Goal: Communication & Community: Answer question/provide support

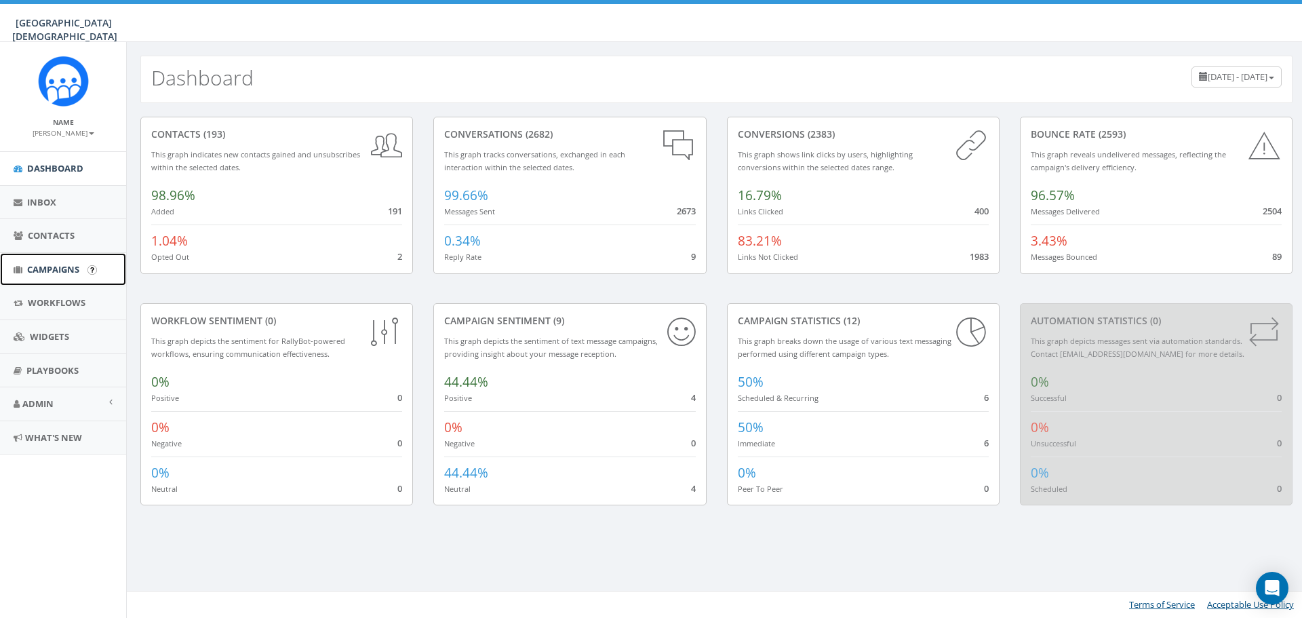
click at [51, 267] on span "Campaigns" at bounding box center [53, 269] width 52 height 12
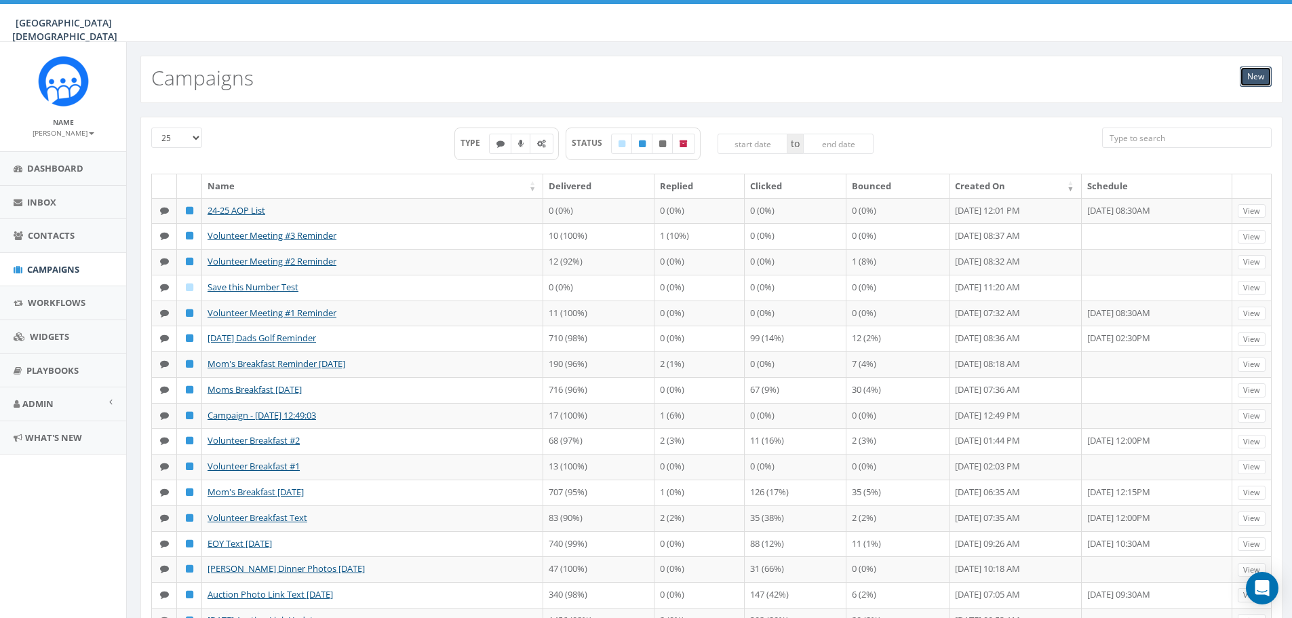
click at [1257, 71] on link "New" at bounding box center [1256, 76] width 32 height 20
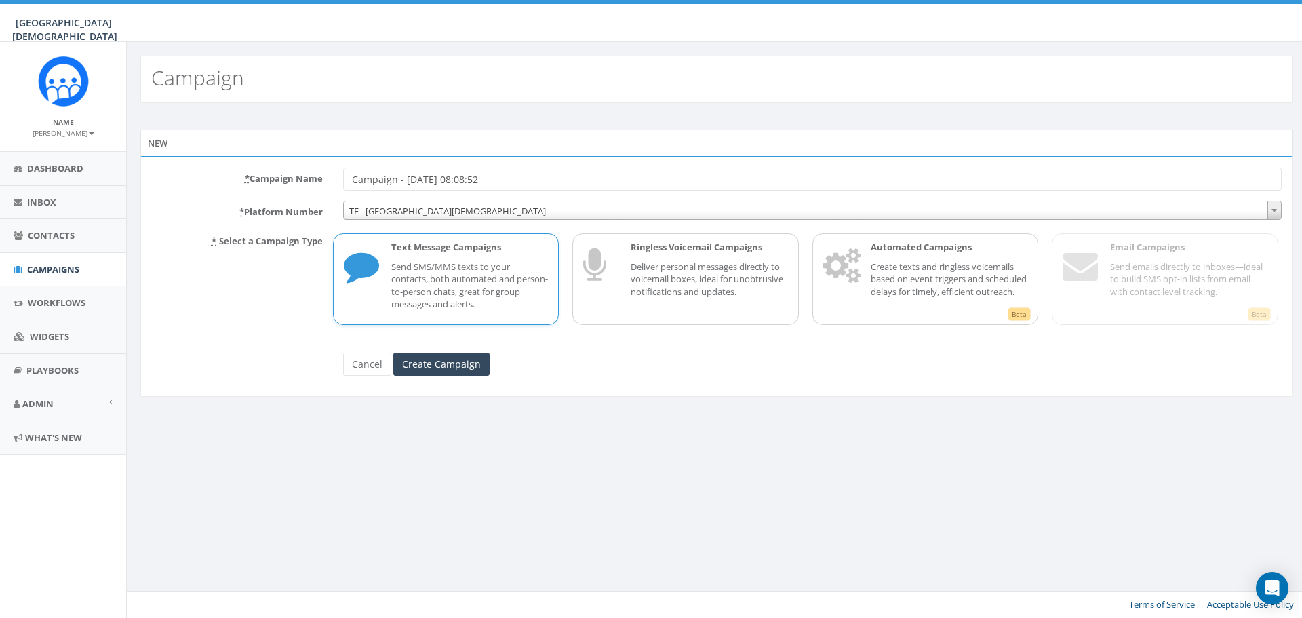
click at [438, 271] on p "Send SMS/MMS texts to your contacts, both automated and person-to-person chats,…" at bounding box center [469, 285] width 157 height 50
drag, startPoint x: 512, startPoint y: 180, endPoint x: 233, endPoint y: 171, distance: 278.9
click at [233, 171] on div "* Campaign Name Campaign - 10/02/2025, 08:08:52" at bounding box center [716, 179] width 1151 height 23
type input "A"
type input "Fall Parent Alumni Boxes"
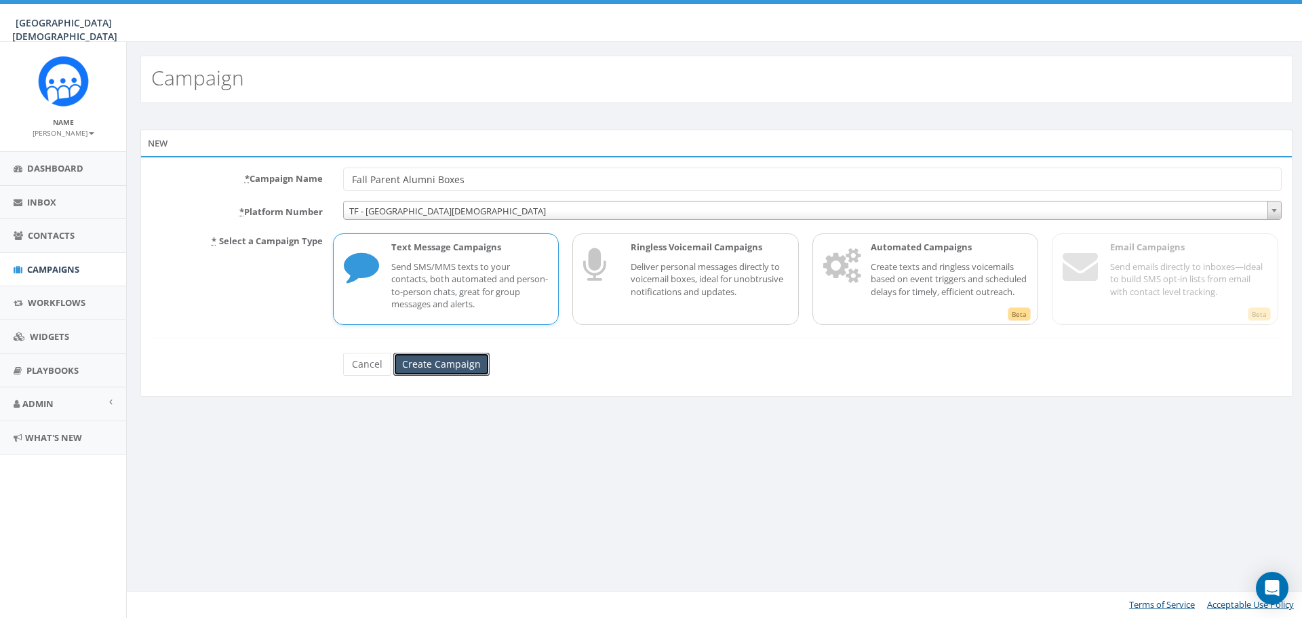
click at [447, 370] on input "Create Campaign" at bounding box center [441, 364] width 96 height 23
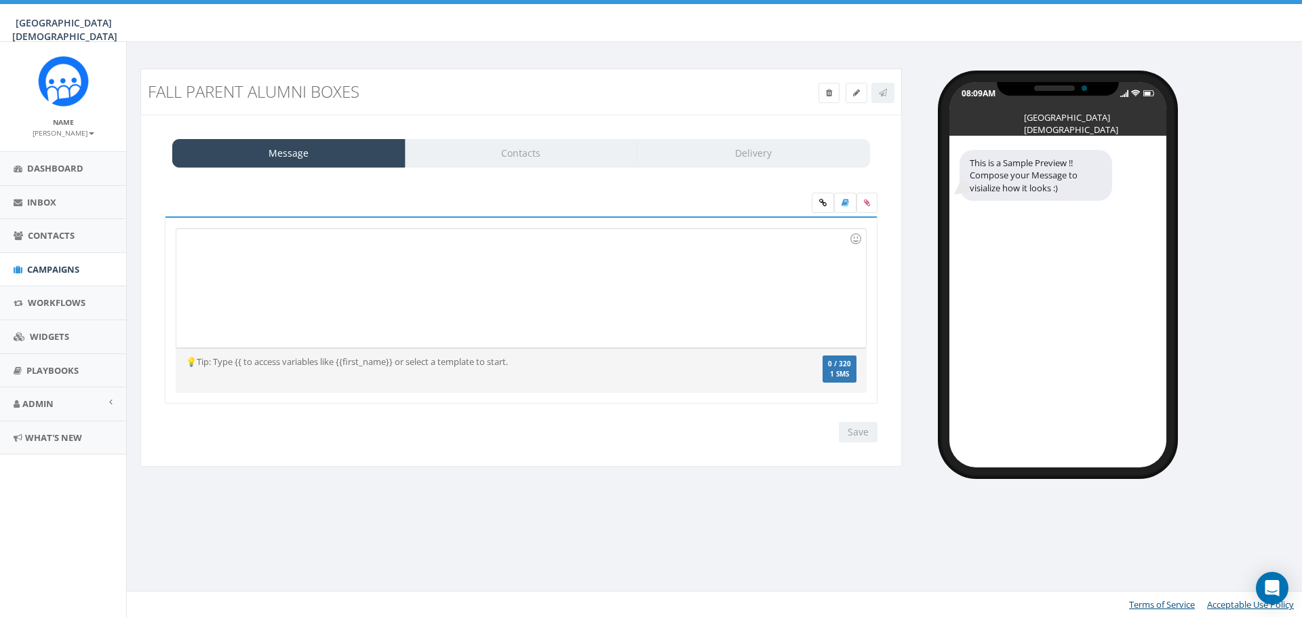
click at [215, 254] on div at bounding box center [520, 288] width 689 height 119
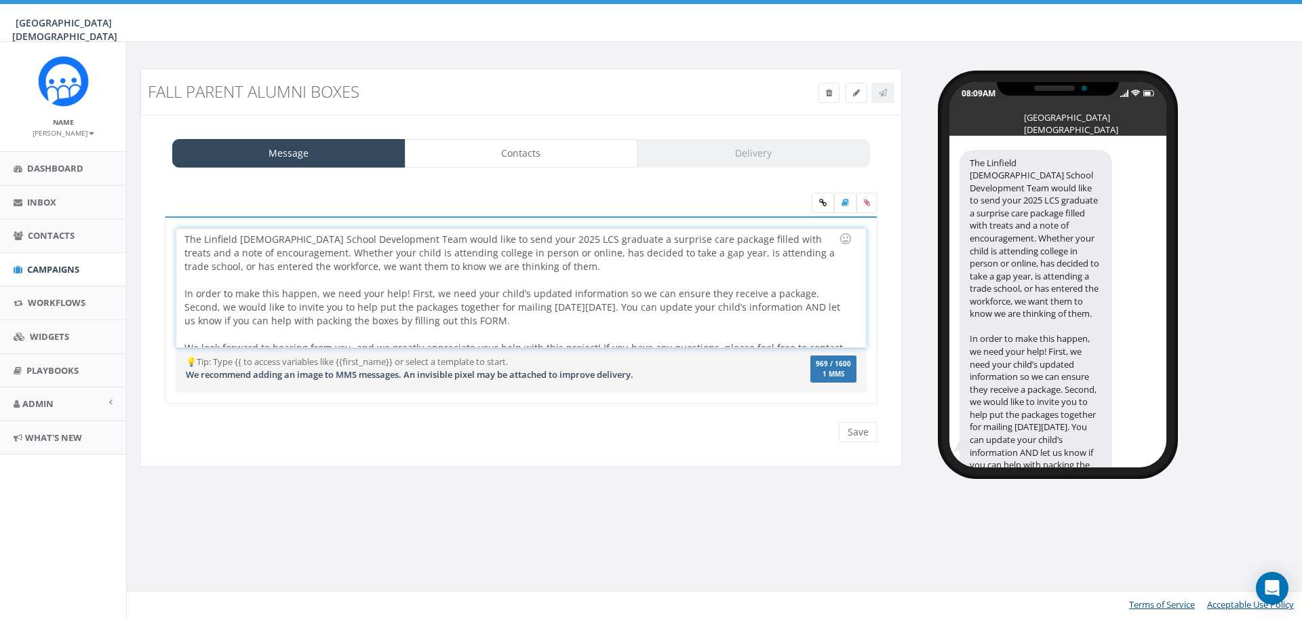
click at [180, 235] on div "The Linfield Christian School Development Team would like to send your 2025 LCS…" at bounding box center [520, 288] width 689 height 119
click at [446, 239] on div "Hello from the Linfield Christian School Development Team would like to send yo…" at bounding box center [520, 288] width 689 height 119
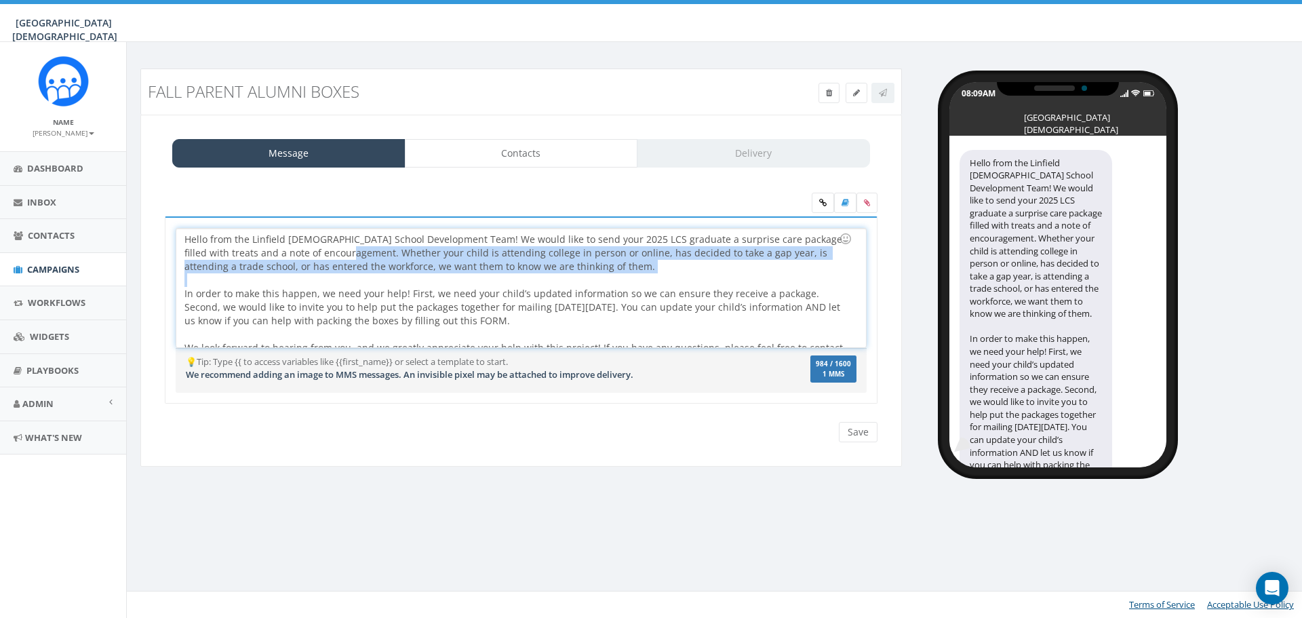
drag, startPoint x: 322, startPoint y: 252, endPoint x: 565, endPoint y: 276, distance: 244.7
click at [565, 276] on div "Hello from the Linfield Christian School Development Team! We would like to sen…" at bounding box center [520, 288] width 689 height 119
click at [323, 253] on div "Hello from the Linfield Christian School Development Team! We would like to sen…" at bounding box center [520, 288] width 689 height 119
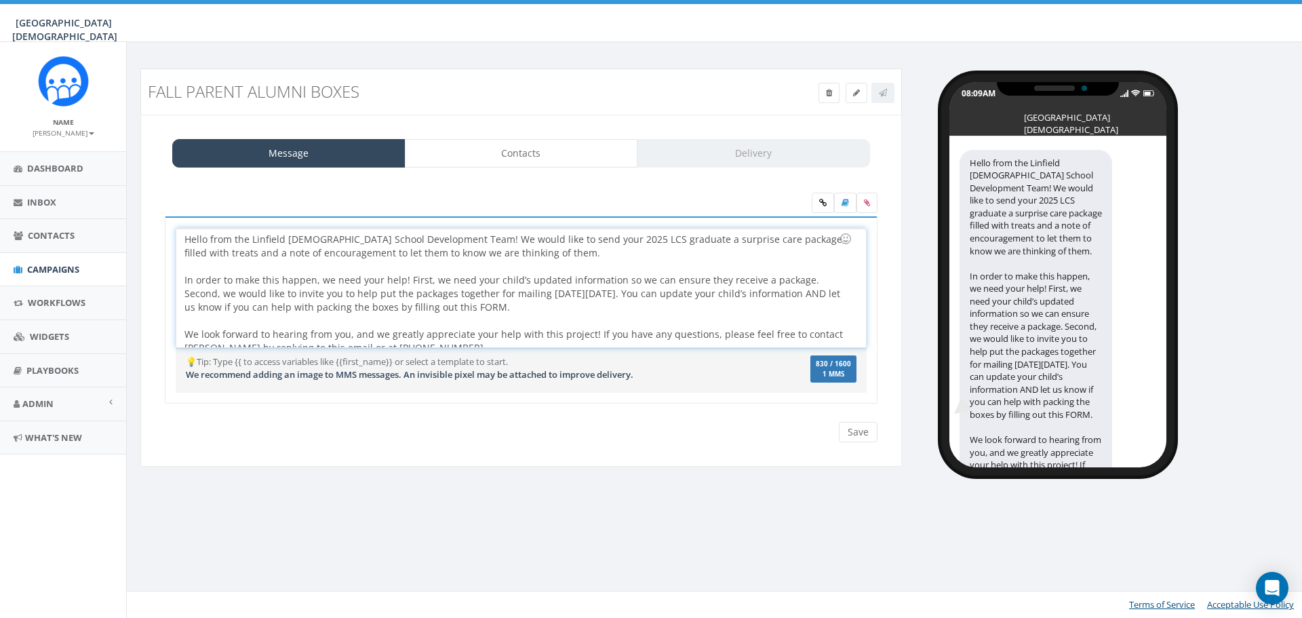
click at [554, 252] on div "Hello from the Linfield Christian School Development Team! We would like to sen…" at bounding box center [520, 288] width 689 height 119
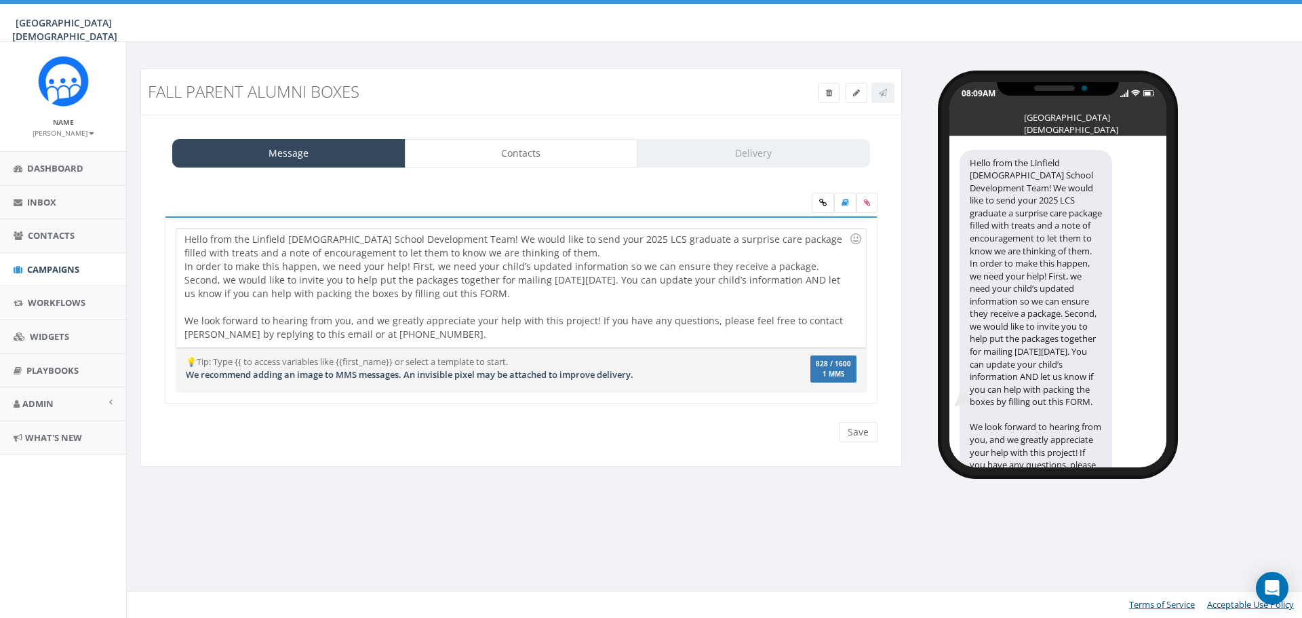
click at [554, 252] on div "Hello from the Linfield Christian School Development Team! We would like to sen…" at bounding box center [520, 288] width 689 height 119
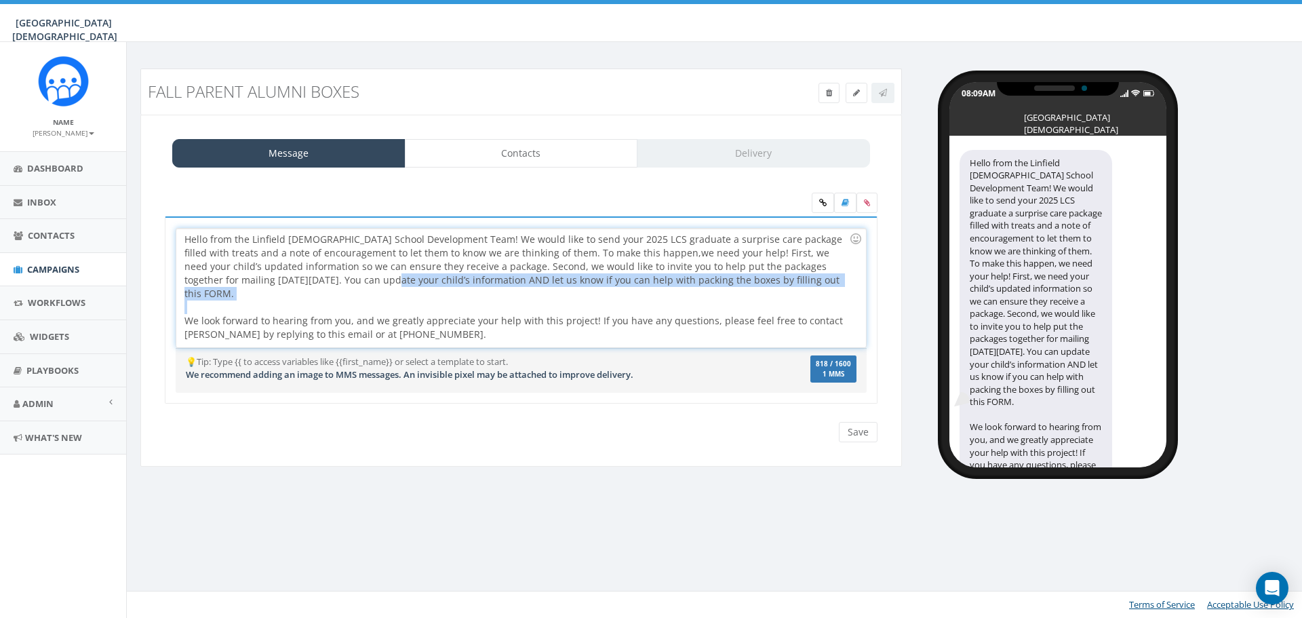
drag, startPoint x: 293, startPoint y: 277, endPoint x: 670, endPoint y: 289, distance: 377.3
click at [670, 289] on div "Hello from the Linfield Christian School Development Team! We would like to sen…" at bounding box center [520, 288] width 689 height 119
click at [473, 300] on div at bounding box center [517, 307] width 665 height 14
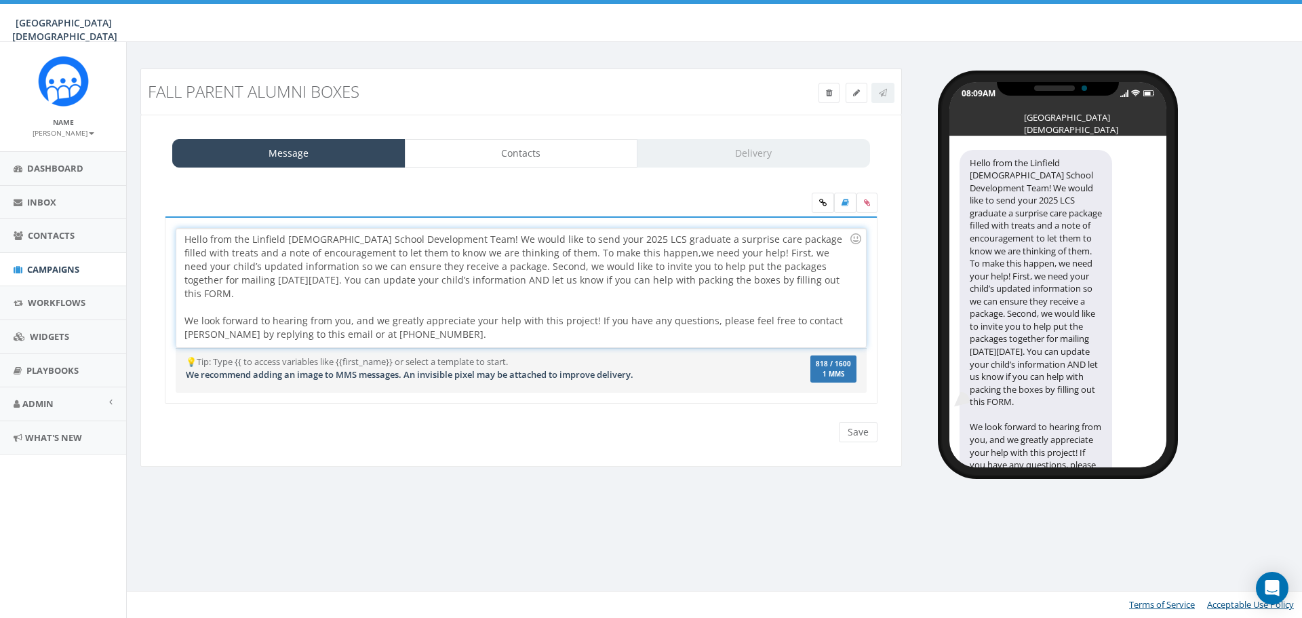
click at [288, 279] on div "Hello from the Linfield Christian School Development Team! We would like to sen…" at bounding box center [520, 288] width 689 height 119
click at [766, 284] on div "Hello from the Linfield Christian School Development Team! We would like to sen…" at bounding box center [520, 288] width 689 height 119
click at [823, 205] on icon at bounding box center [822, 203] width 7 height 8
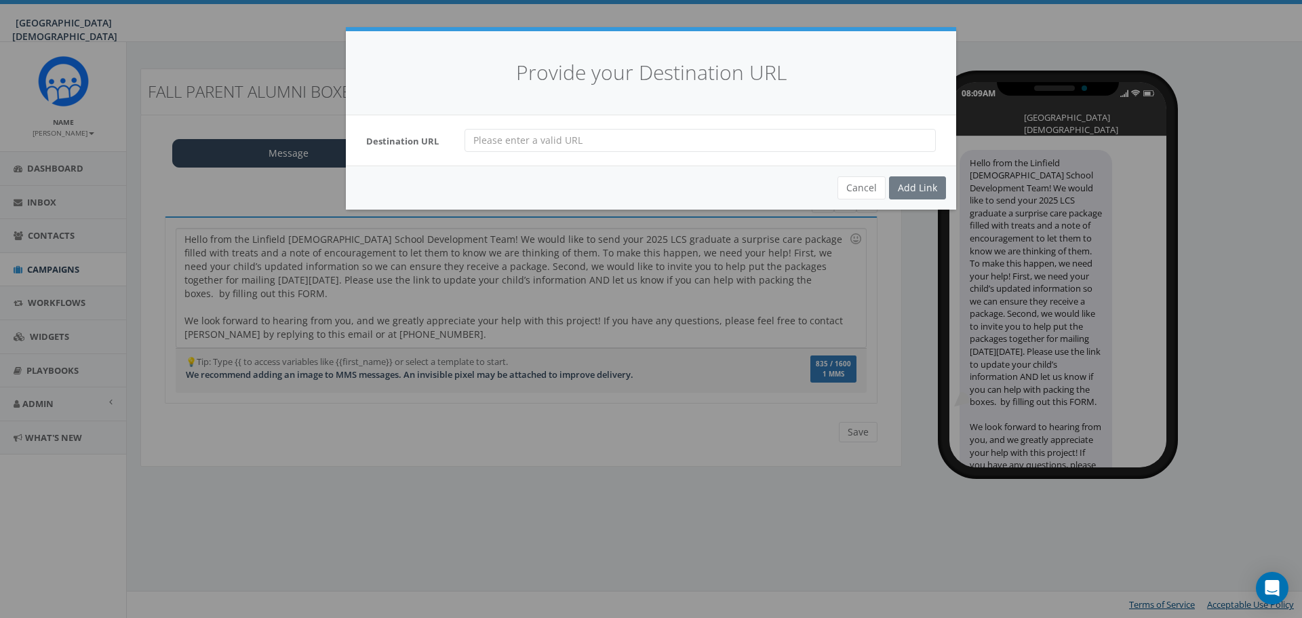
click at [568, 136] on input "url" at bounding box center [700, 140] width 471 height 23
paste input "The Linfield Christian School Development Team would like to send your 2025 LCS…"
type input "The Linfield Christian School Development Team would like to send your 2025 LCS…"
drag, startPoint x: 923, startPoint y: 140, endPoint x: -169, endPoint y: 206, distance: 1094.1
click at [0, 206] on html "Linfield Christian School Linfield Christian School Profile Sign Out 0.12 % of …" at bounding box center [651, 309] width 1302 height 618
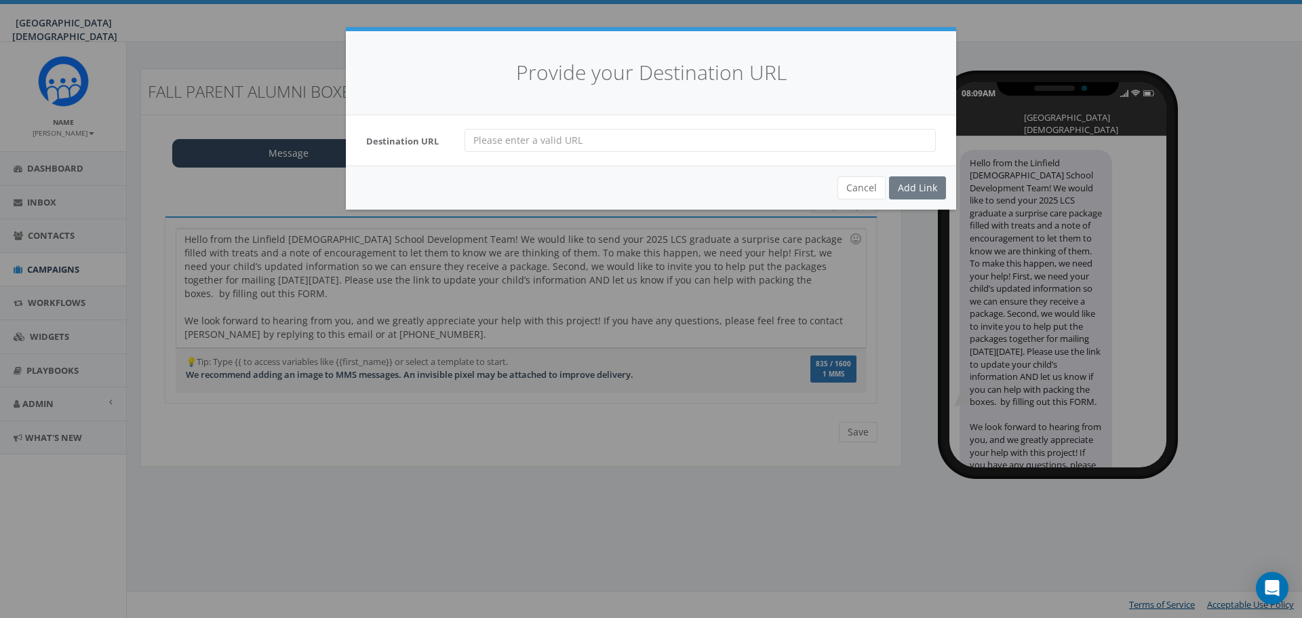
click at [493, 139] on input "url" at bounding box center [700, 140] width 471 height 23
paste input "https://docs.google.com/forms/d/e/1FAIpQLSer30UFr04aReF1KOz88nh8-aSCFM2q6vAHm5Q…"
type input "https://docs.google.com/forms/d/e/1FAIpQLSer30UFr04aReF1KOz88nh8-aSCFM2q6vAHm5Q…"
click at [948, 185] on div "Cancel Add Link" at bounding box center [651, 188] width 610 height 44
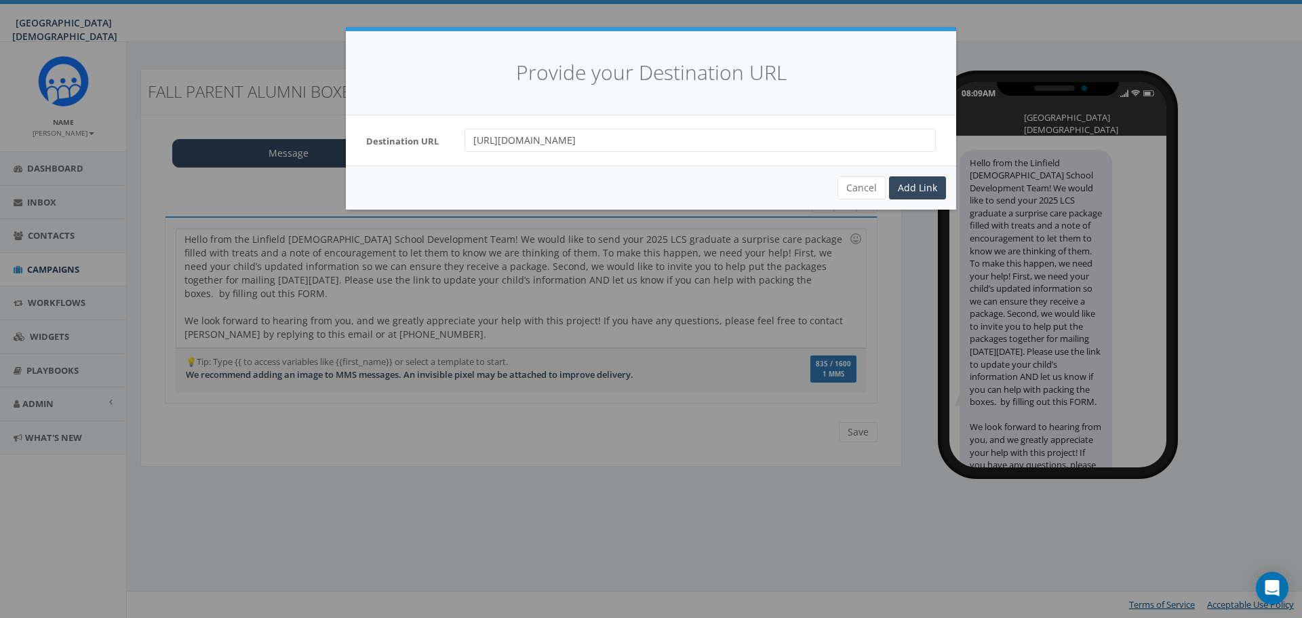
scroll to position [0, 0]
click at [919, 191] on div "Add Link" at bounding box center [917, 187] width 57 height 23
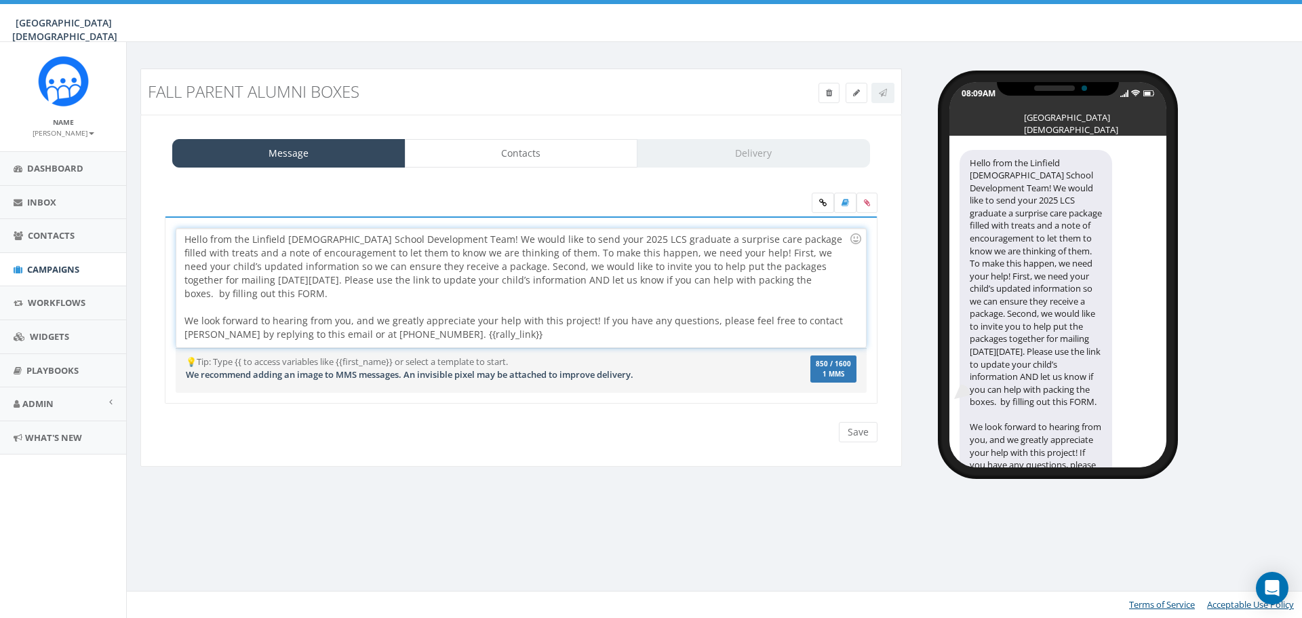
drag, startPoint x: 771, startPoint y: 282, endPoint x: 805, endPoint y: 294, distance: 36.0
click at [805, 294] on div "Hello from the Linfield Christian School Development Team! We would like to sen…" at bounding box center [520, 288] width 689 height 119
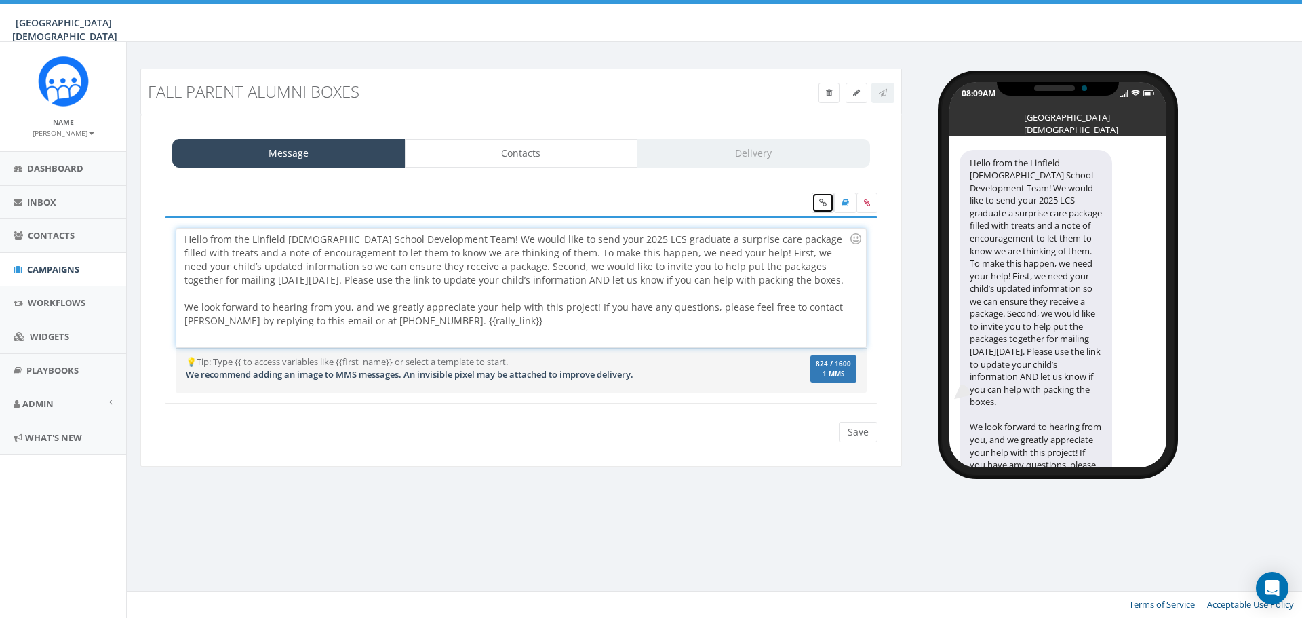
click at [821, 201] on icon at bounding box center [822, 203] width 7 height 8
click at [478, 325] on div "Hello from the Linfield Christian School Development Team! We would like to sen…" at bounding box center [520, 288] width 689 height 119
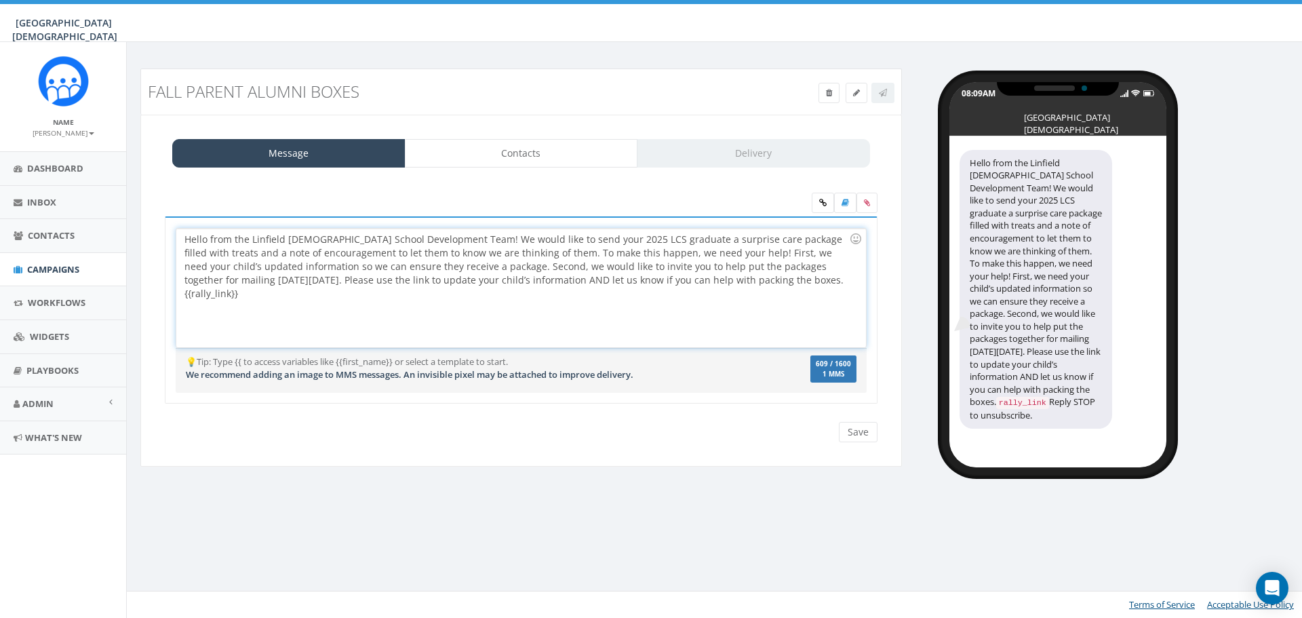
click at [834, 283] on div "Hello from the Linfield Christian School Development Team! We would like to sen…" at bounding box center [520, 288] width 689 height 119
click at [665, 238] on div "Hello from the Linfield Christian School Development Team! We would like to sen…" at bounding box center [520, 288] width 689 height 119
click at [800, 282] on div "Hello from the Linfield Christian School Development Team! We would like to sen…" at bounding box center [520, 288] width 689 height 119
drag, startPoint x: 186, startPoint y: 241, endPoint x: 727, endPoint y: 282, distance: 542.8
click at [727, 282] on div "Hello from the Linfield Christian School Development Team! We would like to sen…" at bounding box center [520, 288] width 689 height 119
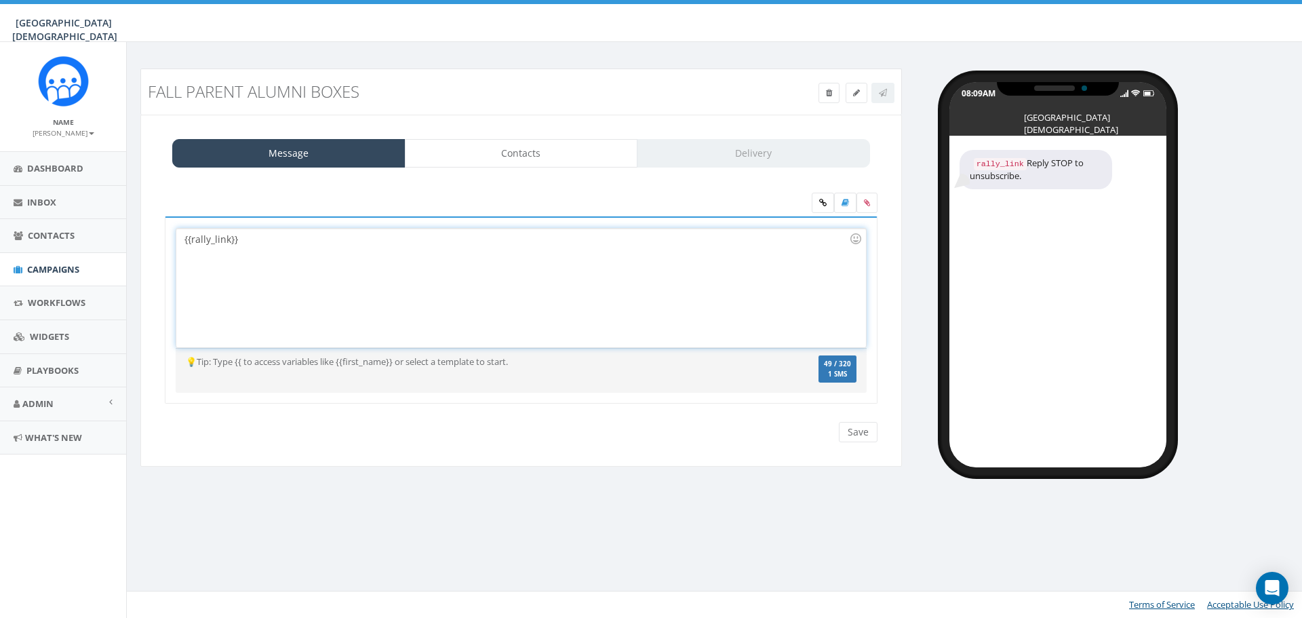
click at [182, 241] on div "{{rally_link}}" at bounding box center [520, 288] width 689 height 119
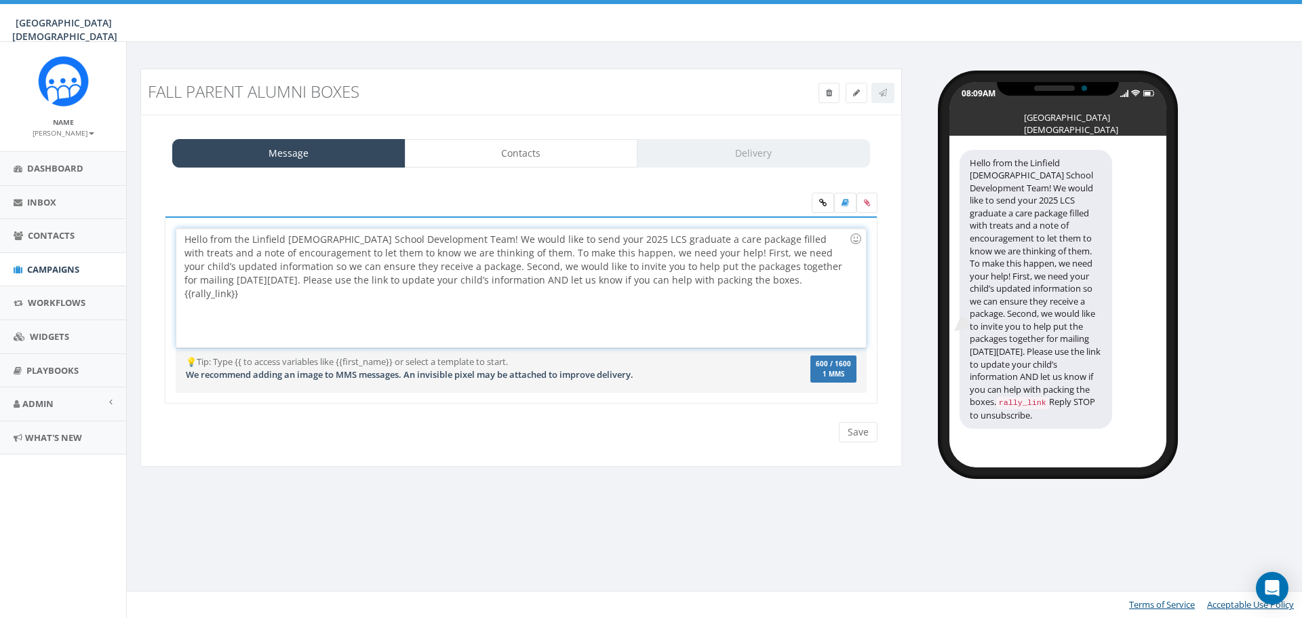
click at [795, 267] on div "Hello from the Linfield Christian School Development Team! We would like to sen…" at bounding box center [520, 288] width 689 height 119
click at [520, 263] on div "Hello from the Linfield Christian School Development Team! We would like to sen…" at bounding box center [520, 288] width 689 height 119
click at [462, 252] on div "Hello from the Linfield Christian School Development Team! We would like to sen…" at bounding box center [520, 288] width 689 height 119
click at [853, 431] on input "Save" at bounding box center [858, 432] width 39 height 20
click at [864, 200] on icon at bounding box center [867, 203] width 6 height 8
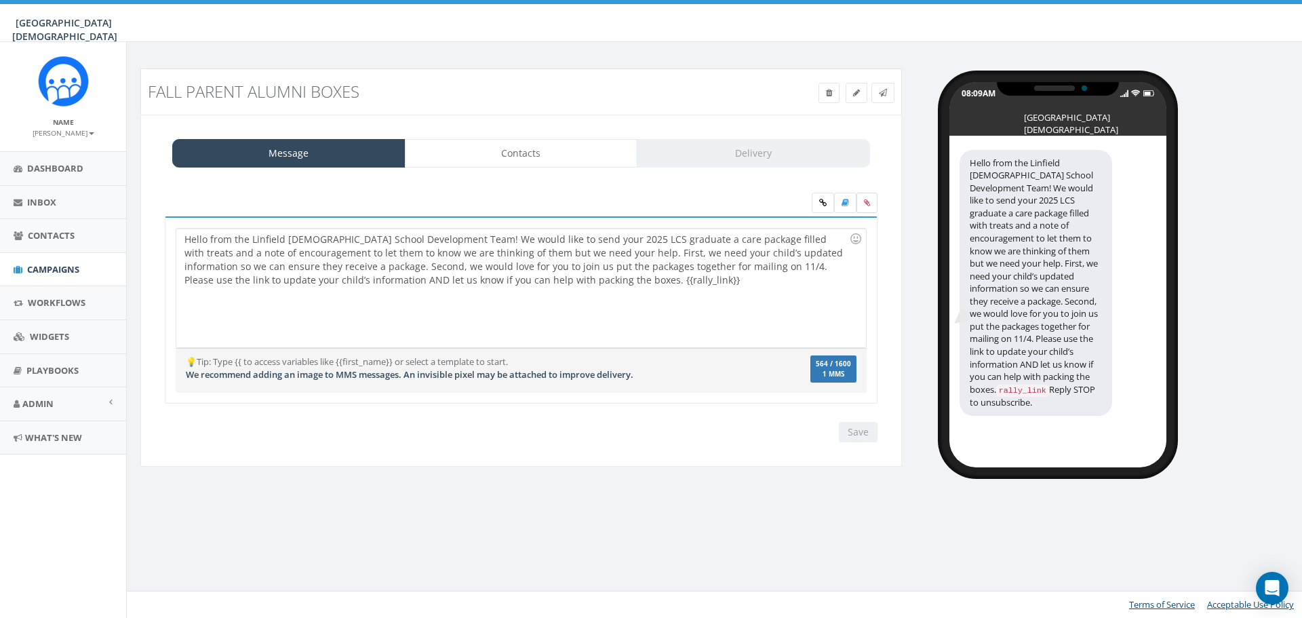
click at [0, 0] on input "file" at bounding box center [0, 0] width 0 height 0
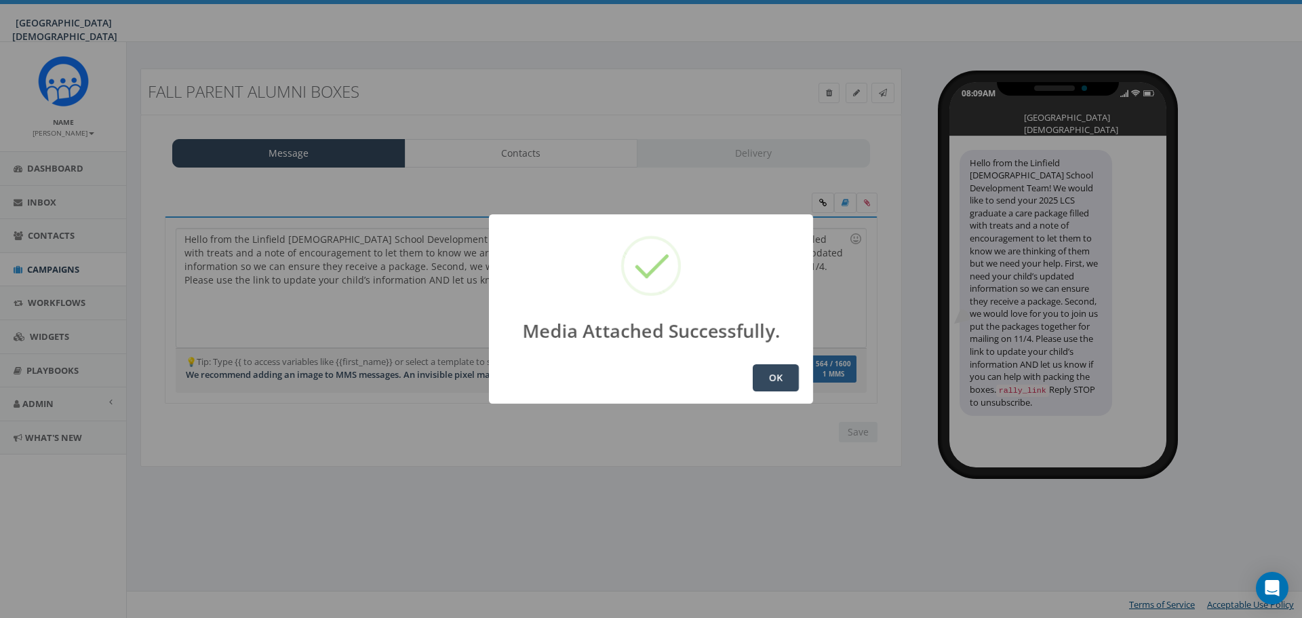
click at [790, 364] on button "OK" at bounding box center [776, 377] width 46 height 27
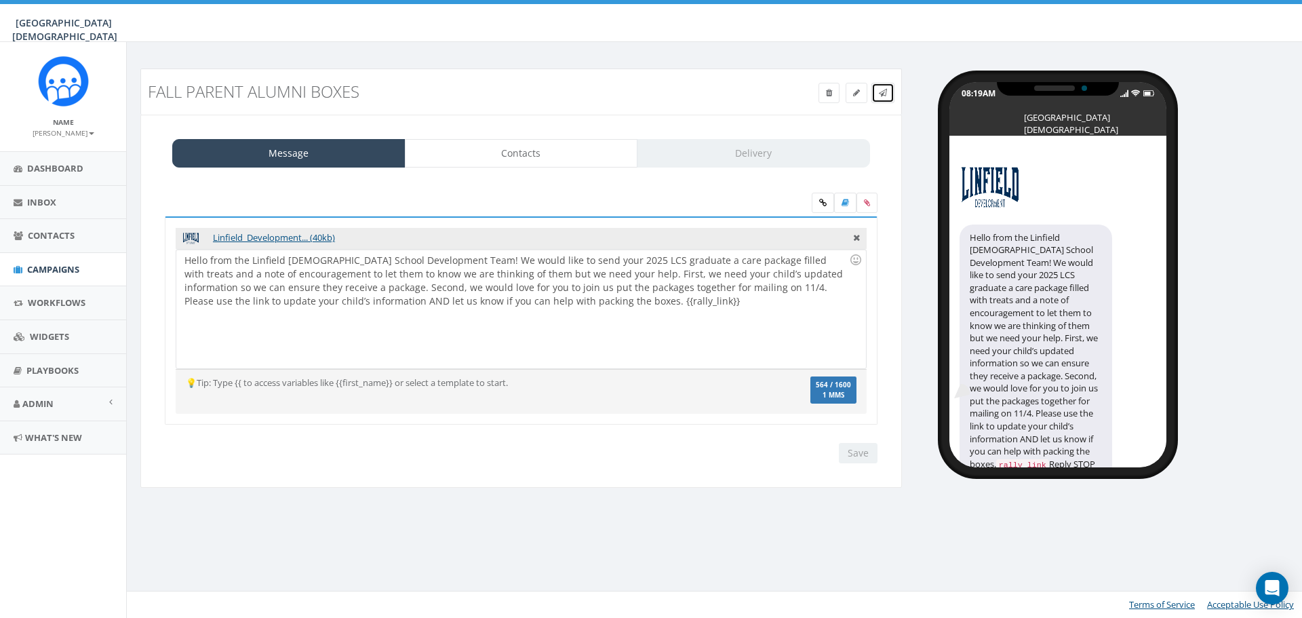
click at [887, 92] on icon at bounding box center [883, 93] width 8 height 8
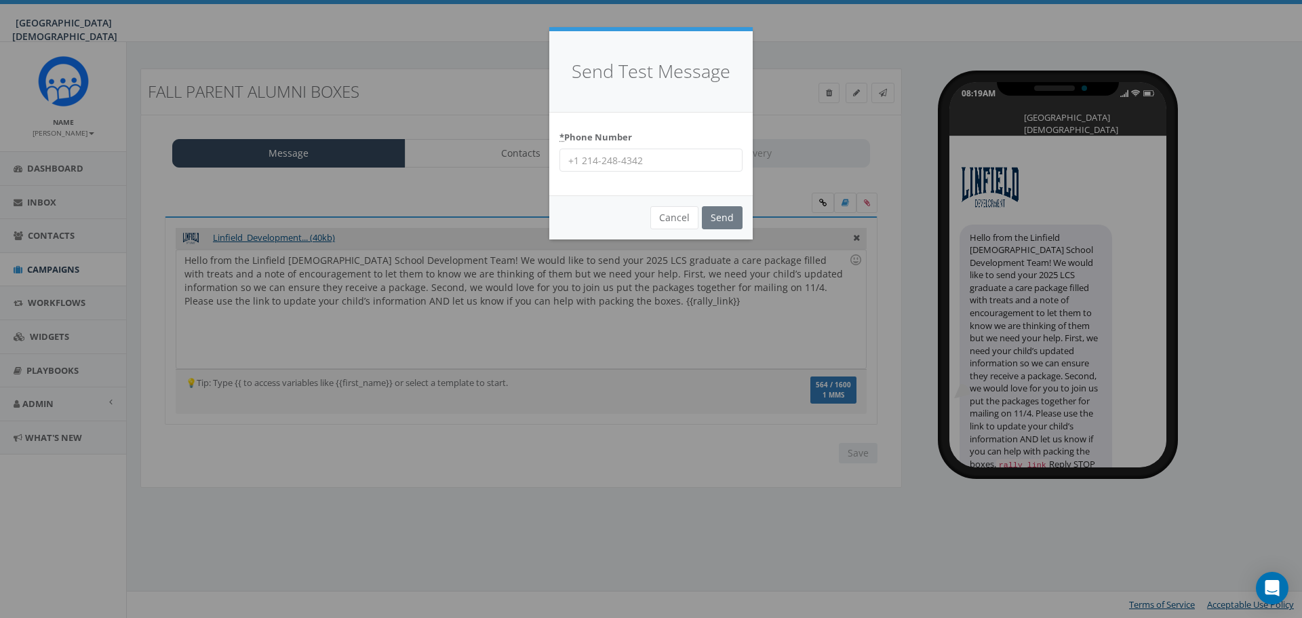
click at [600, 157] on input "* Phone Number" at bounding box center [651, 160] width 183 height 23
type input "9515019247"
click at [739, 214] on input "Send" at bounding box center [722, 217] width 41 height 23
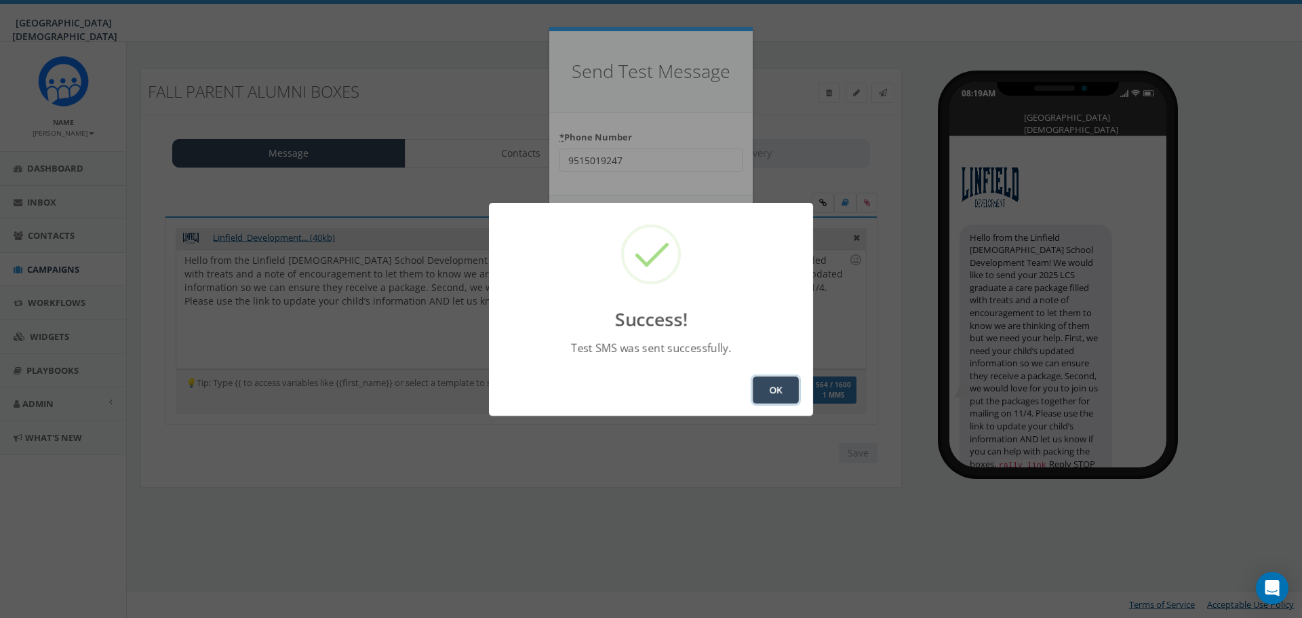
drag, startPoint x: 771, startPoint y: 388, endPoint x: 724, endPoint y: 388, distance: 46.8
click at [771, 388] on button "OK" at bounding box center [776, 389] width 46 height 27
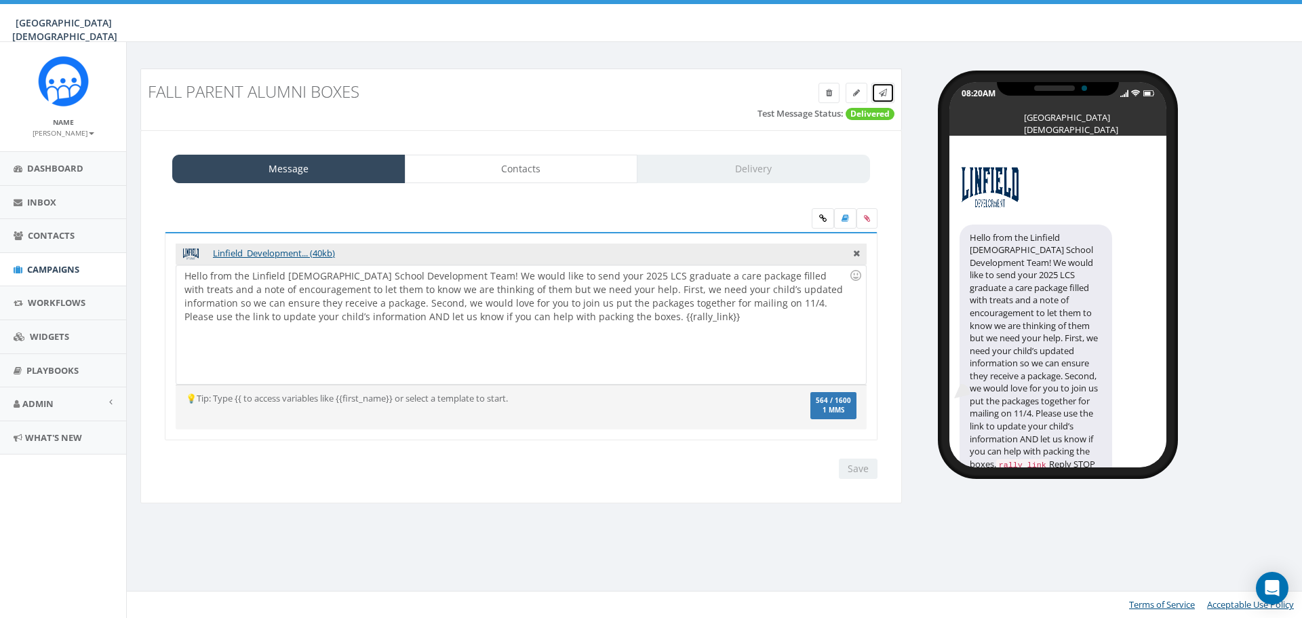
click at [880, 96] on icon at bounding box center [883, 93] width 8 height 8
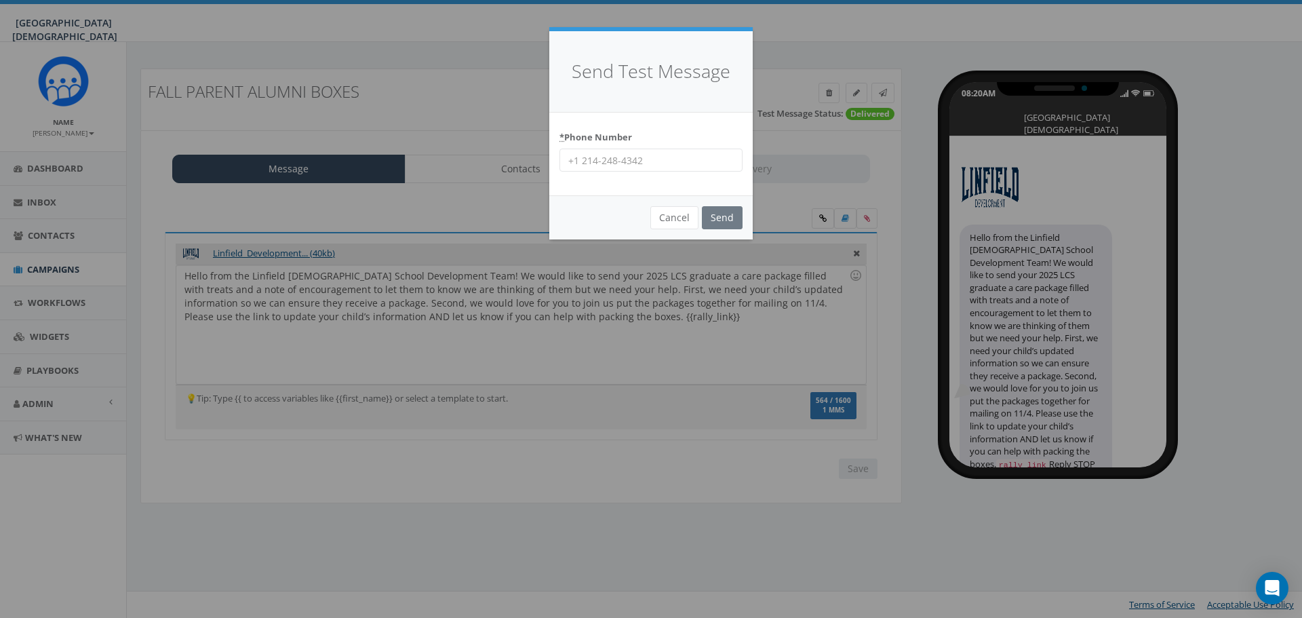
click at [643, 151] on input "* Phone Number" at bounding box center [651, 160] width 183 height 23
type input "9517649695"
click at [729, 215] on input "Send" at bounding box center [722, 217] width 41 height 23
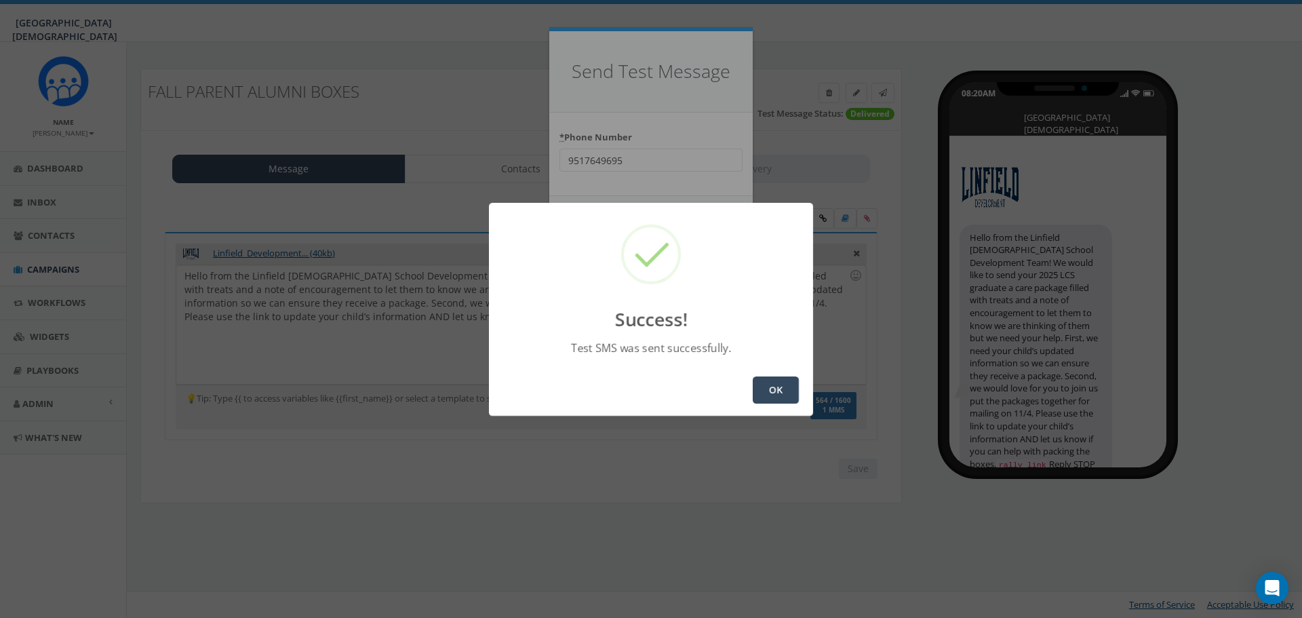
click at [775, 389] on button "OK" at bounding box center [776, 389] width 46 height 27
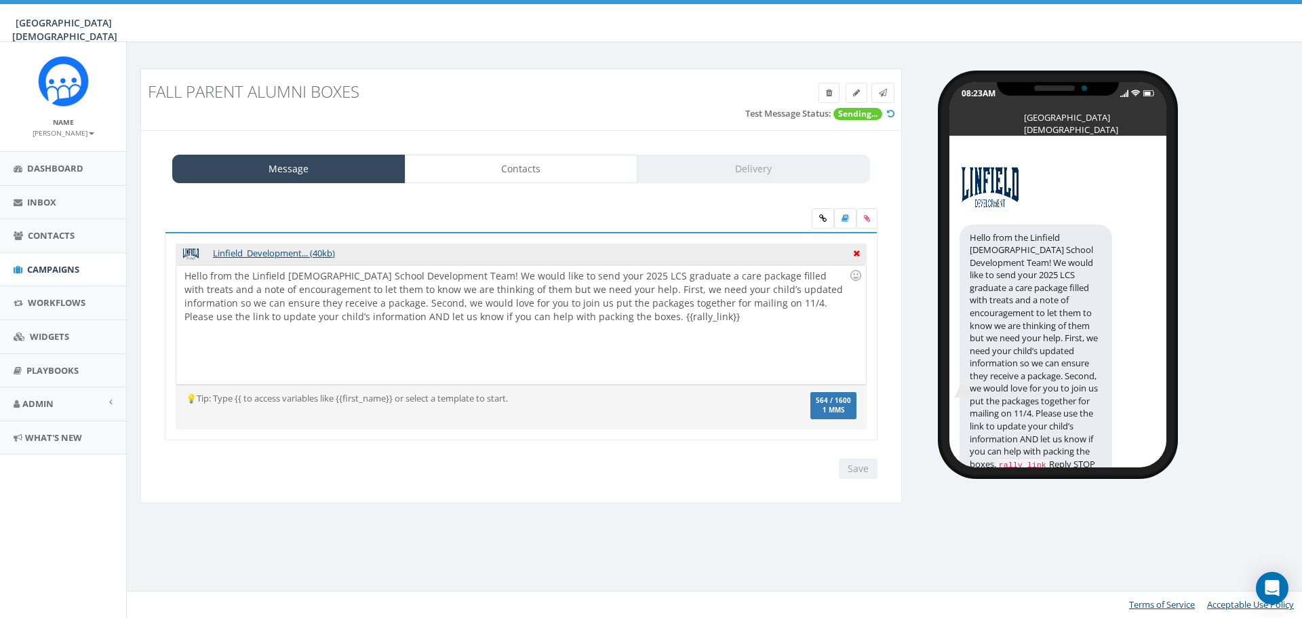
click at [855, 254] on icon at bounding box center [856, 252] width 7 height 12
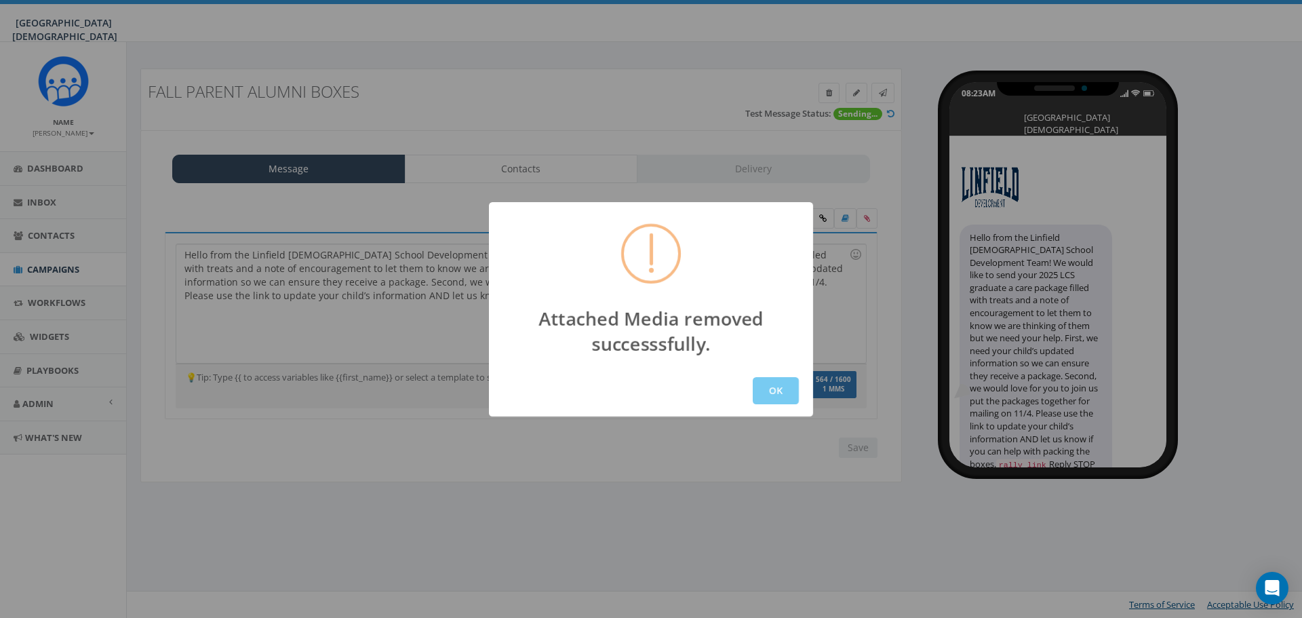
click at [772, 394] on button "OK" at bounding box center [776, 390] width 46 height 27
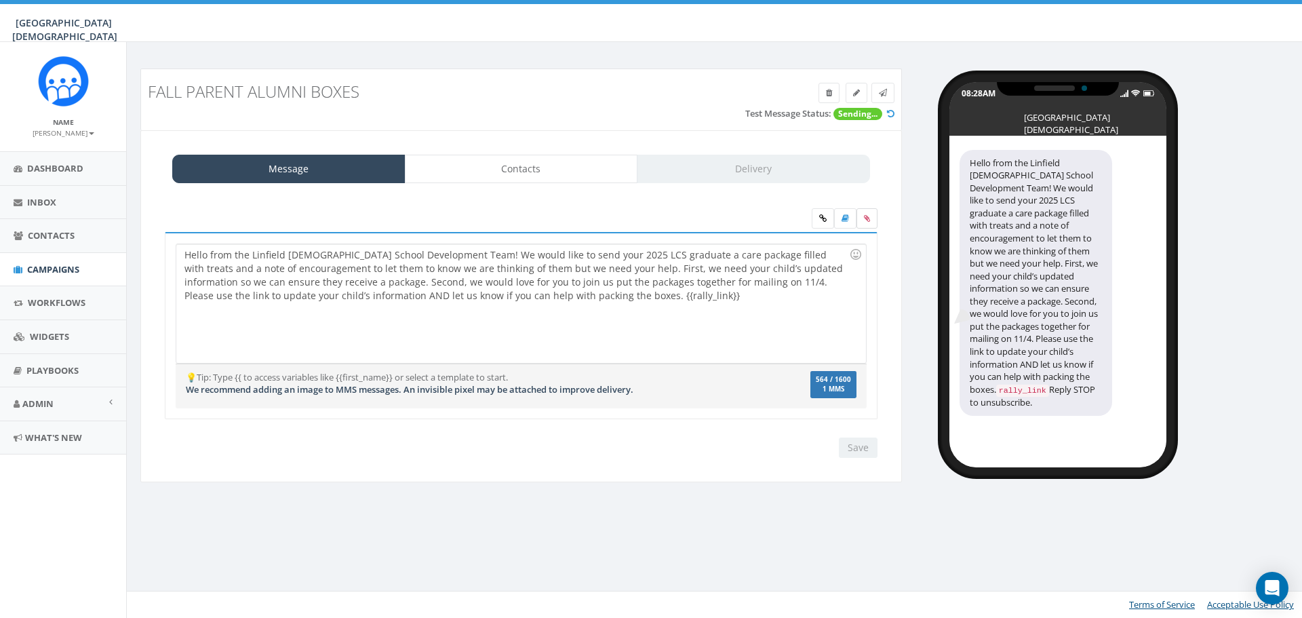
click at [864, 217] on icon at bounding box center [867, 218] width 6 height 8
click at [0, 0] on input "file" at bounding box center [0, 0] width 0 height 0
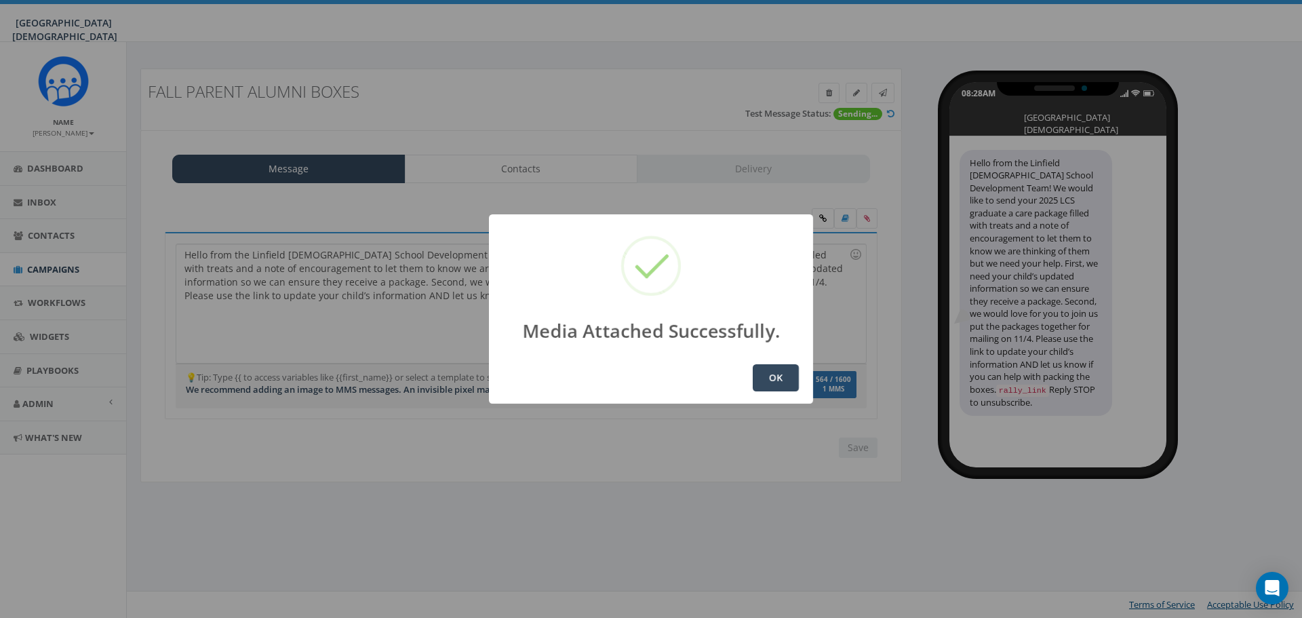
click at [766, 376] on button "OK" at bounding box center [776, 377] width 46 height 27
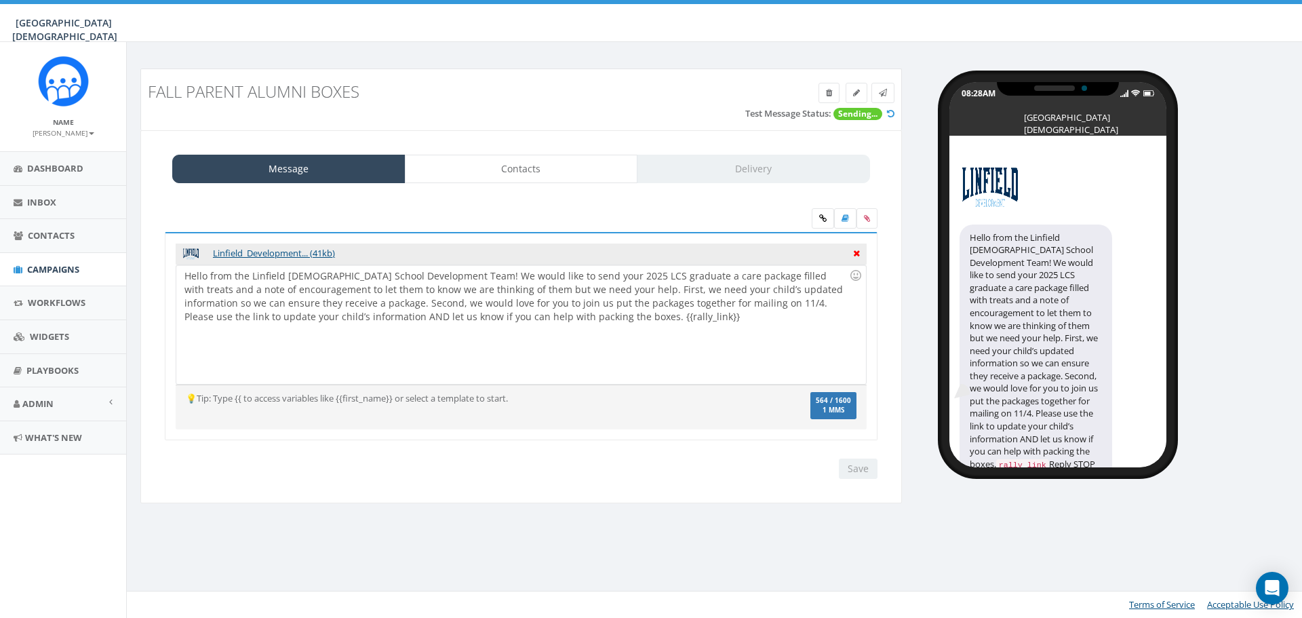
click at [856, 256] on icon at bounding box center [856, 252] width 7 height 12
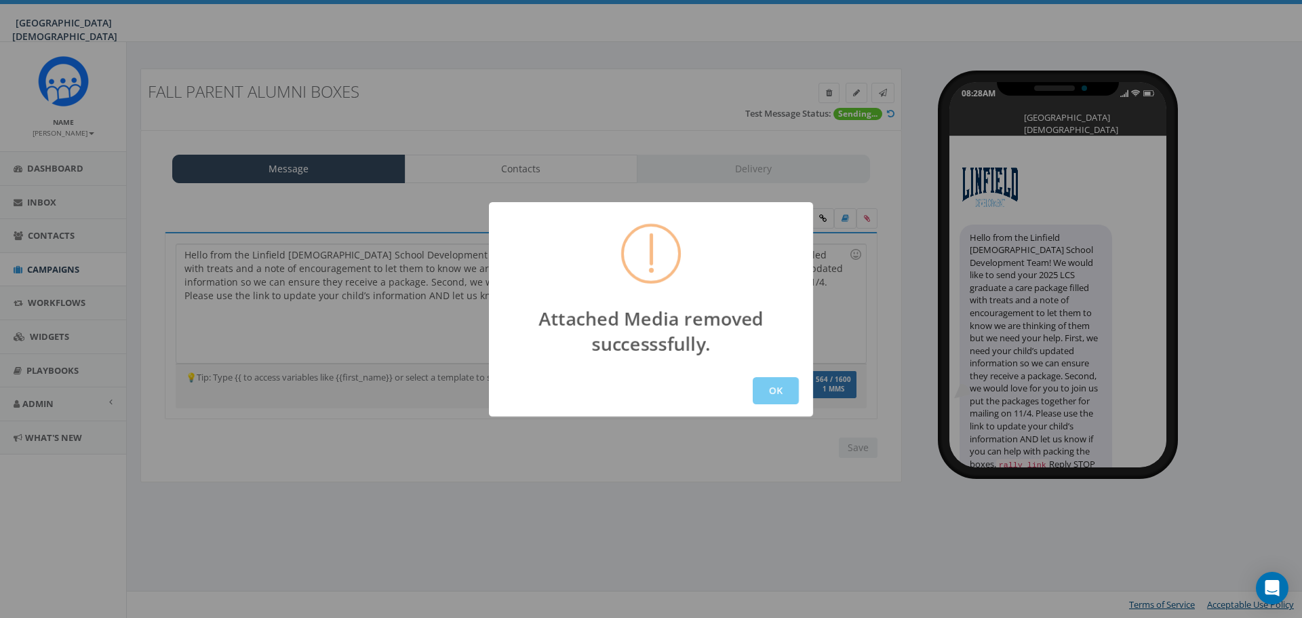
click at [779, 393] on button "OK" at bounding box center [776, 390] width 46 height 27
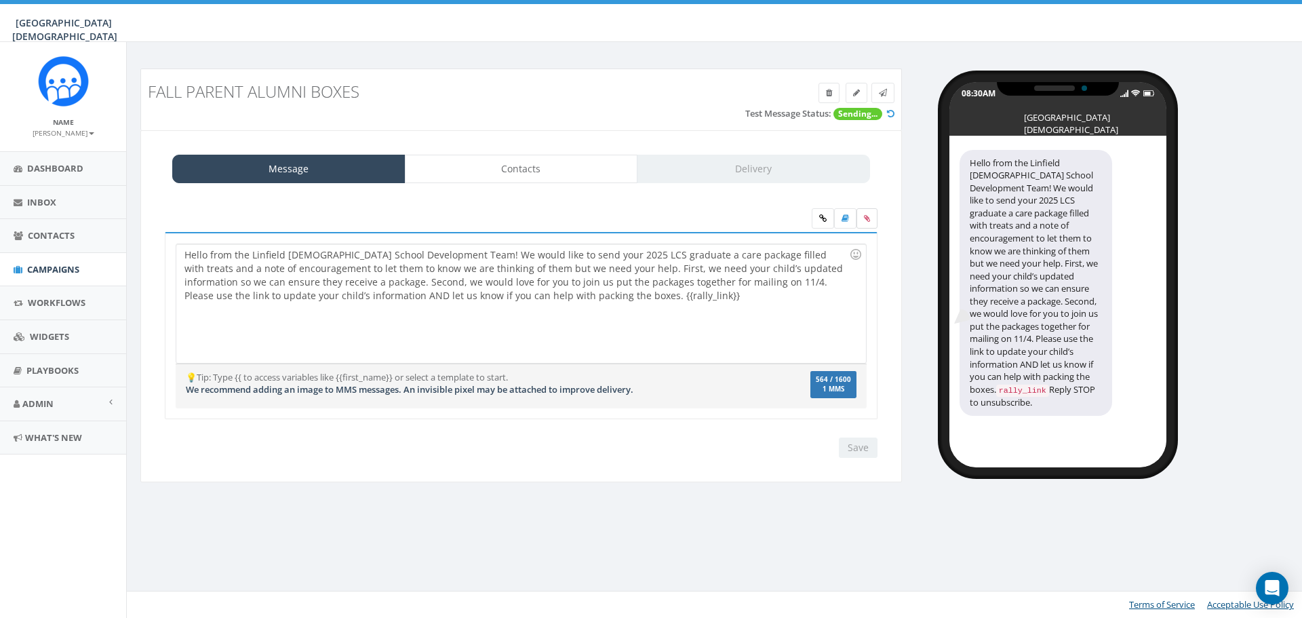
click at [871, 221] on label at bounding box center [867, 218] width 21 height 20
click at [0, 0] on input "file" at bounding box center [0, 0] width 0 height 0
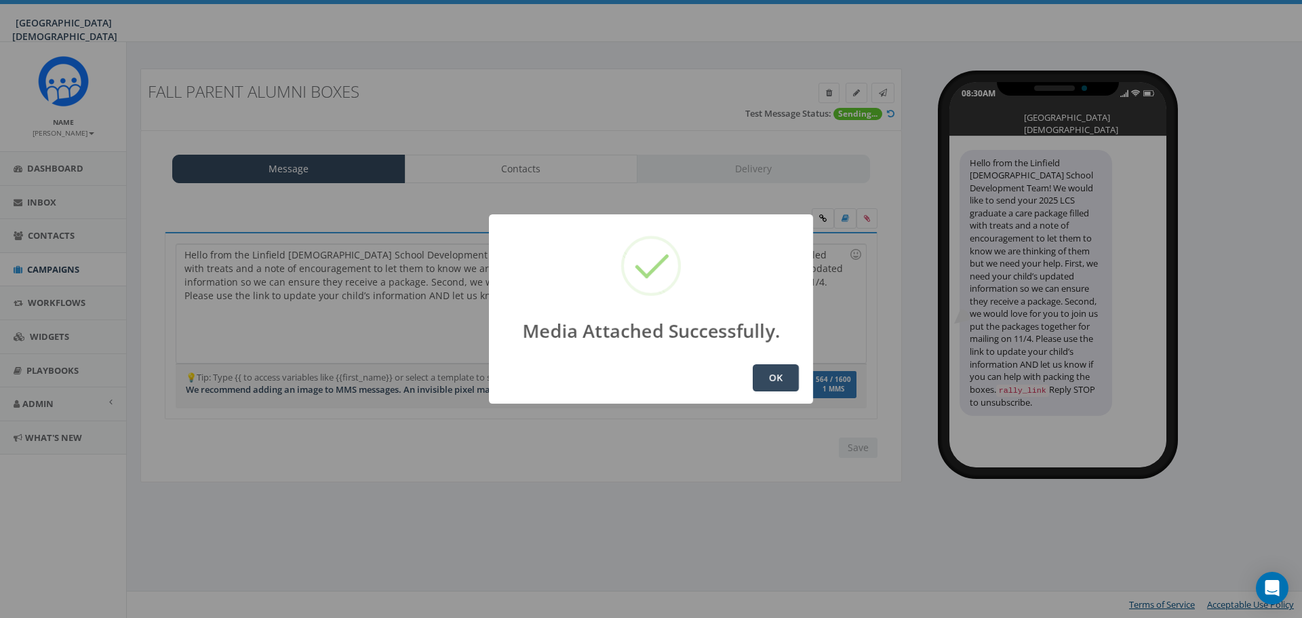
click at [779, 374] on button "OK" at bounding box center [776, 377] width 46 height 27
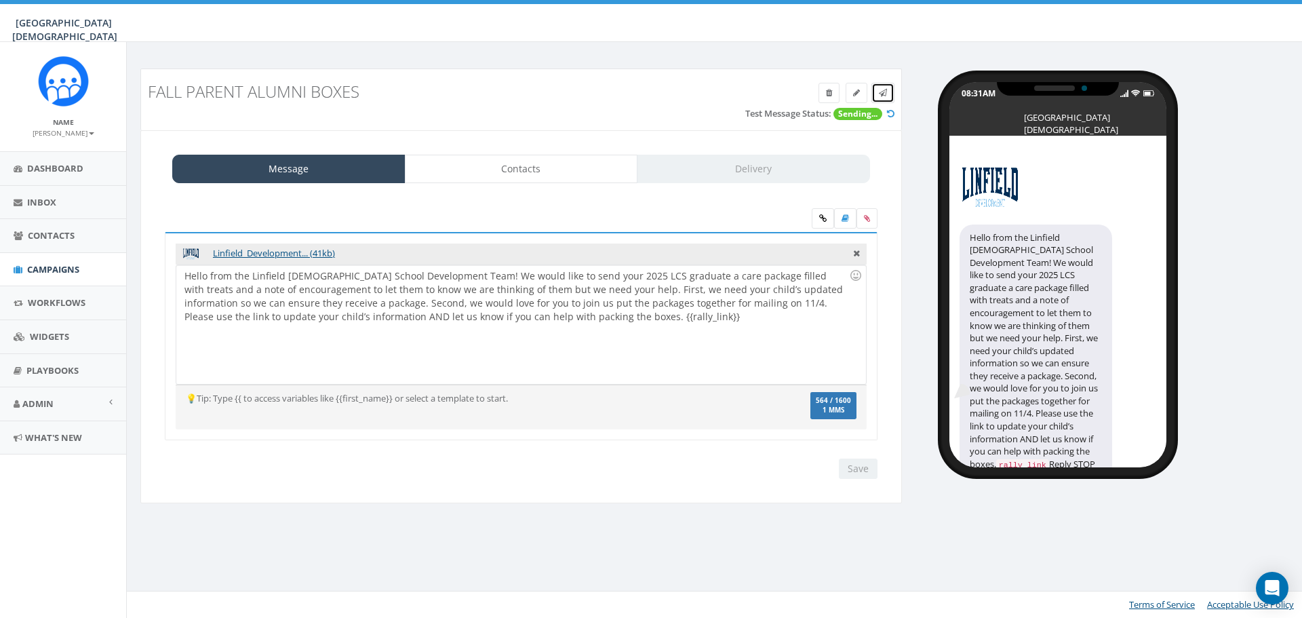
click at [885, 100] on link at bounding box center [883, 93] width 23 height 20
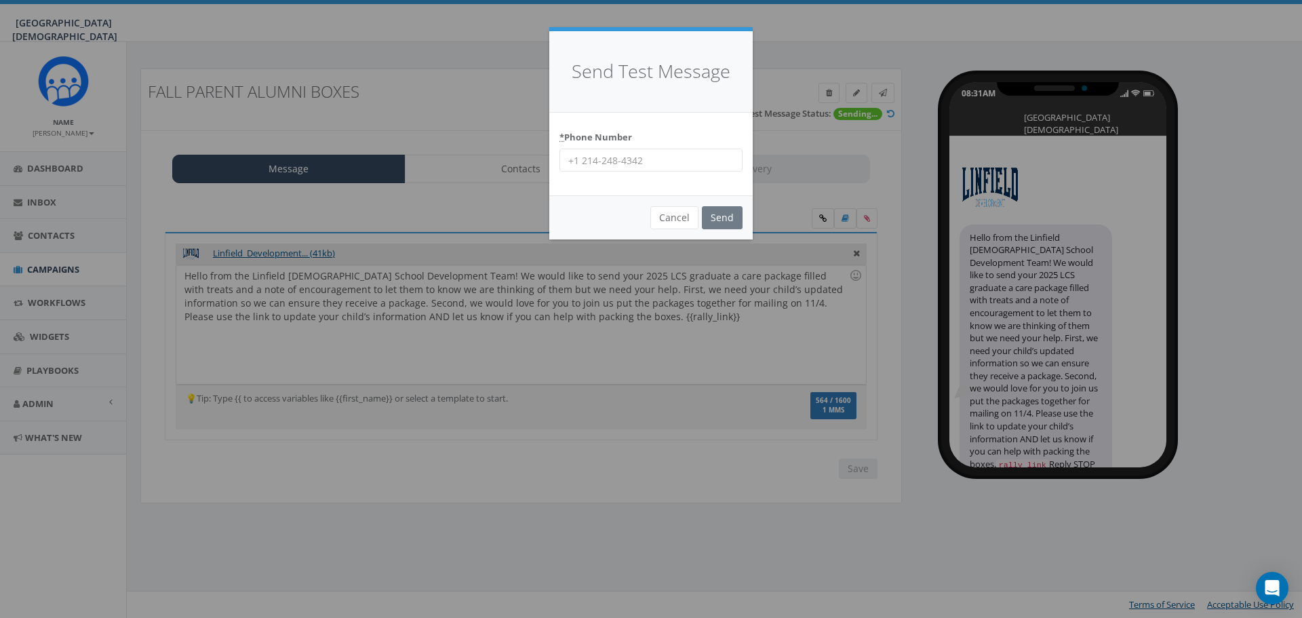
click at [603, 157] on input "* Phone Number" at bounding box center [651, 160] width 183 height 23
type input "9515019247"
click at [718, 215] on input "Send" at bounding box center [722, 217] width 41 height 23
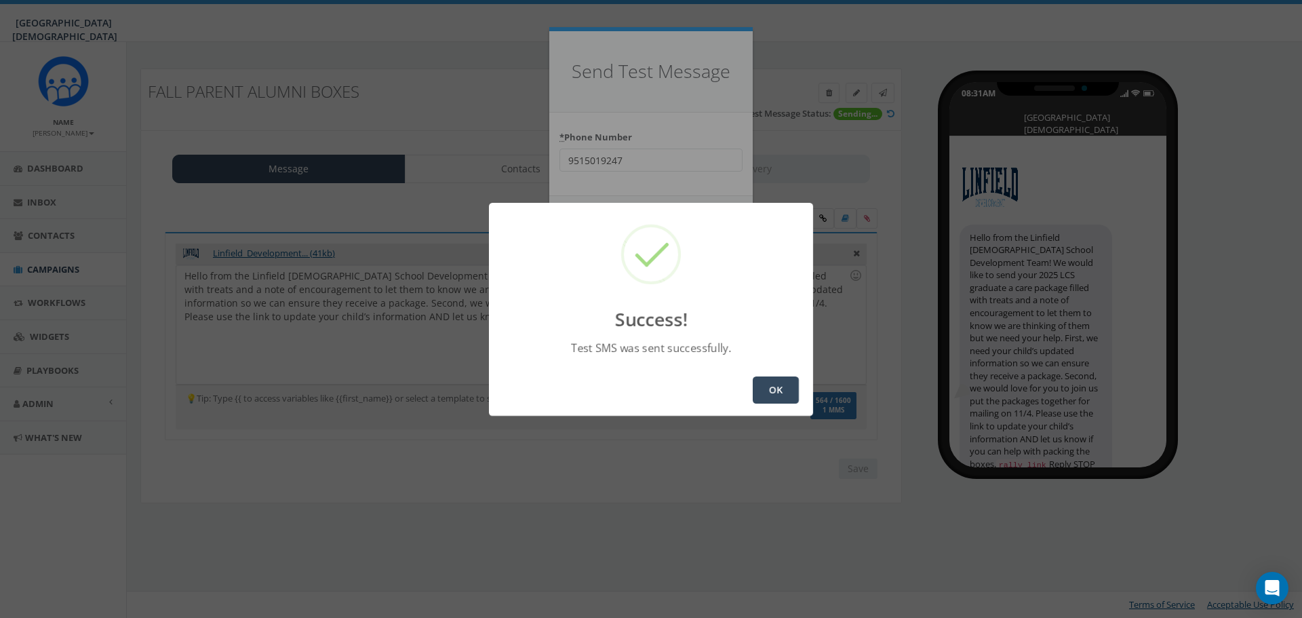
click at [785, 393] on button "OK" at bounding box center [776, 389] width 46 height 27
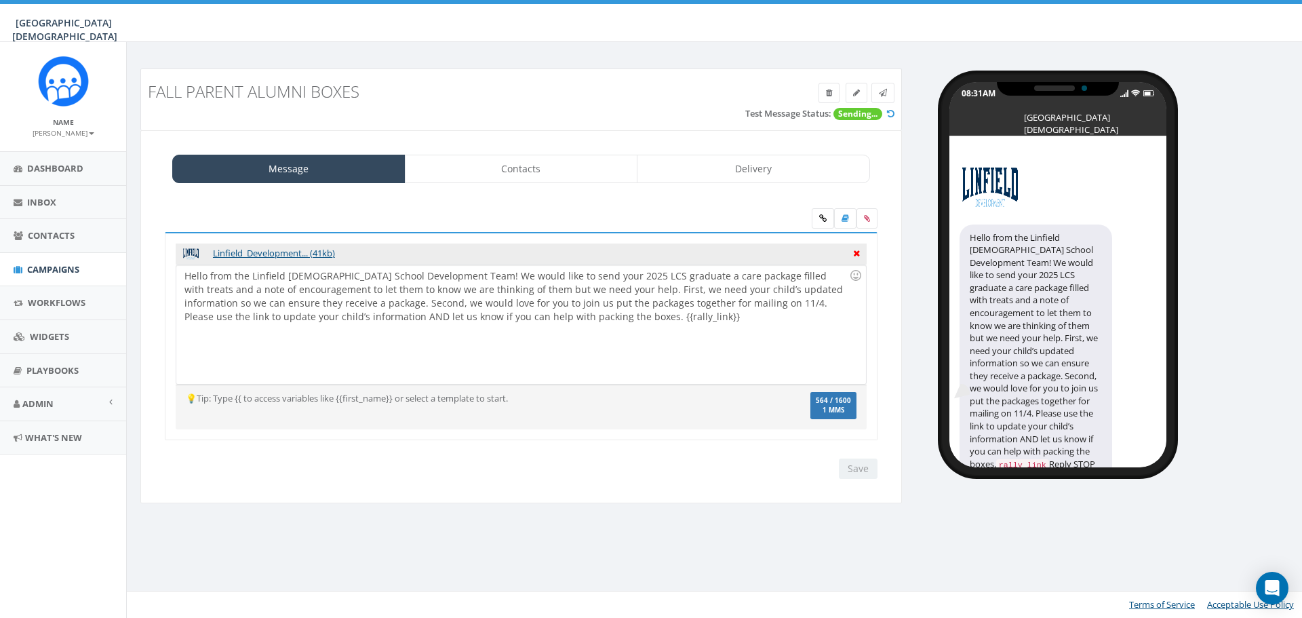
click at [855, 252] on icon at bounding box center [856, 252] width 7 height 12
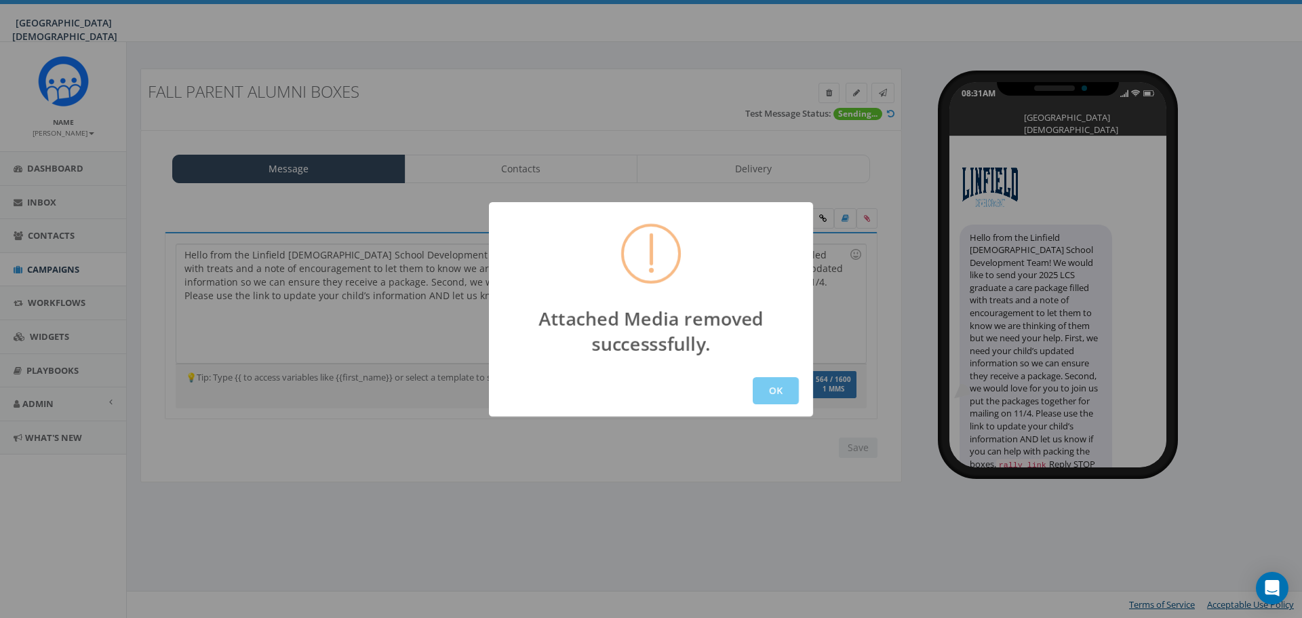
click at [775, 391] on button "OK" at bounding box center [776, 390] width 46 height 27
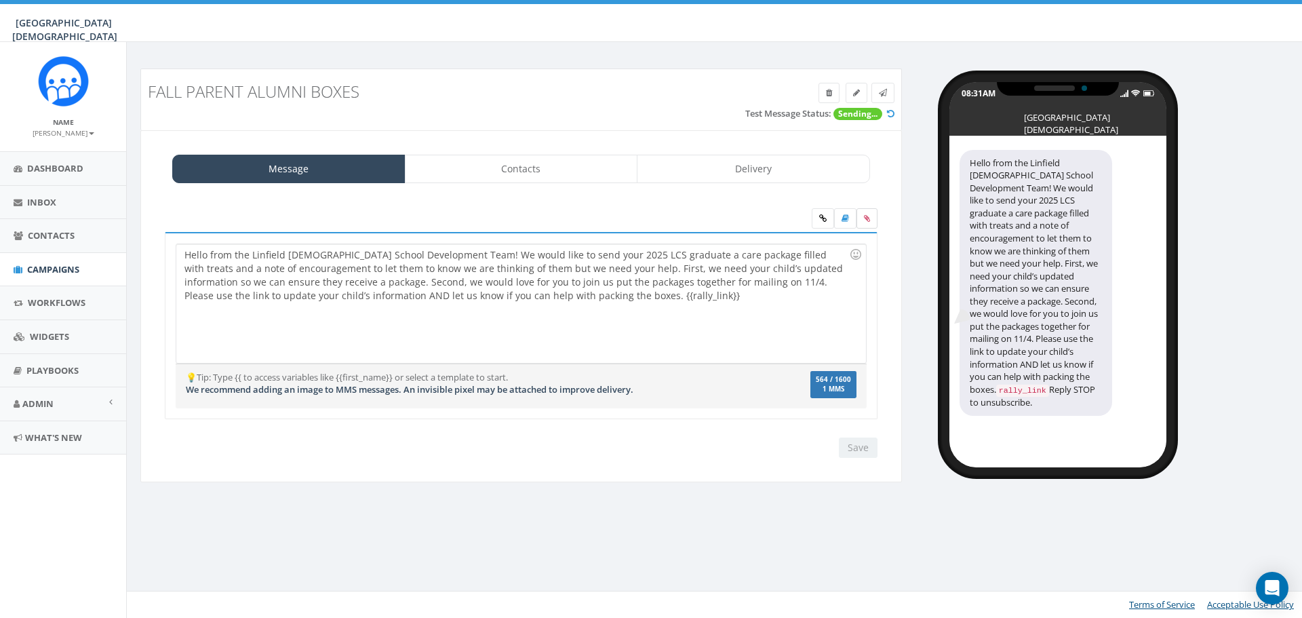
click at [870, 218] on label at bounding box center [867, 218] width 21 height 20
click at [0, 0] on input "file" at bounding box center [0, 0] width 0 height 0
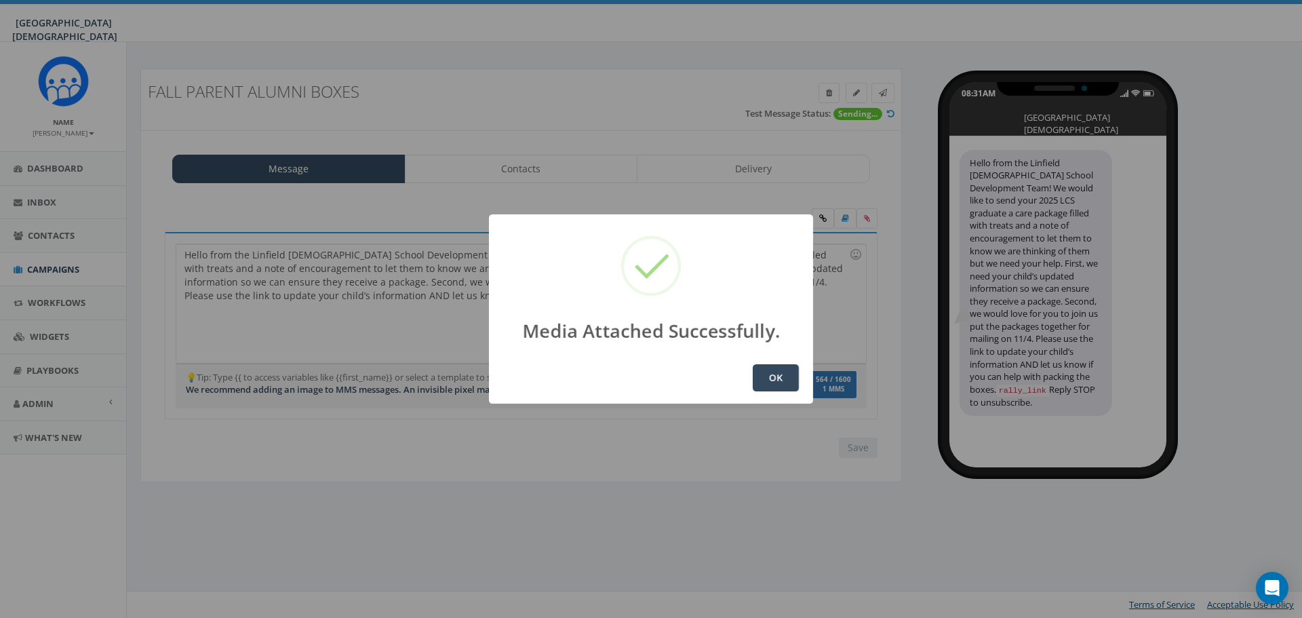
click at [769, 372] on button "OK" at bounding box center [776, 377] width 46 height 27
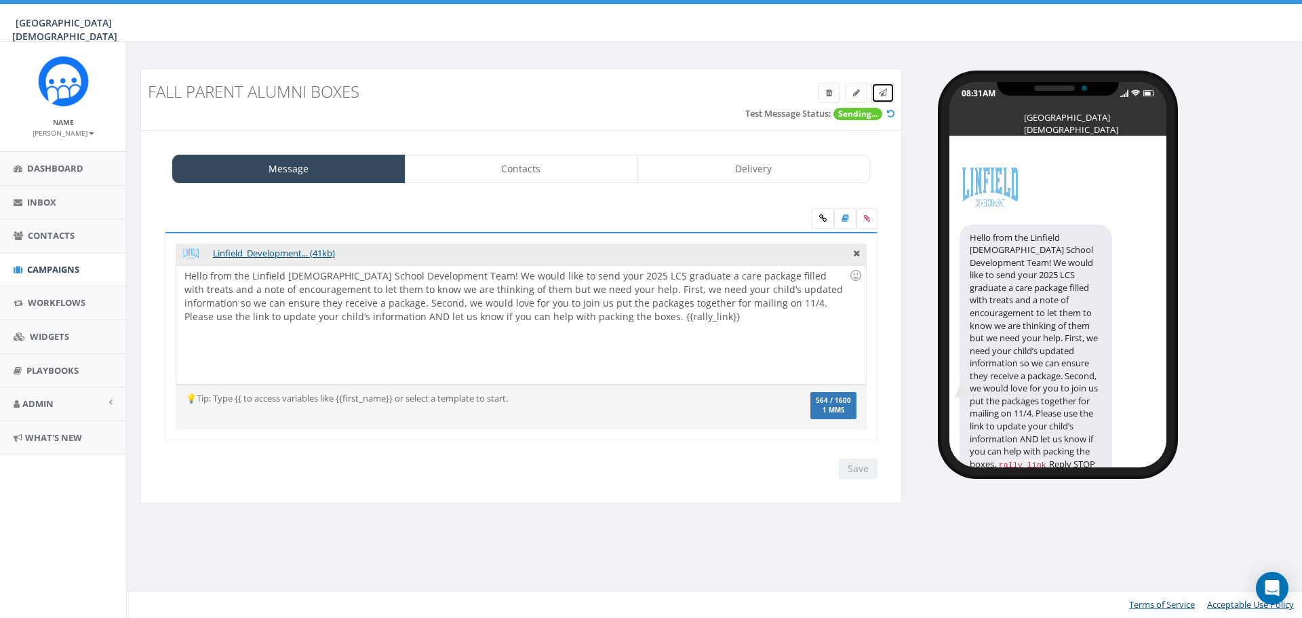
click at [883, 86] on link at bounding box center [883, 93] width 23 height 20
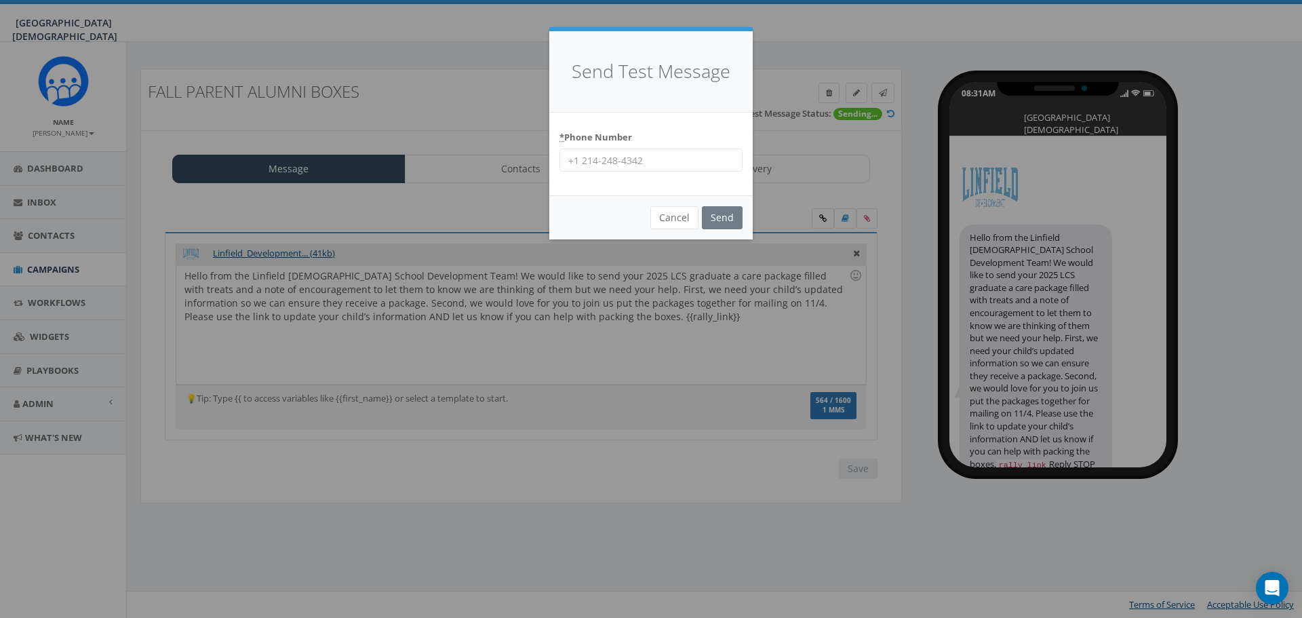
click at [676, 156] on input "* Phone Number" at bounding box center [651, 160] width 183 height 23
type input "9515019247"
click at [729, 211] on input "Send" at bounding box center [722, 217] width 41 height 23
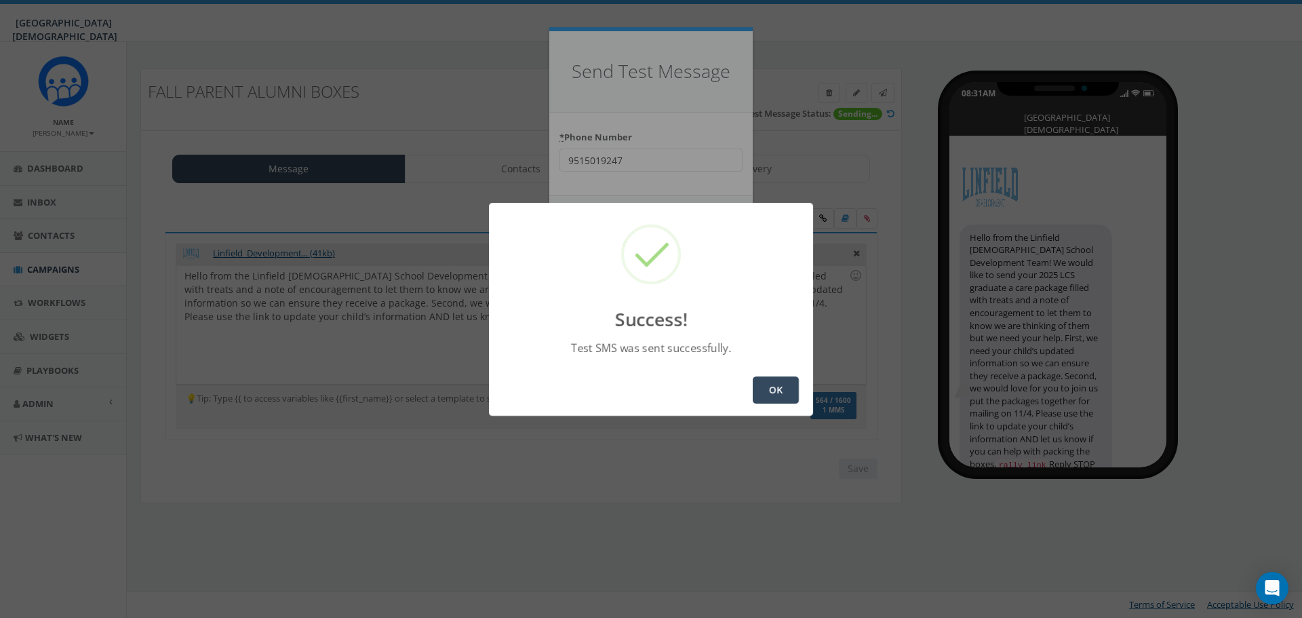
click at [783, 387] on button "OK" at bounding box center [776, 389] width 46 height 27
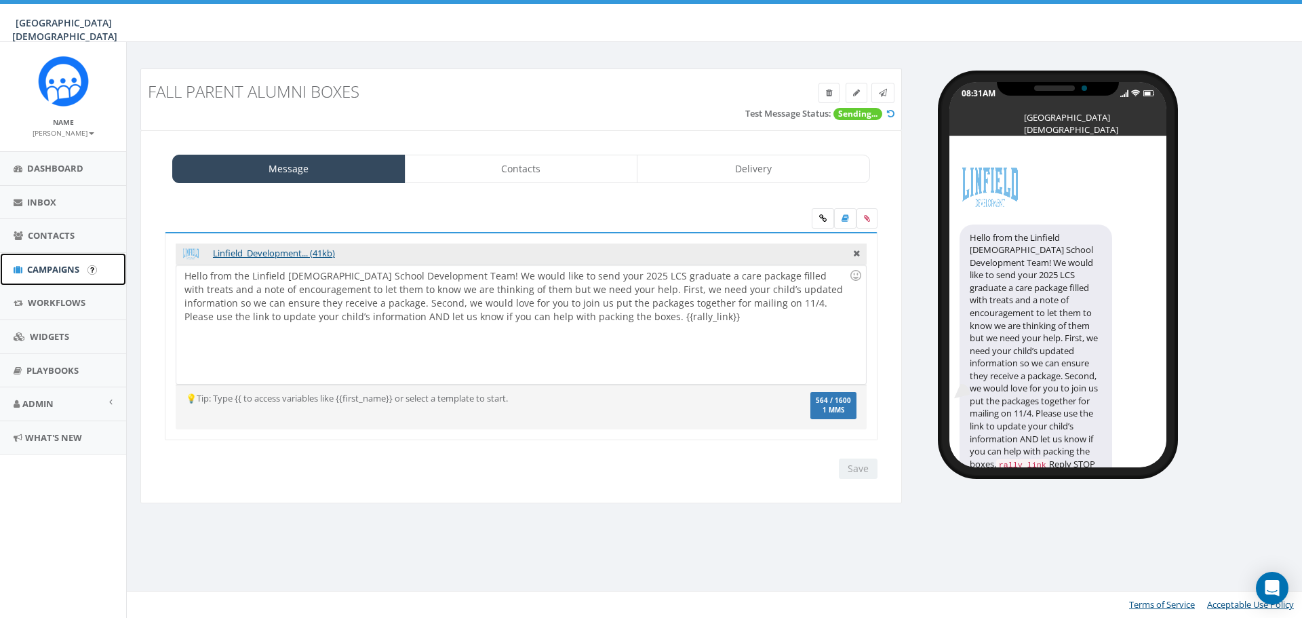
click at [45, 269] on span "Campaigns" at bounding box center [53, 269] width 52 height 12
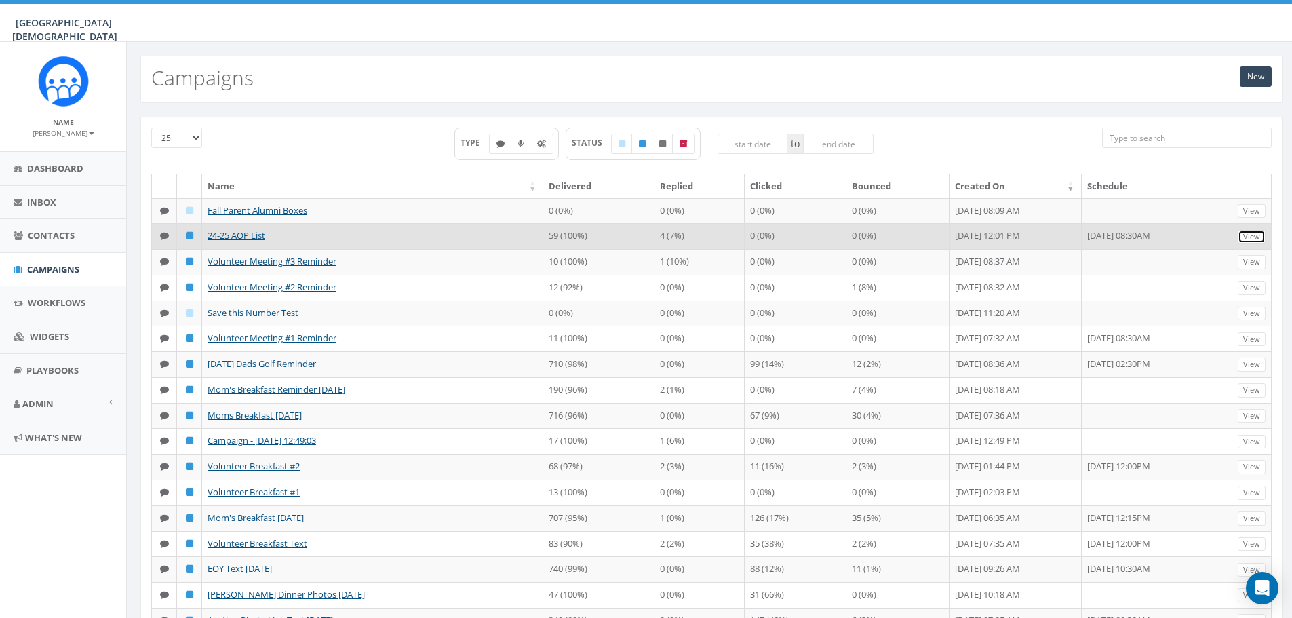
click at [1254, 238] on link "View" at bounding box center [1252, 237] width 28 height 14
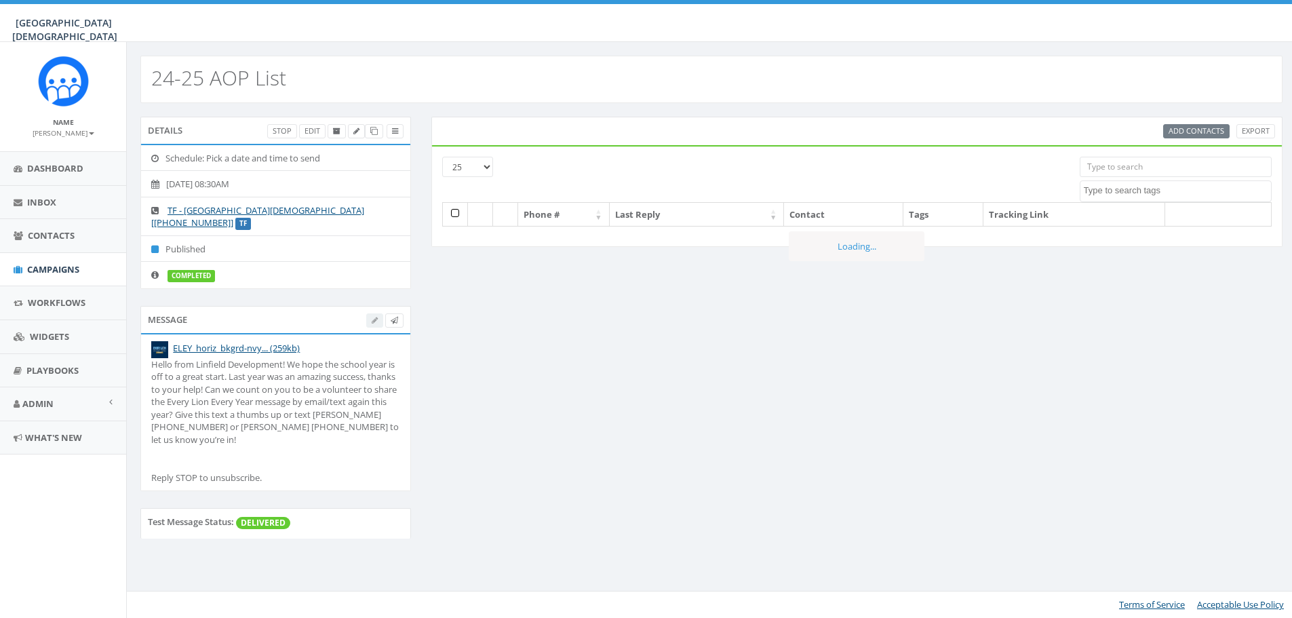
select select
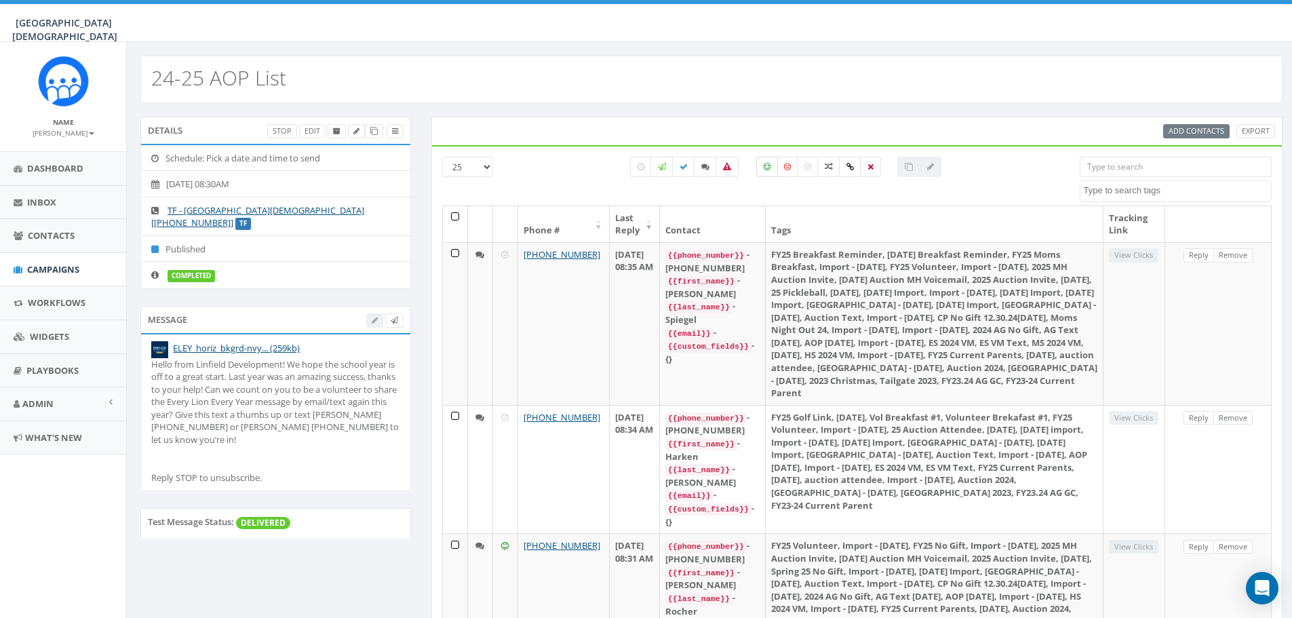
click at [772, 170] on label at bounding box center [767, 167] width 22 height 20
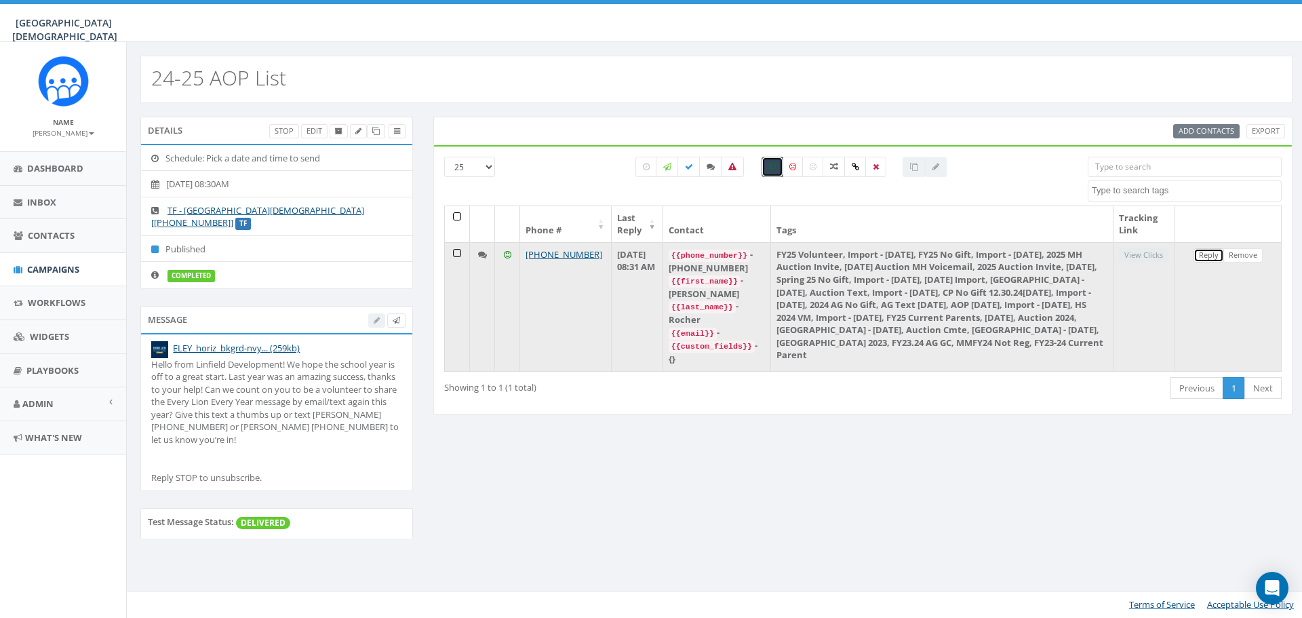
click at [1203, 253] on link "Reply" at bounding box center [1209, 255] width 31 height 14
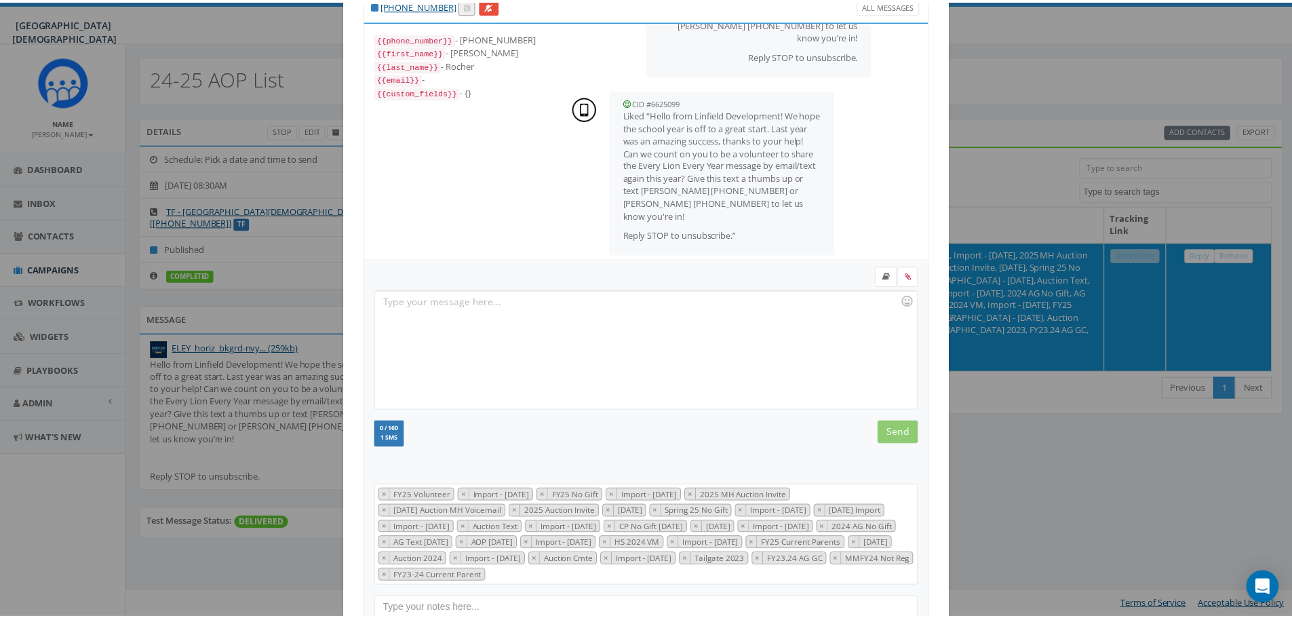
scroll to position [141, 0]
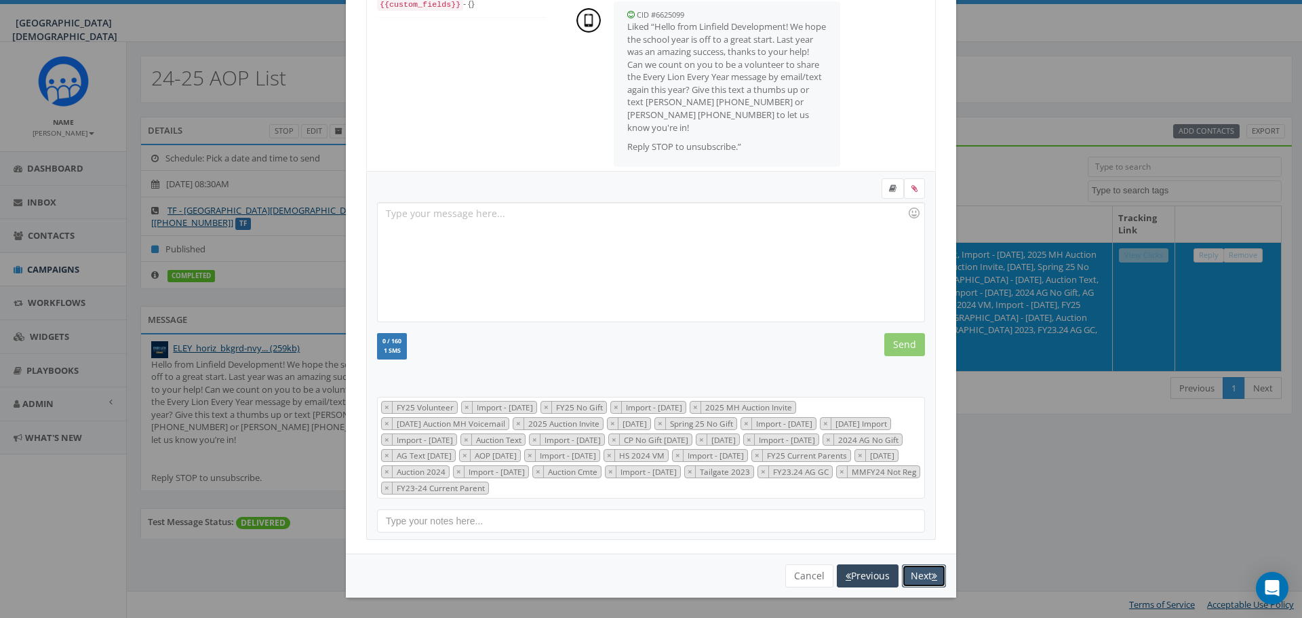
click at [932, 575] on icon "button" at bounding box center [934, 575] width 5 height 9
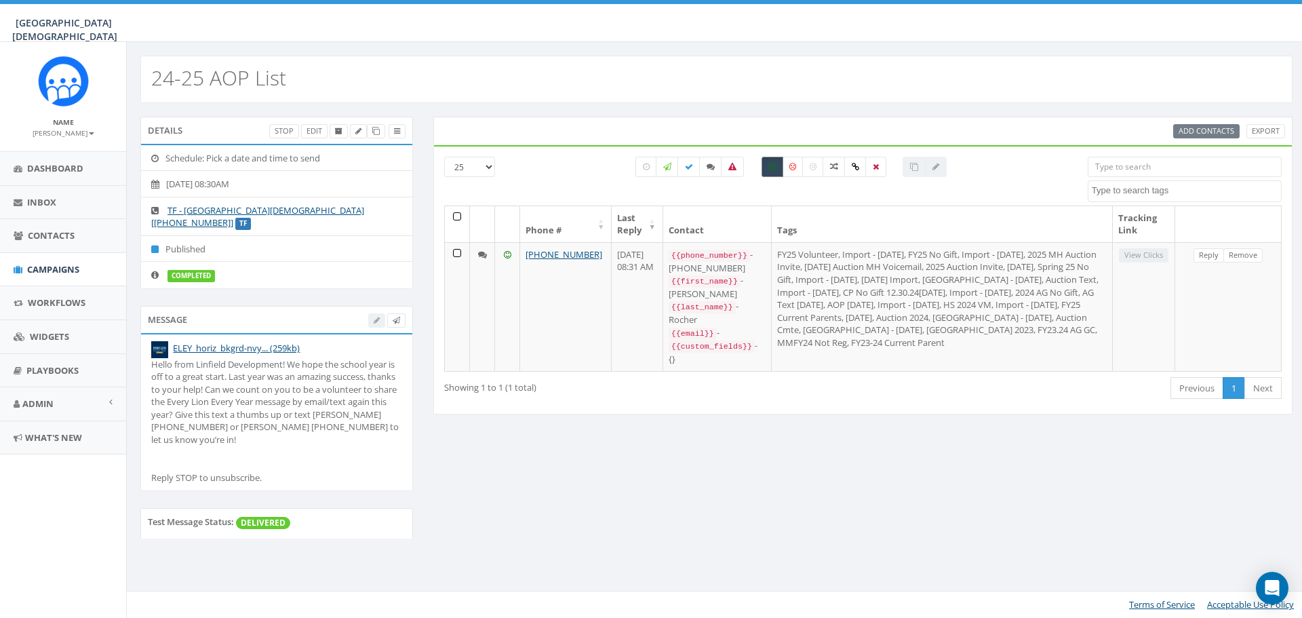
click at [773, 171] on label at bounding box center [773, 167] width 22 height 20
checkbox input "false"
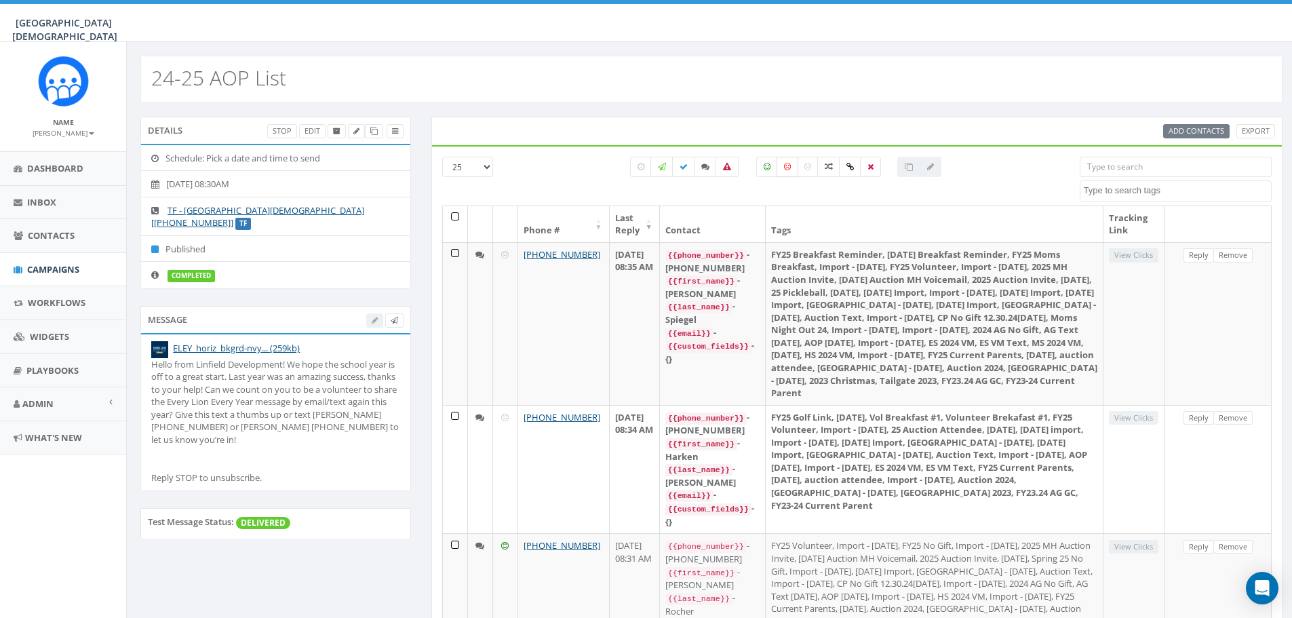
click at [790, 171] on label at bounding box center [788, 167] width 22 height 20
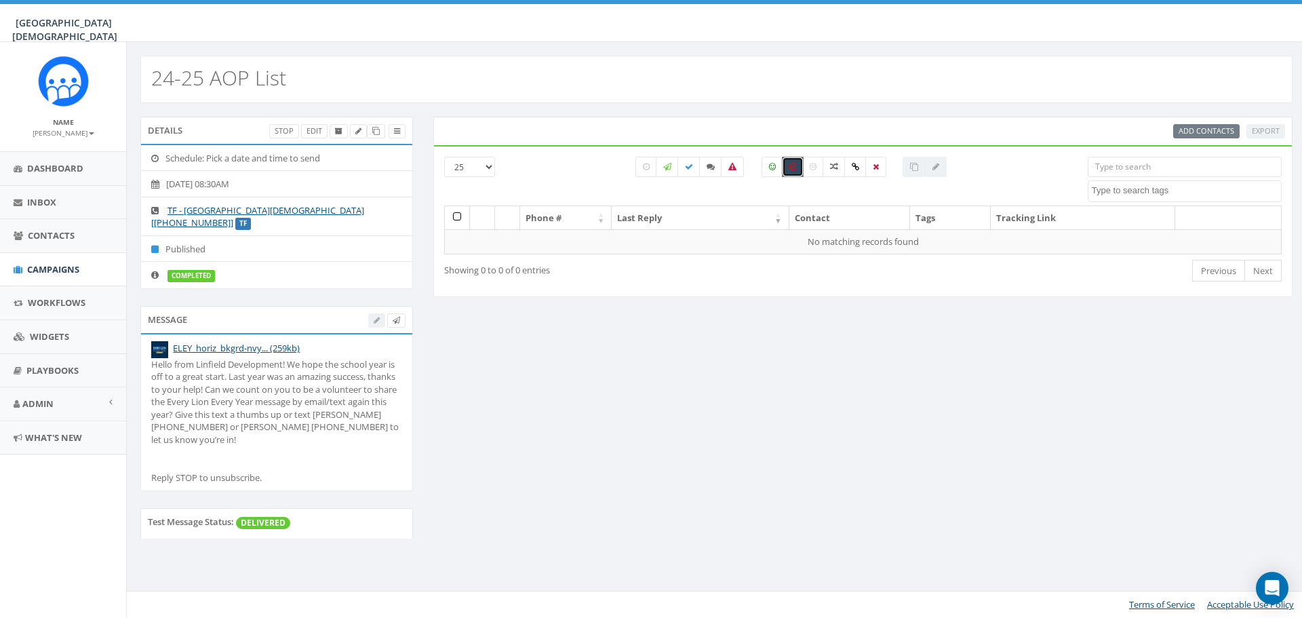
click at [790, 171] on label at bounding box center [793, 167] width 22 height 20
checkbox input "false"
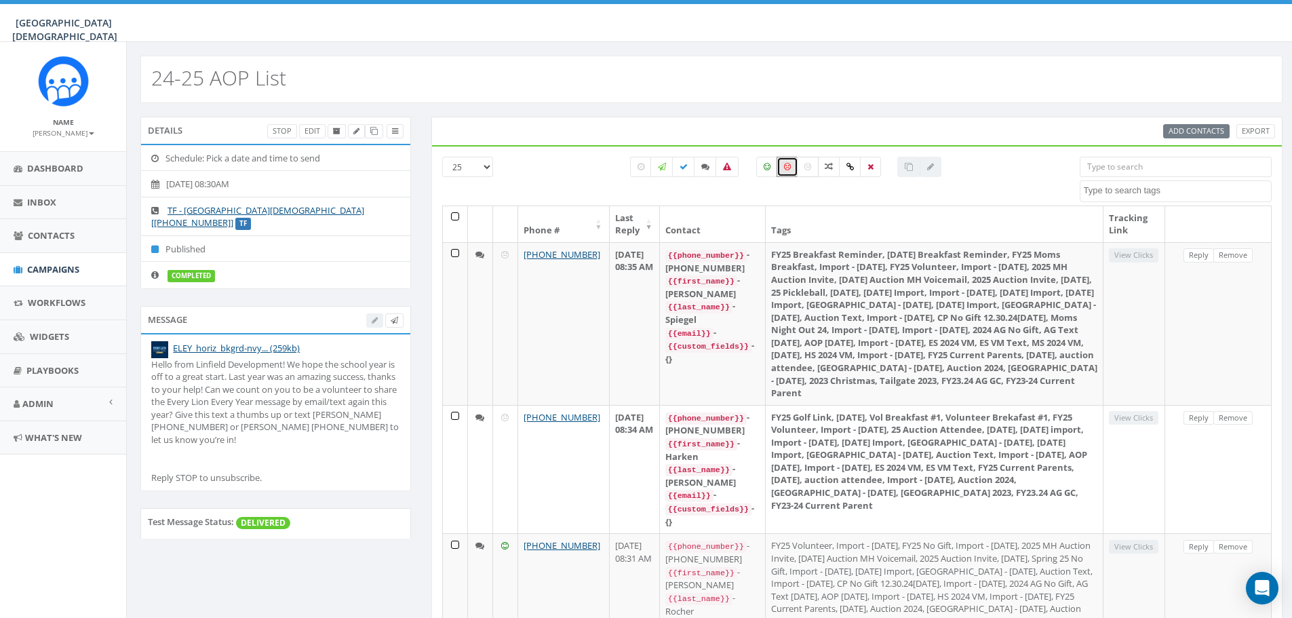
click at [800, 168] on label at bounding box center [808, 167] width 22 height 20
checkbox input "true"
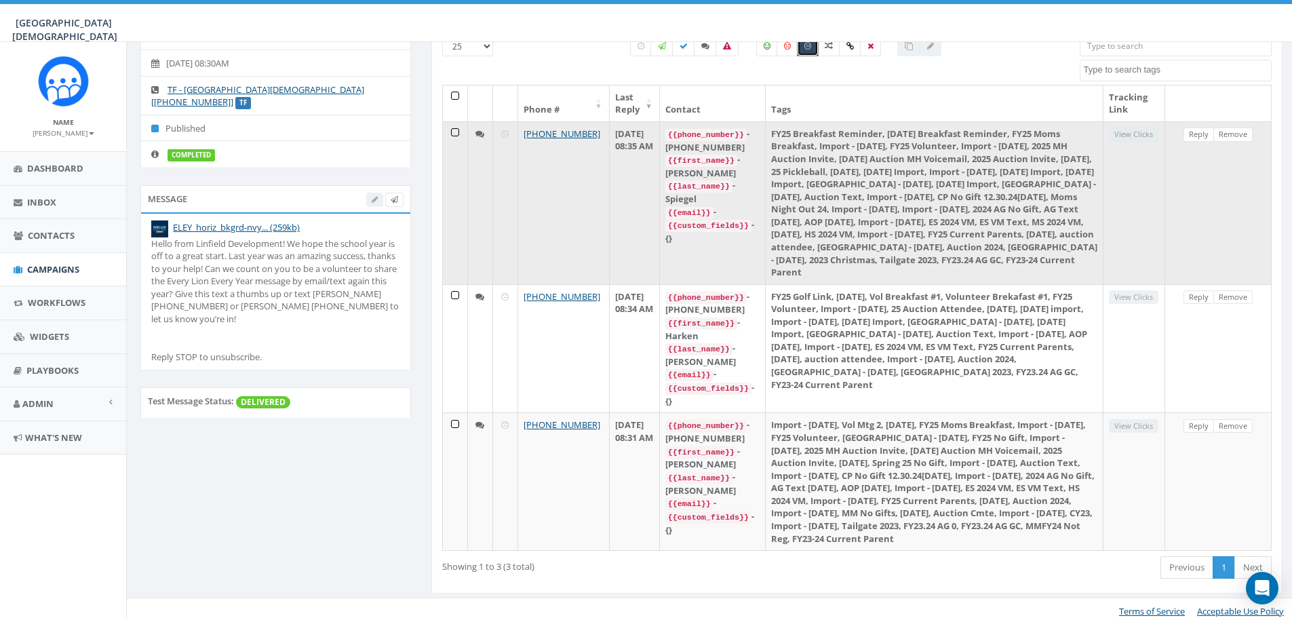
scroll to position [136, 0]
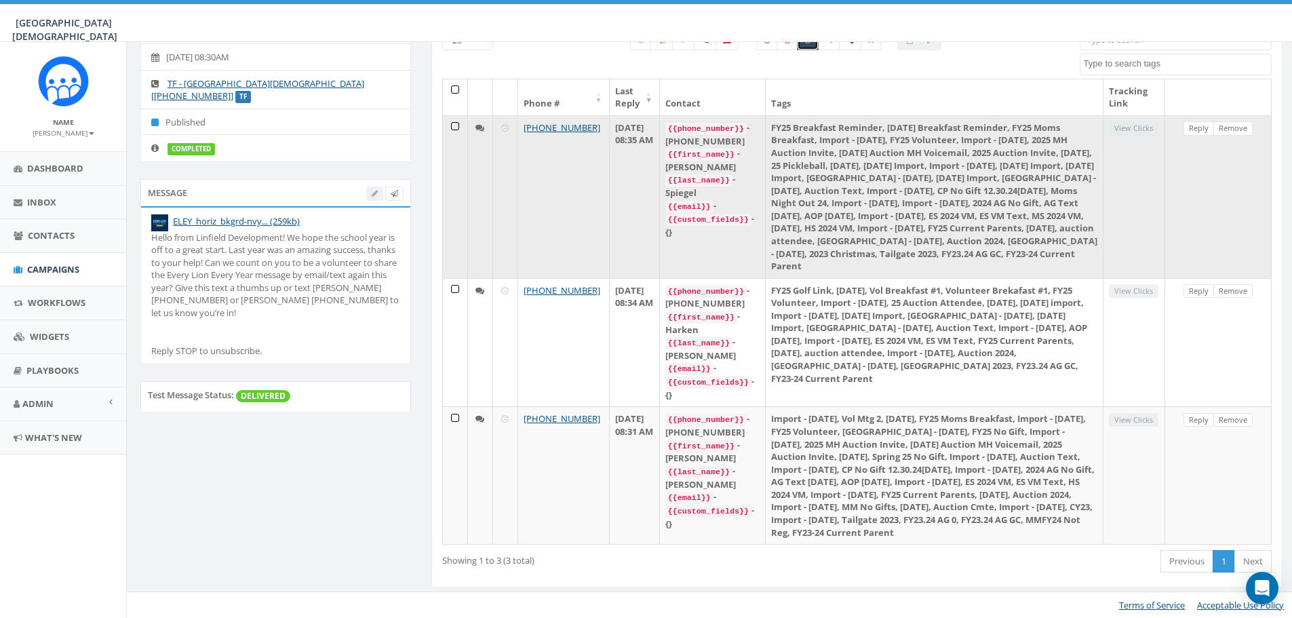
click at [551, 183] on td "[PHONE_NUMBER]" at bounding box center [564, 196] width 92 height 163
click at [1199, 121] on link "Reply" at bounding box center [1199, 128] width 31 height 14
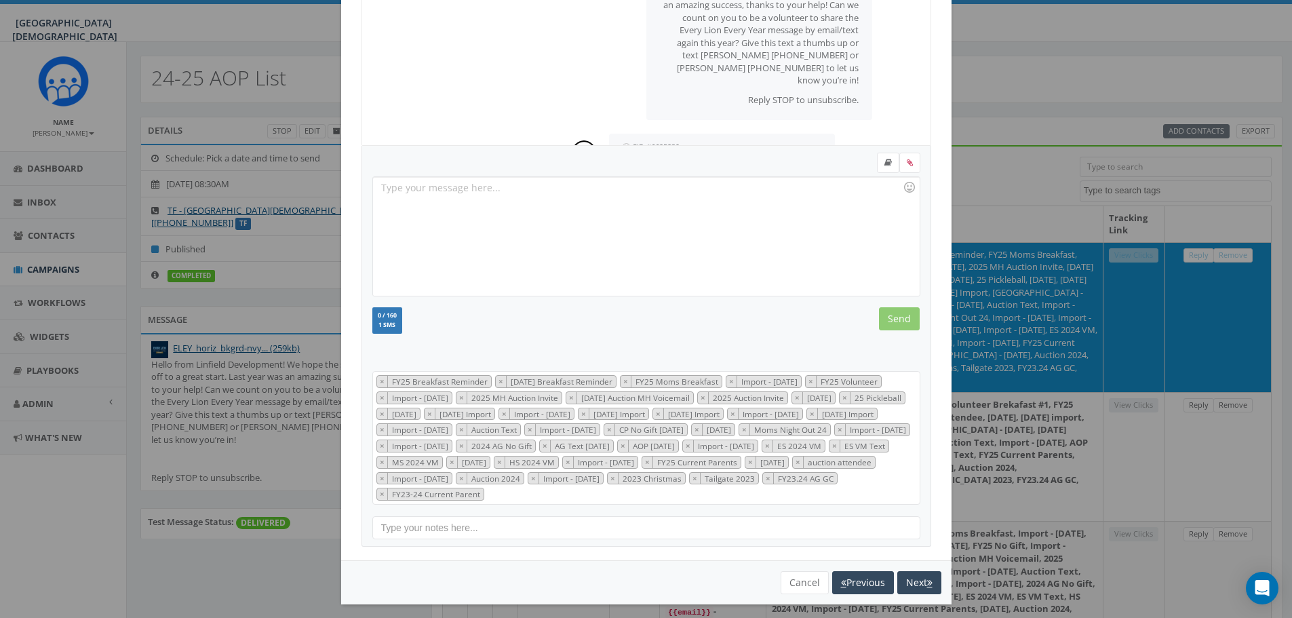
scroll to position [174, 0]
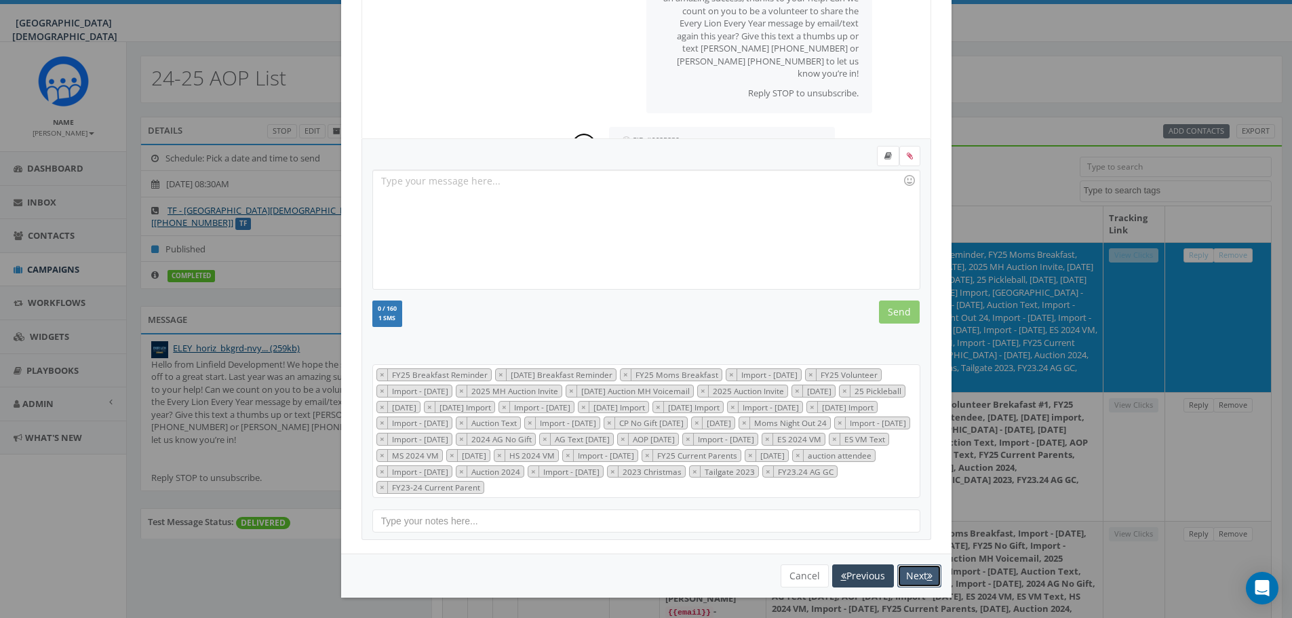
click at [927, 579] on icon "button" at bounding box center [929, 575] width 5 height 9
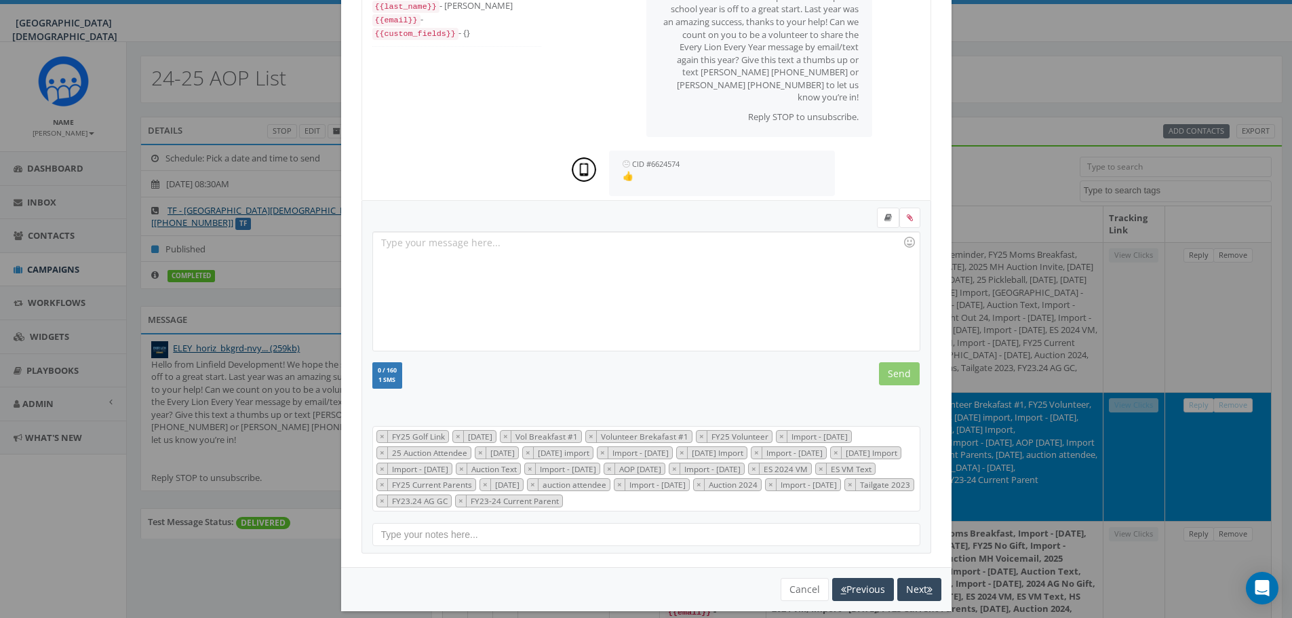
scroll to position [125, 0]
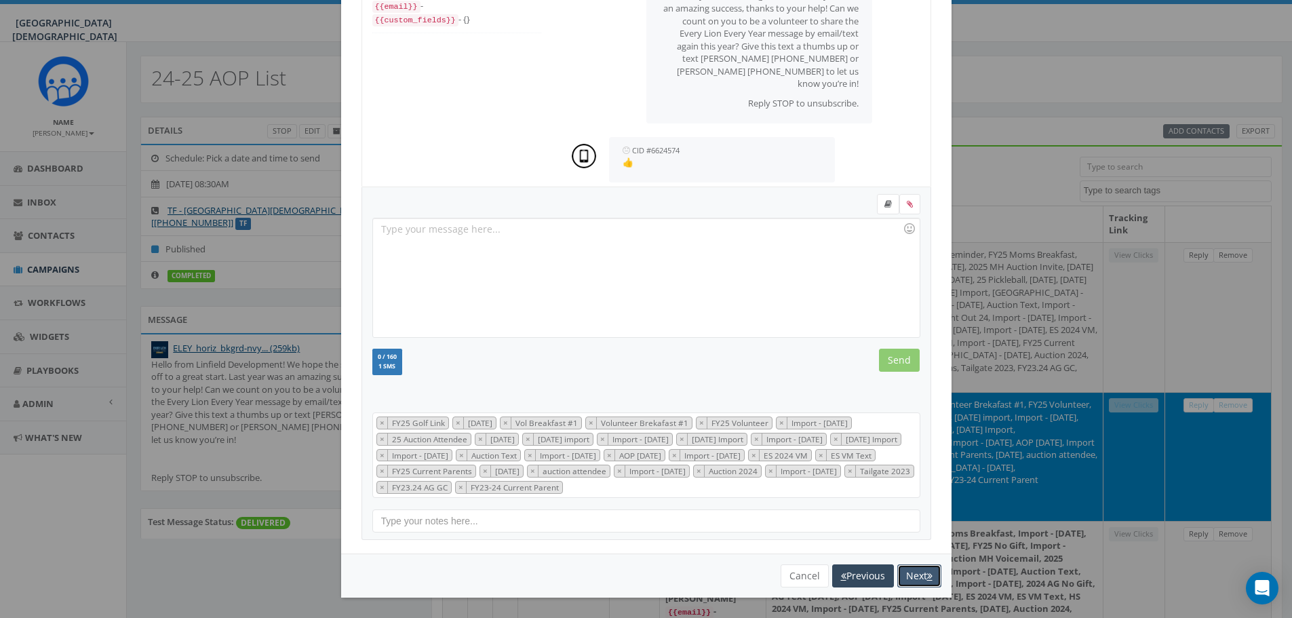
click at [916, 576] on button "Next" at bounding box center [919, 575] width 44 height 23
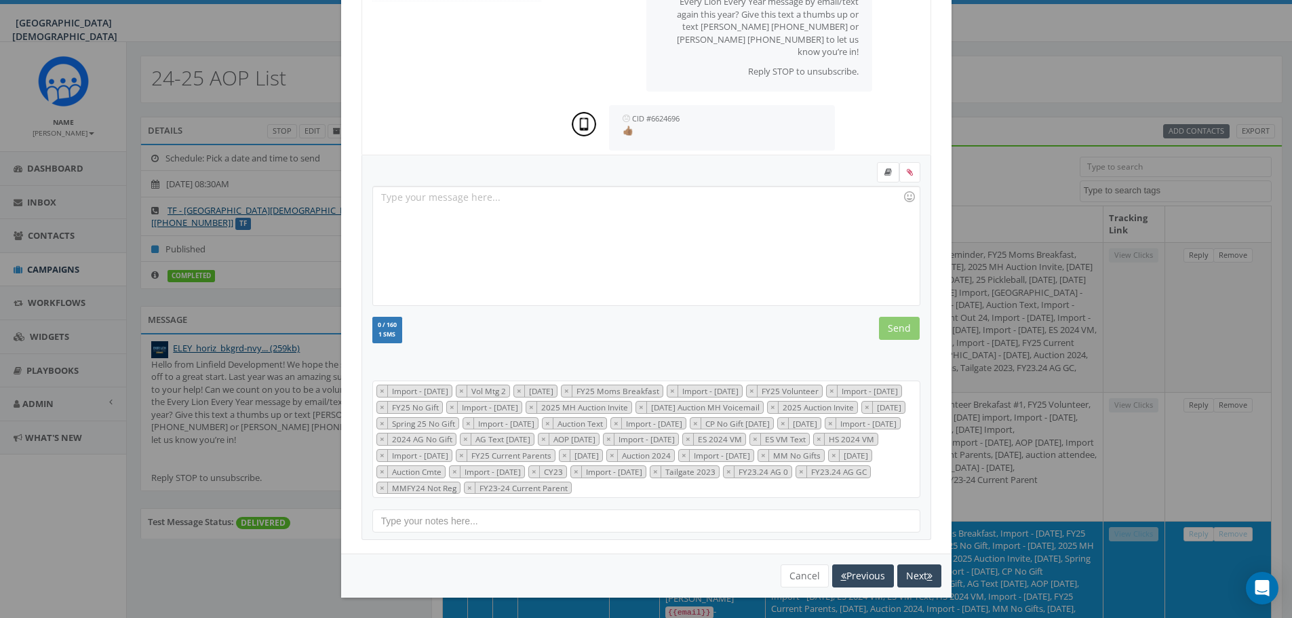
scroll to position [174, 0]
click at [921, 575] on button "Next" at bounding box center [919, 575] width 44 height 23
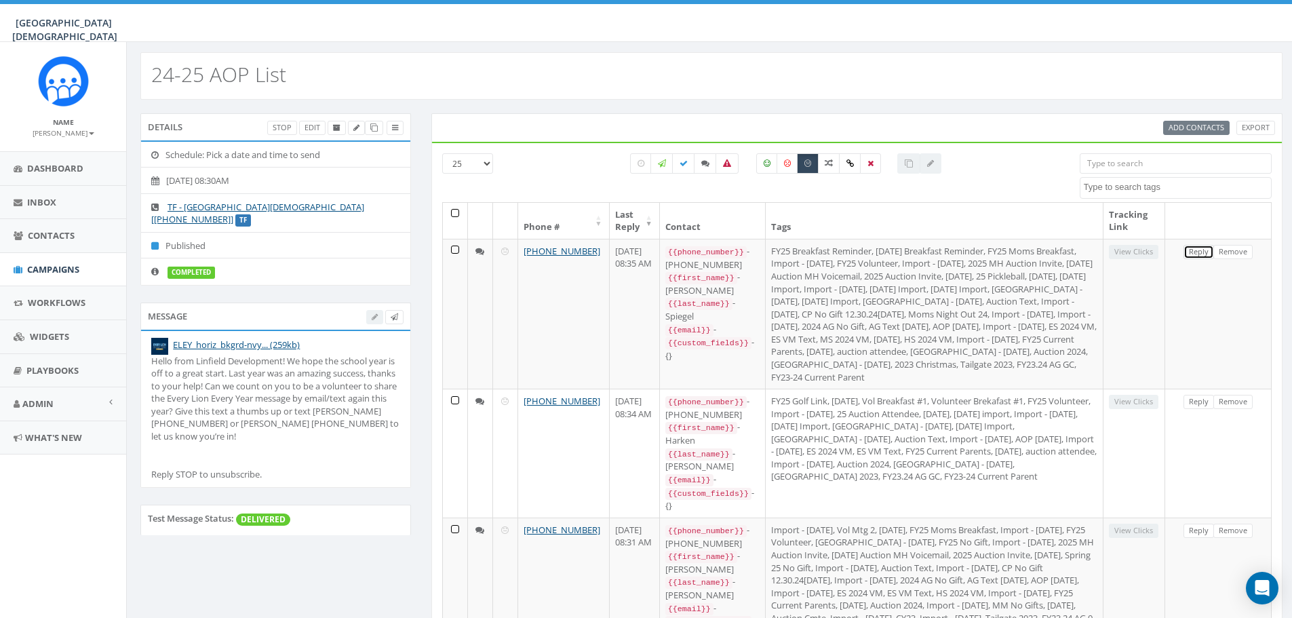
scroll to position [0, 0]
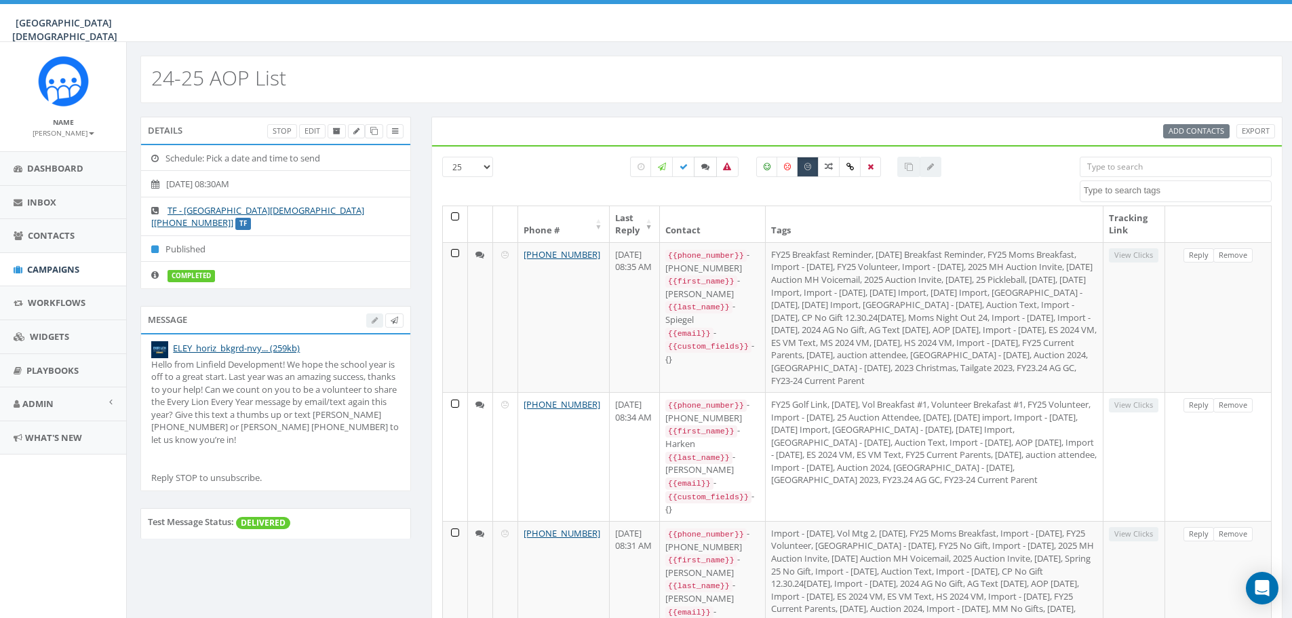
click at [706, 167] on icon at bounding box center [705, 167] width 8 height 8
click at [701, 170] on icon at bounding box center [705, 167] width 8 height 8
checkbox input "false"
drag, startPoint x: 53, startPoint y: 269, endPoint x: 43, endPoint y: 269, distance: 9.5
click at [53, 269] on span "Campaigns" at bounding box center [53, 269] width 52 height 12
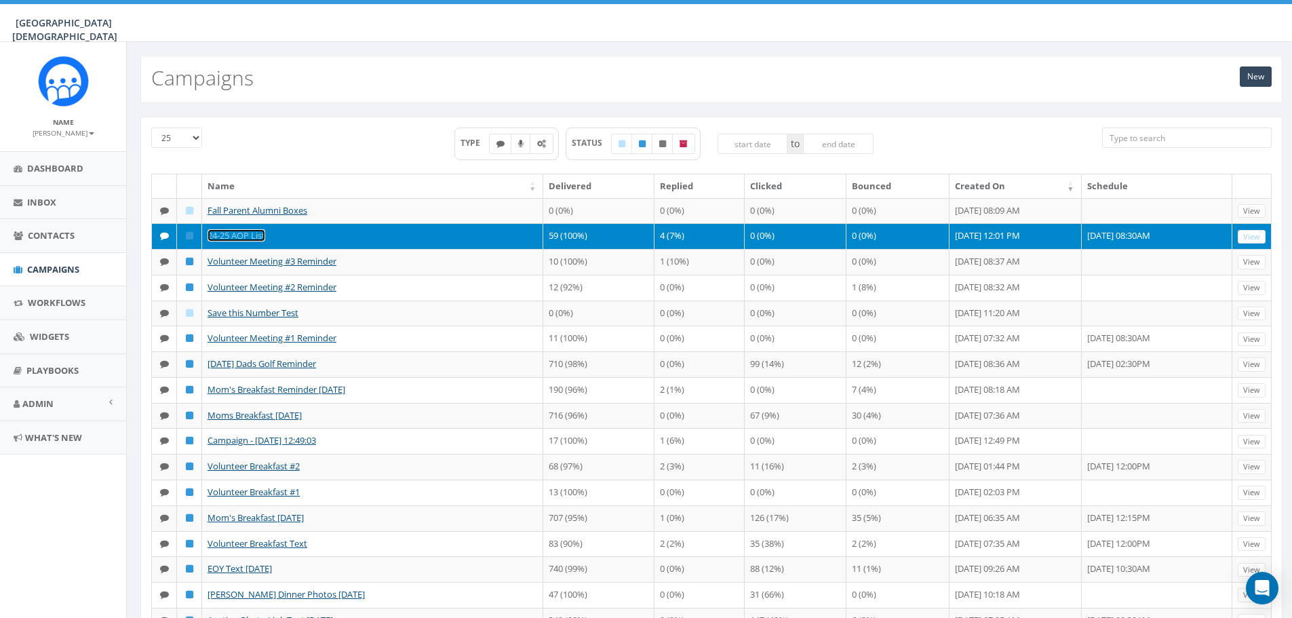
click at [244, 234] on link "24-25 AOP List" at bounding box center [237, 235] width 58 height 12
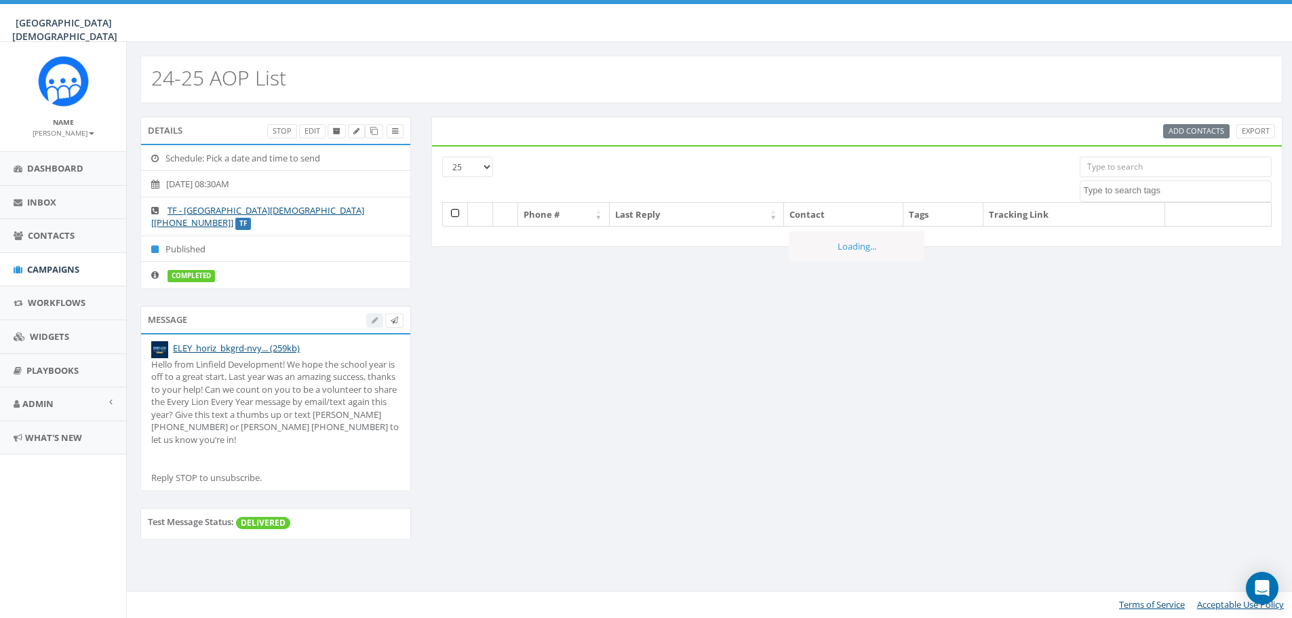
select select
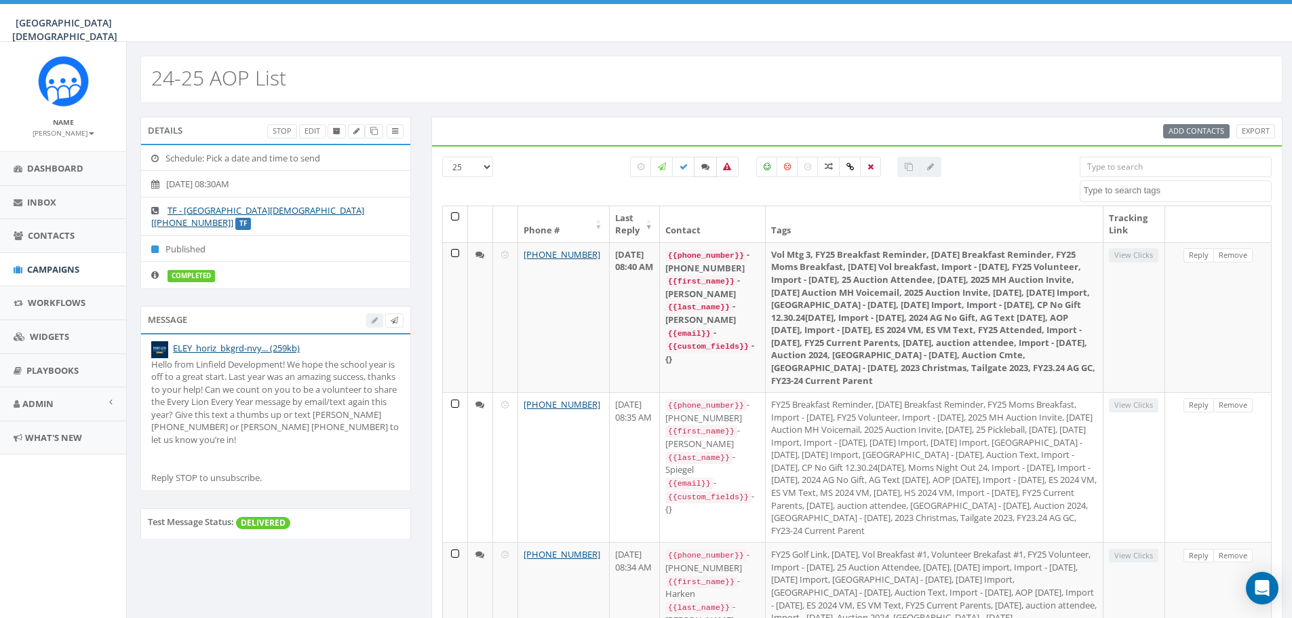
click at [696, 167] on label at bounding box center [705, 167] width 23 height 20
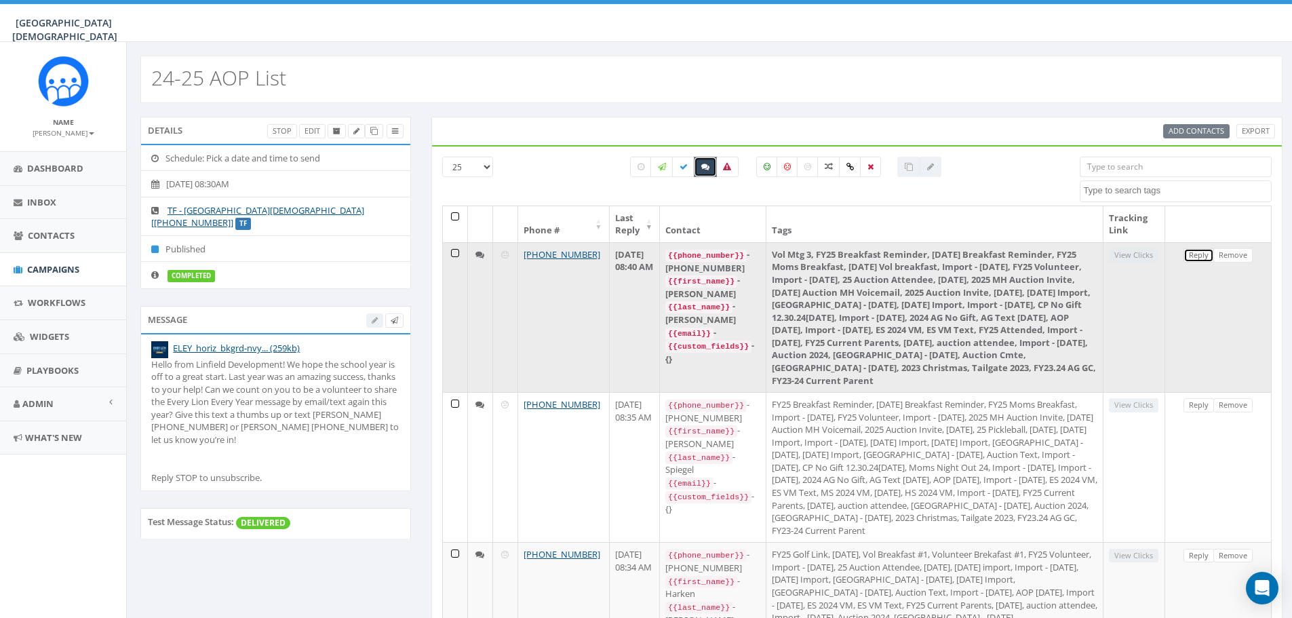
click at [1192, 255] on link "Reply" at bounding box center [1199, 255] width 31 height 14
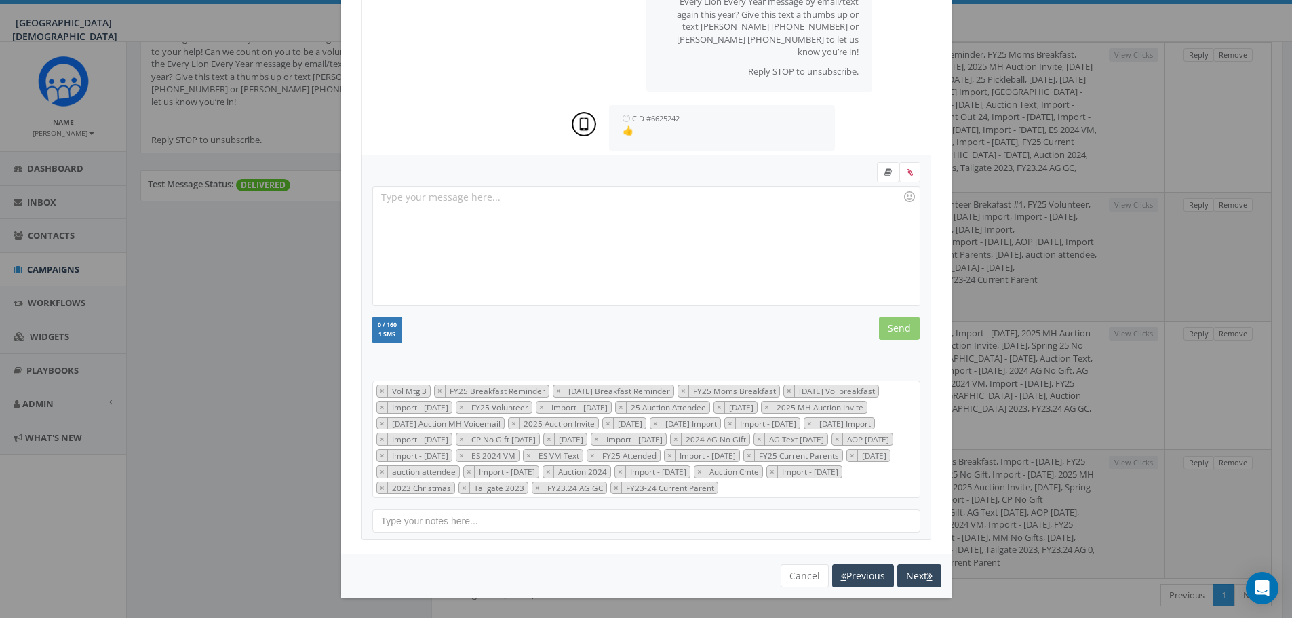
scroll to position [339, 0]
click at [1040, 404] on div "[PHONE_NUMBER] All Messages {{phone_number}} - [PHONE_NUMBER] {{first_name}} - …" at bounding box center [646, 309] width 1292 height 618
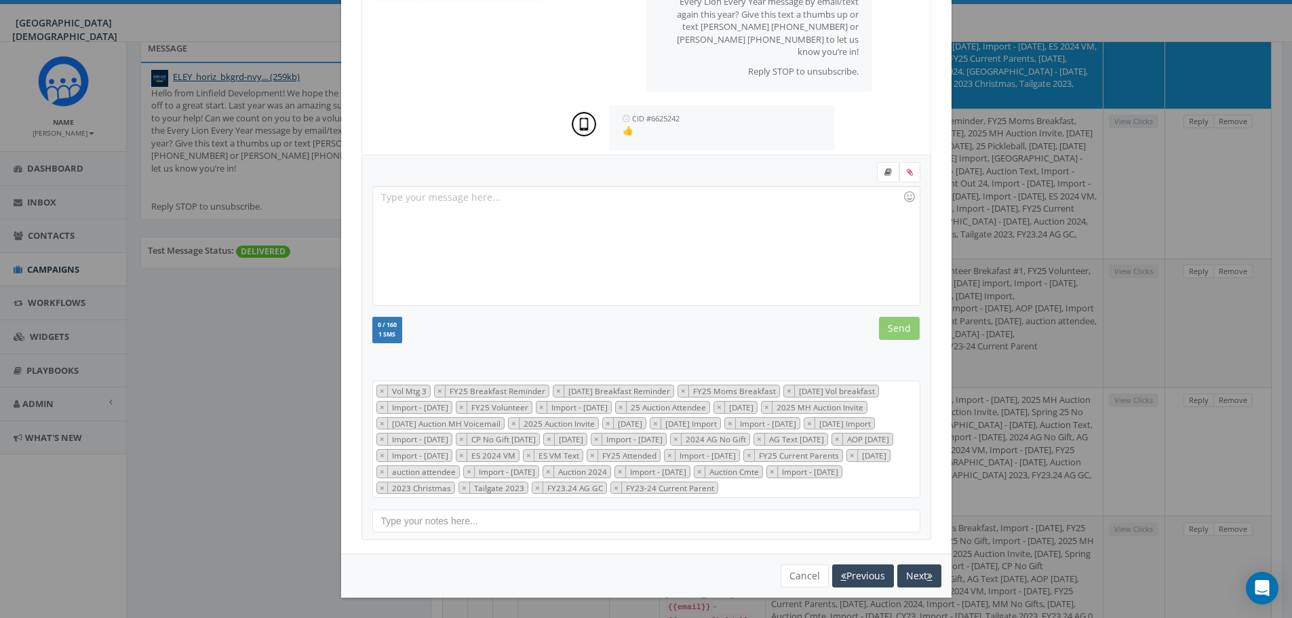
scroll to position [174, 0]
click at [804, 577] on button "Cancel" at bounding box center [805, 575] width 48 height 23
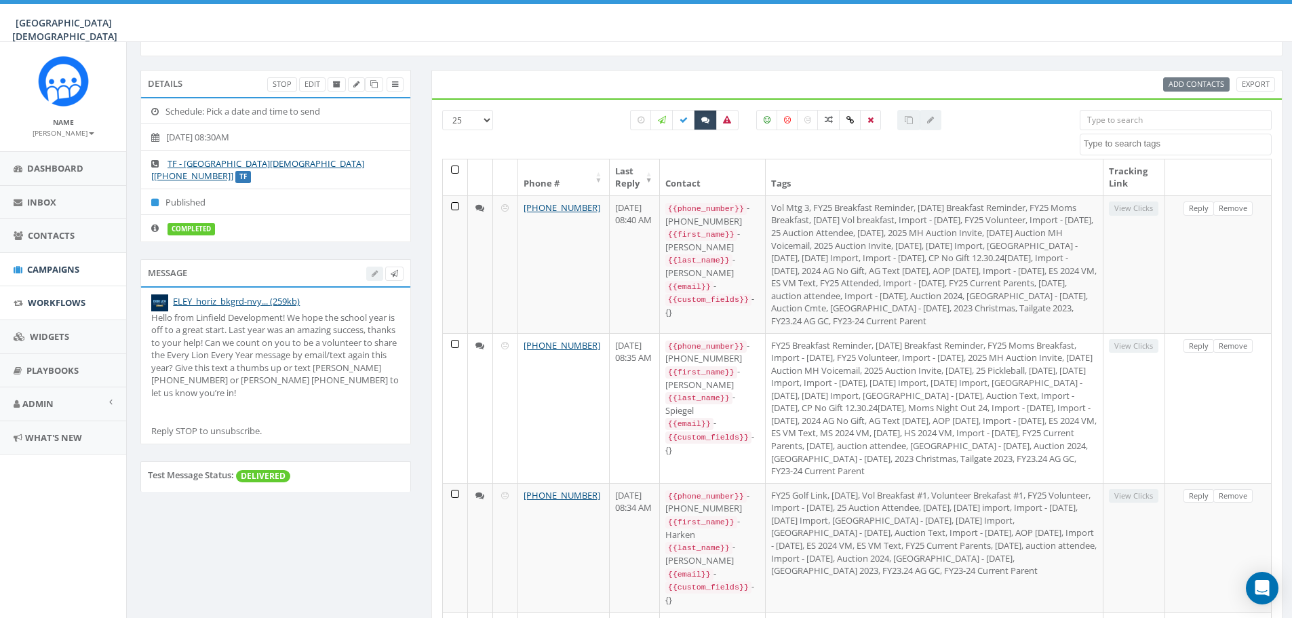
scroll to position [0, 0]
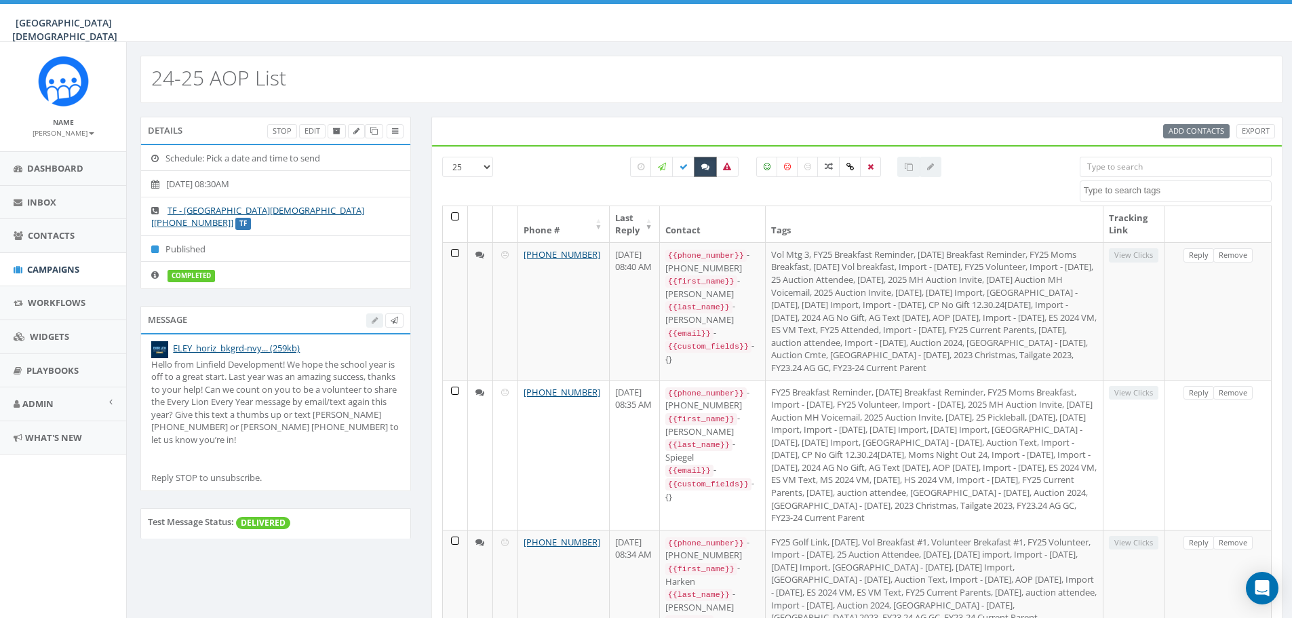
click at [709, 168] on label at bounding box center [705, 167] width 23 height 20
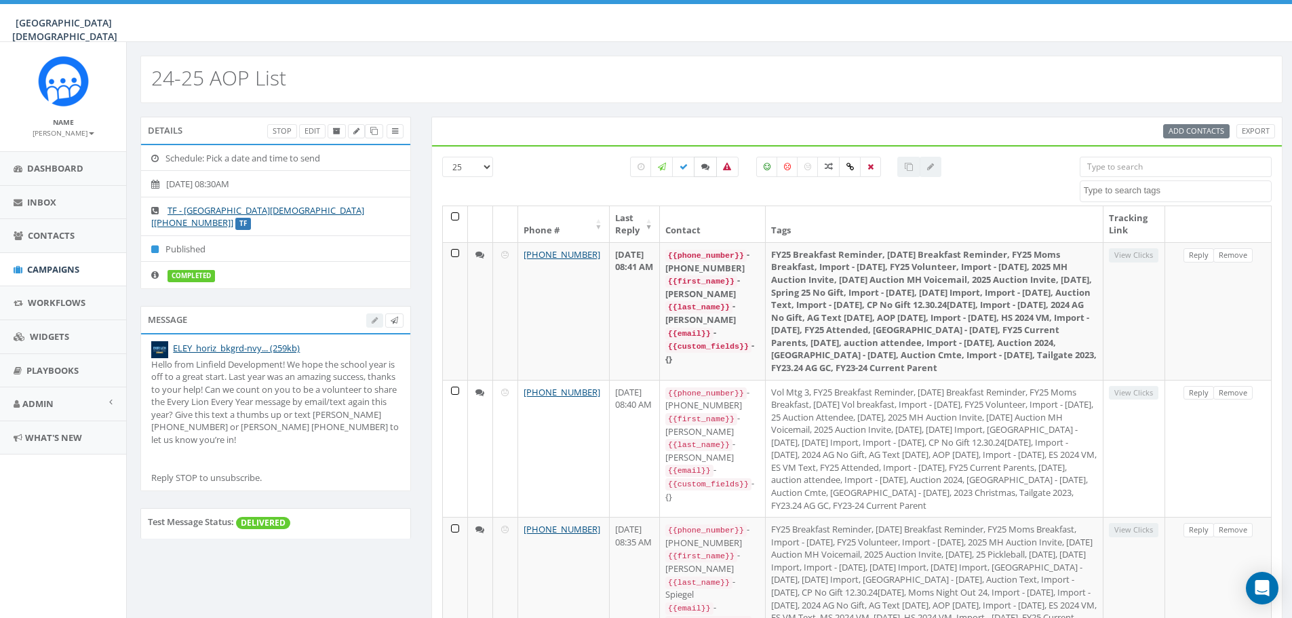
click at [709, 167] on label at bounding box center [705, 167] width 23 height 20
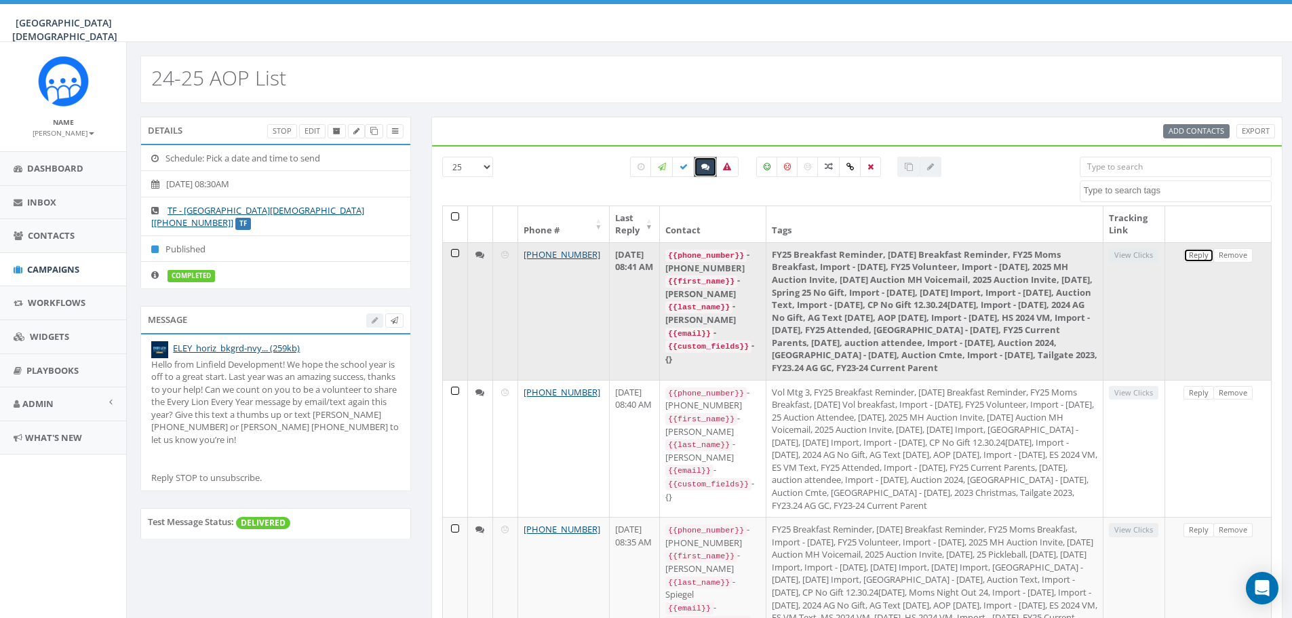
click at [1194, 258] on link "Reply" at bounding box center [1199, 255] width 31 height 14
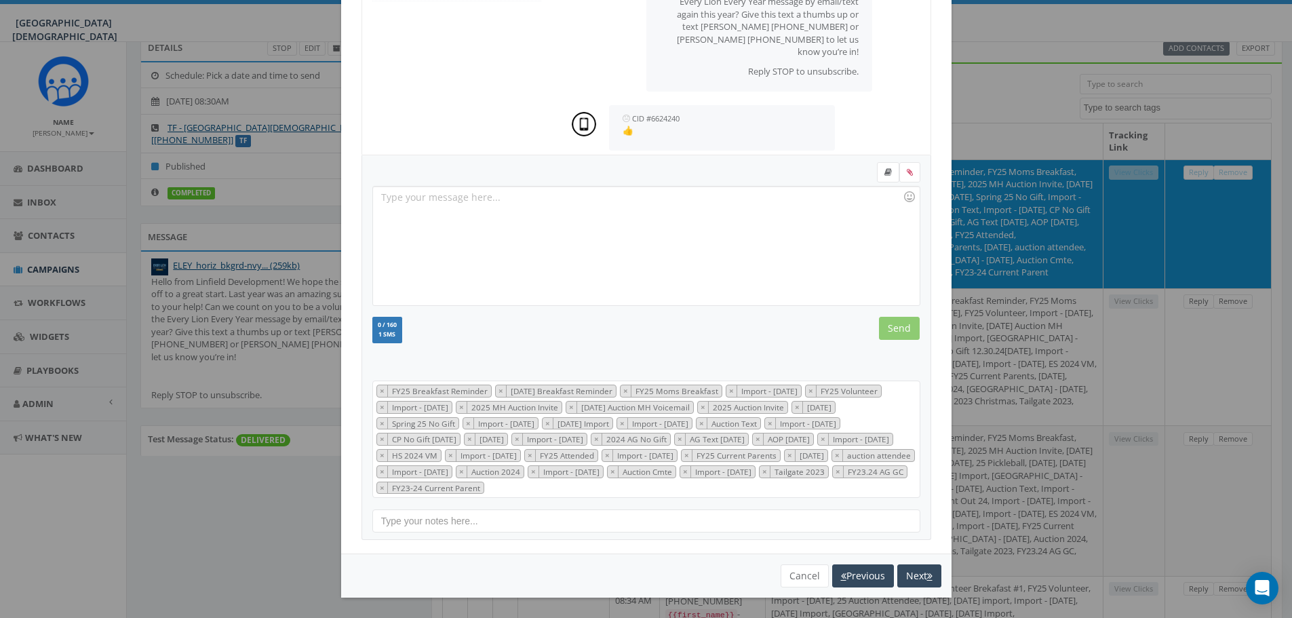
scroll to position [203, 0]
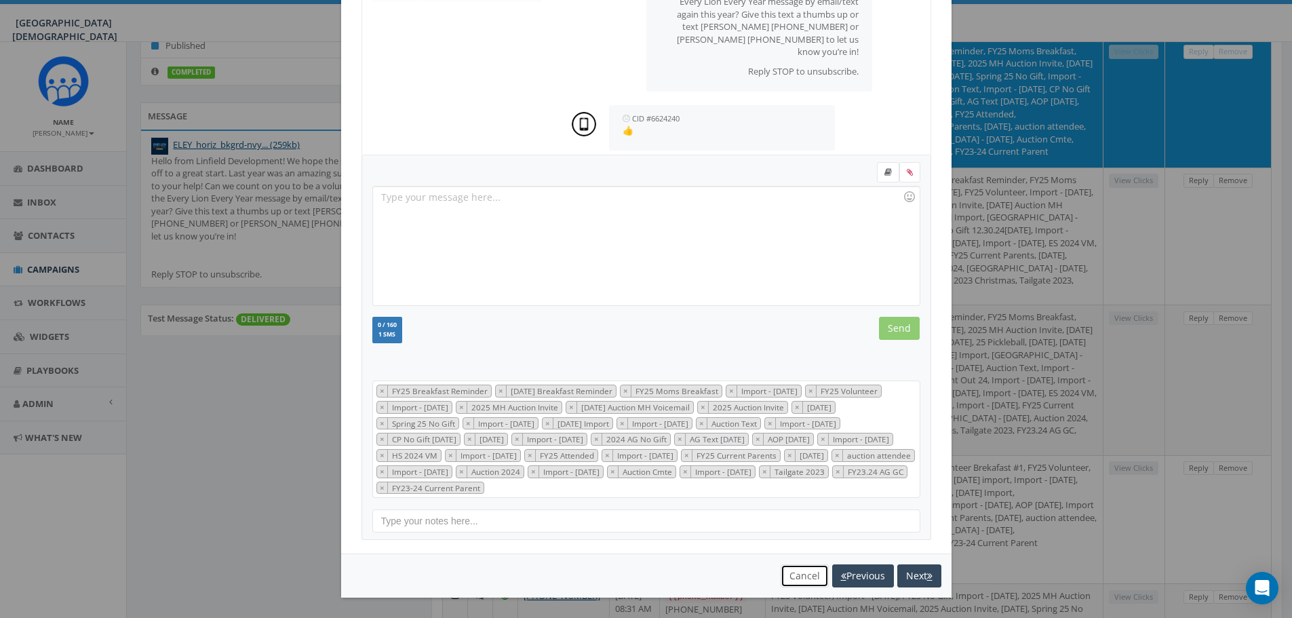
click at [788, 576] on button "Cancel" at bounding box center [805, 575] width 48 height 23
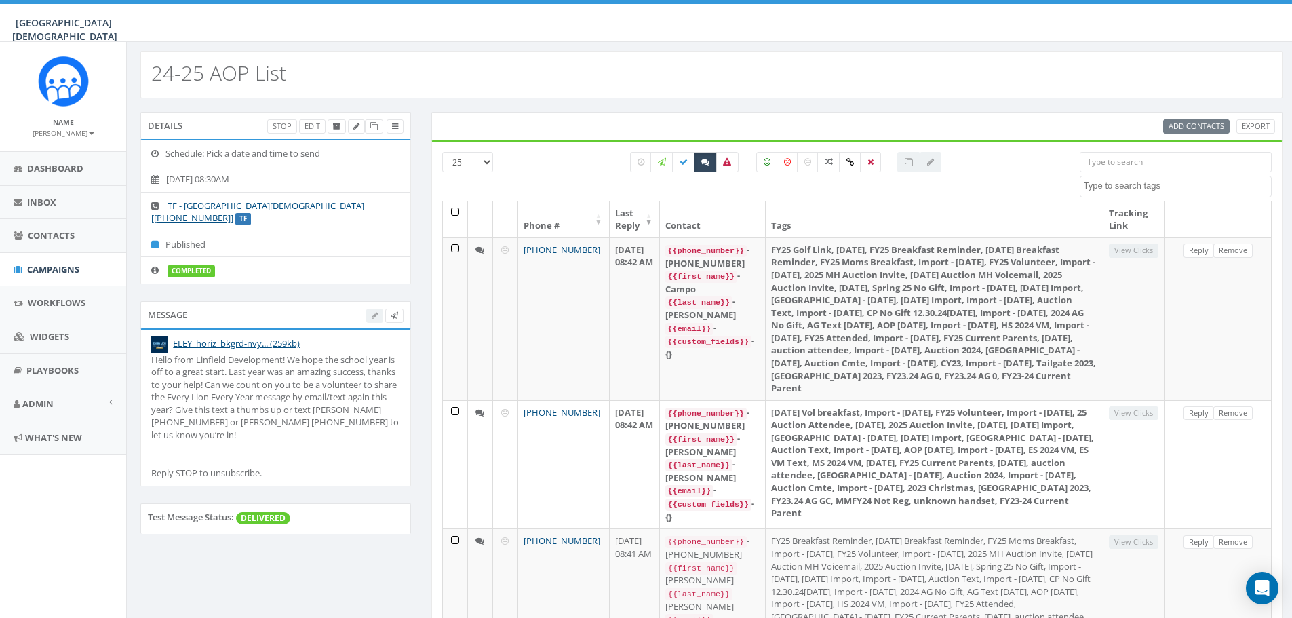
scroll to position [0, 0]
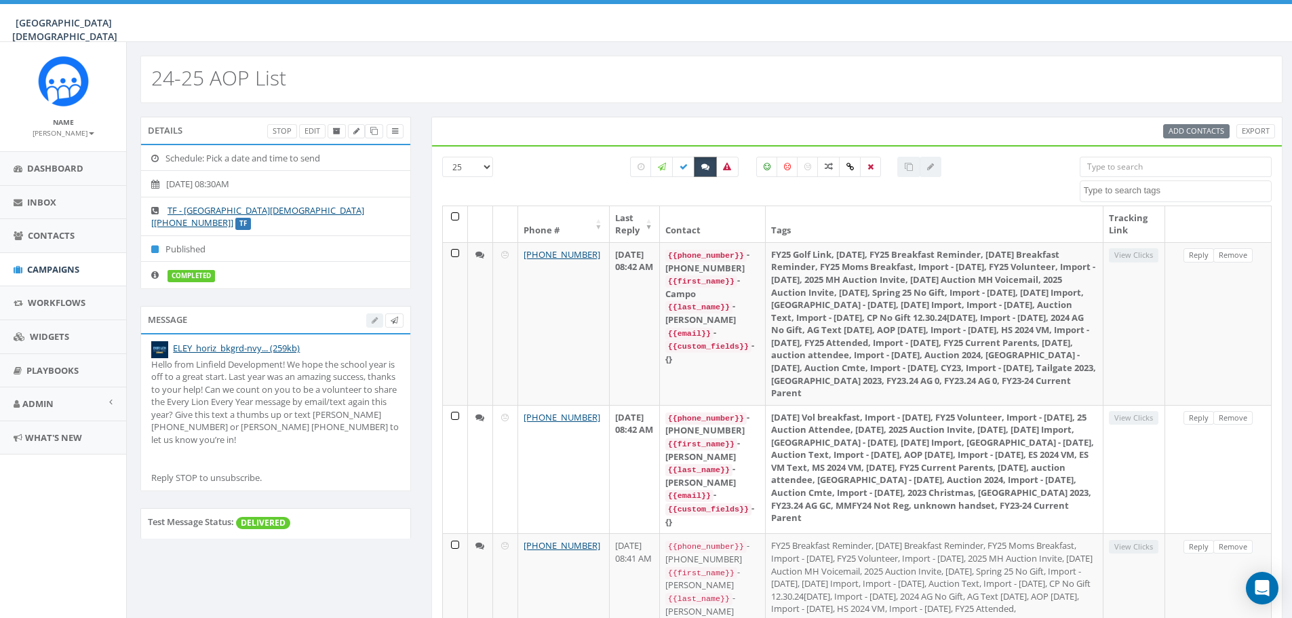
click at [703, 166] on icon at bounding box center [705, 167] width 8 height 8
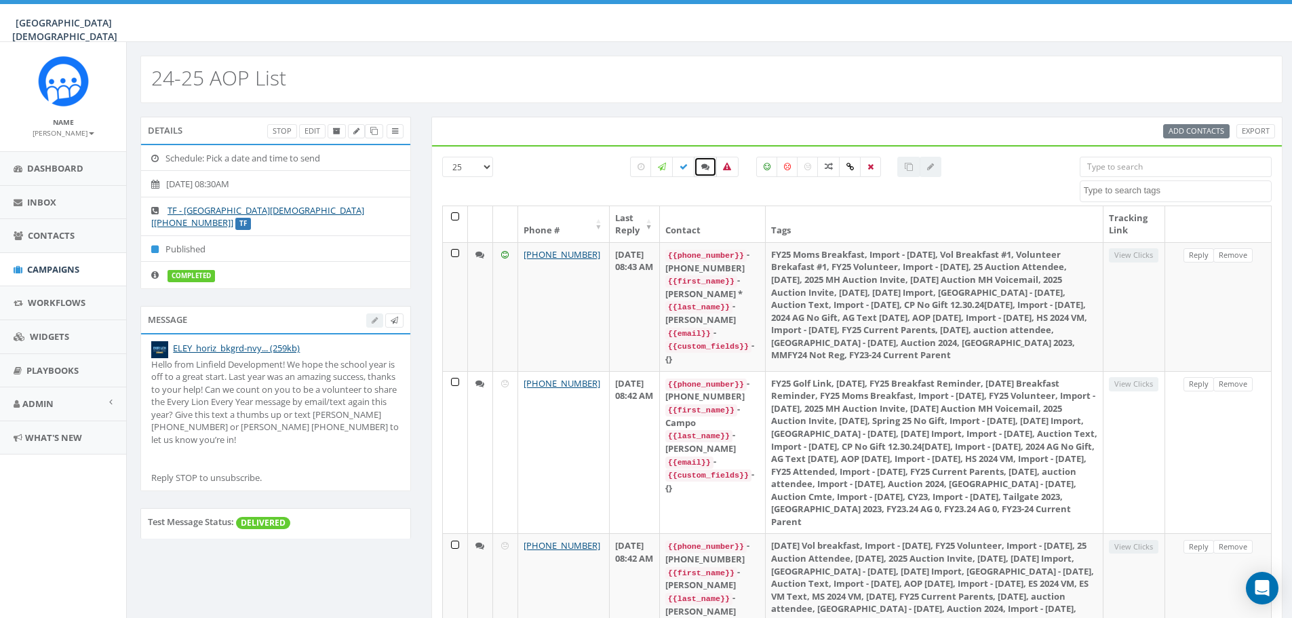
click at [703, 166] on icon at bounding box center [705, 167] width 8 height 8
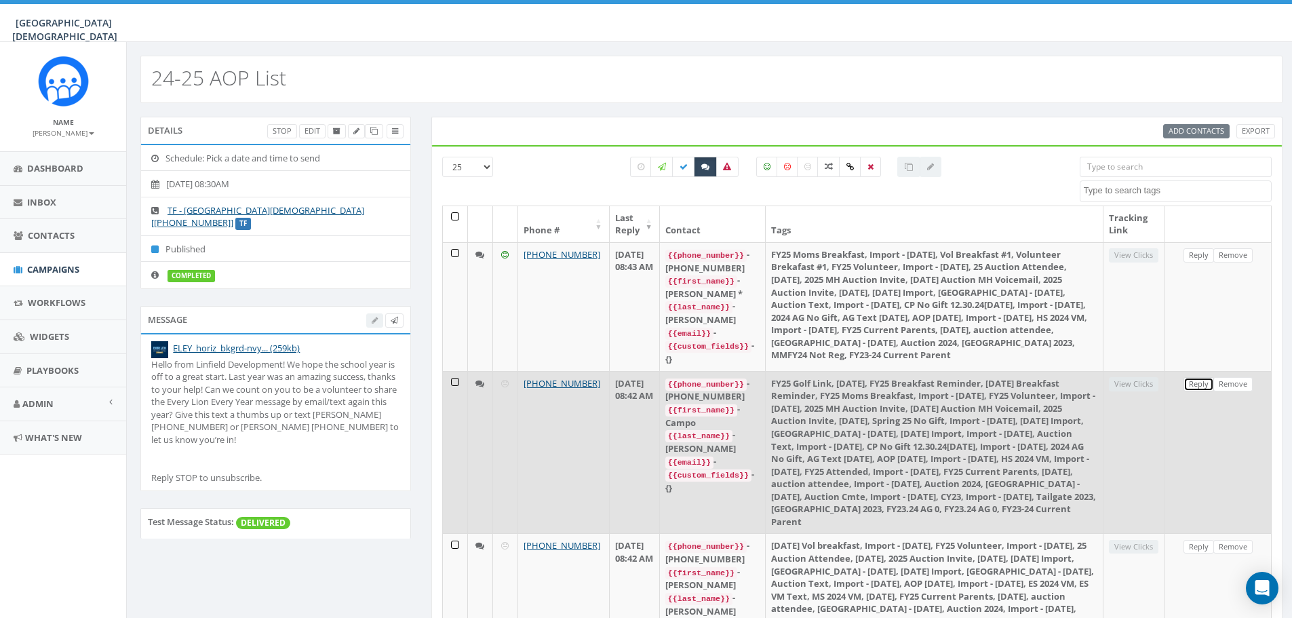
click at [1193, 378] on link "Reply" at bounding box center [1199, 384] width 31 height 14
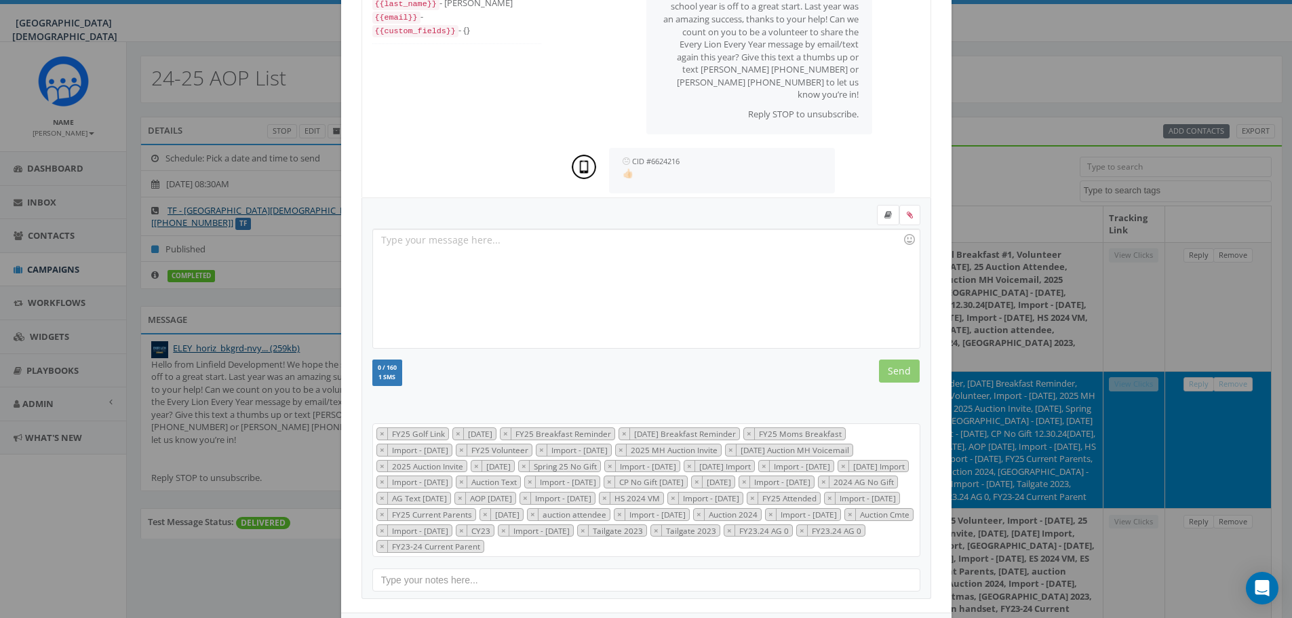
scroll to position [174, 0]
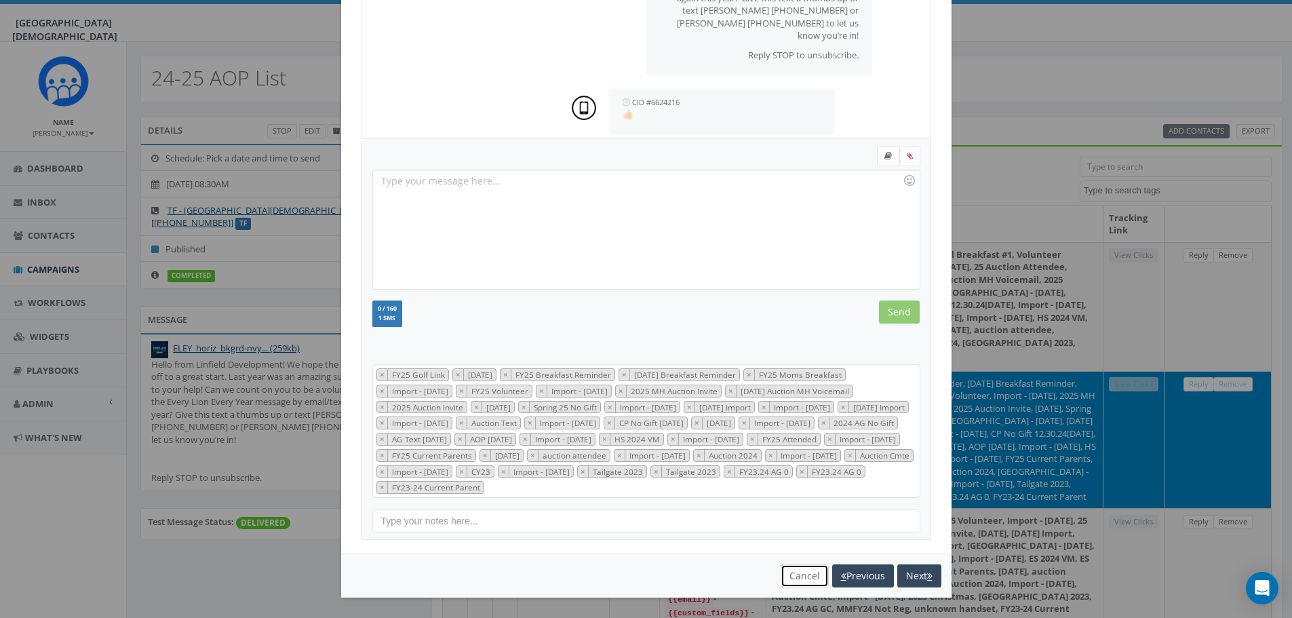
click at [787, 575] on button "Cancel" at bounding box center [805, 575] width 48 height 23
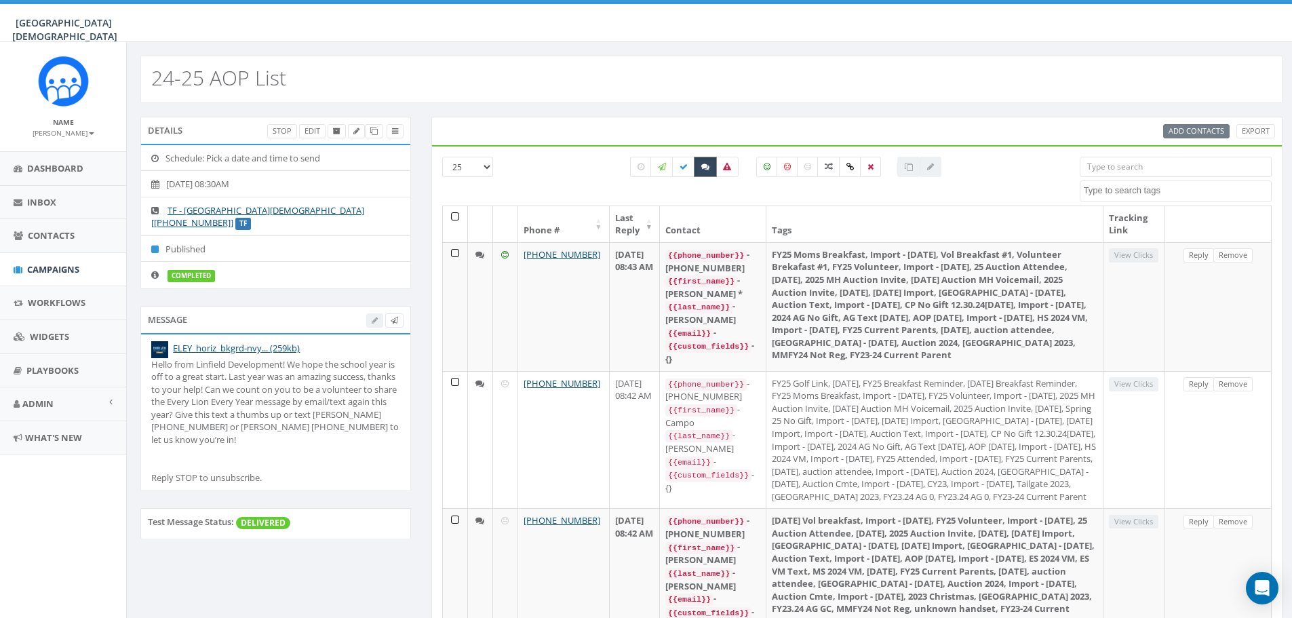
click at [708, 168] on icon at bounding box center [705, 167] width 8 height 8
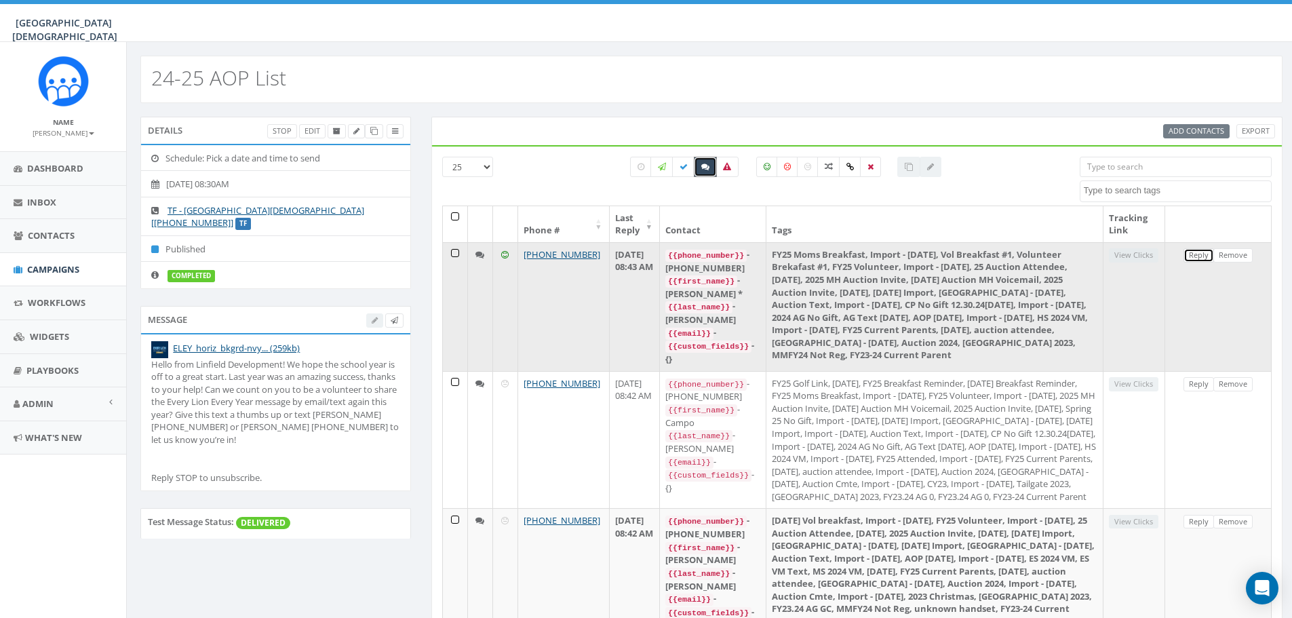
click at [1199, 260] on link "Reply" at bounding box center [1199, 255] width 31 height 14
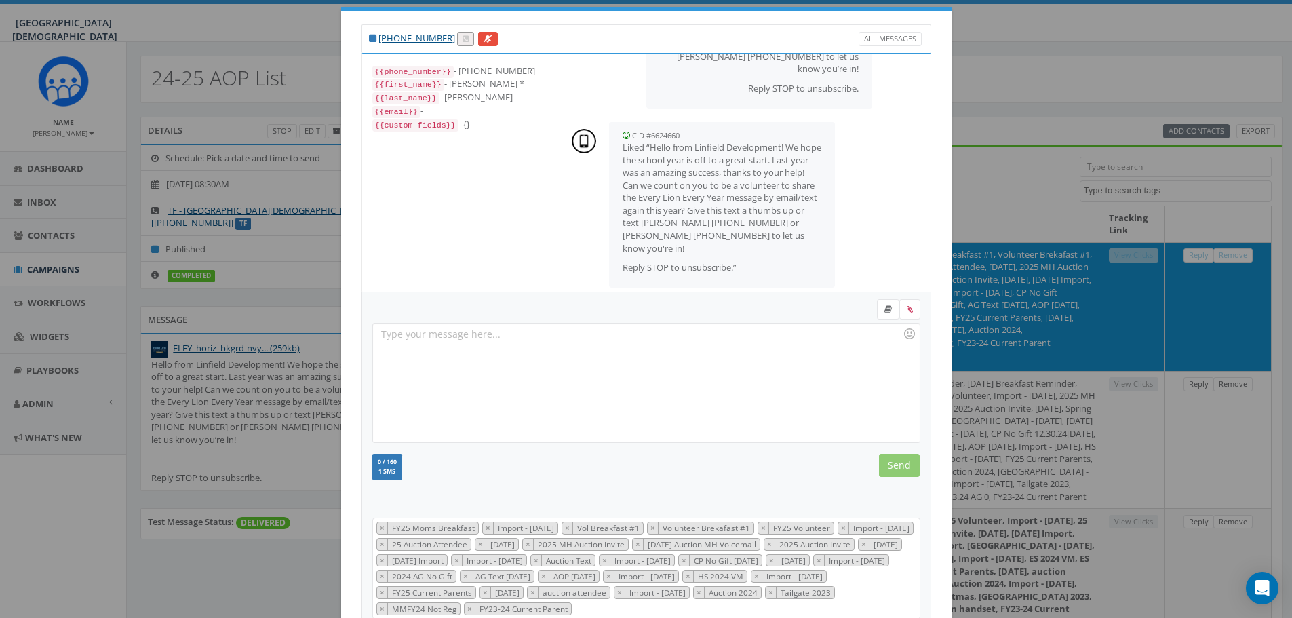
scroll to position [0, 0]
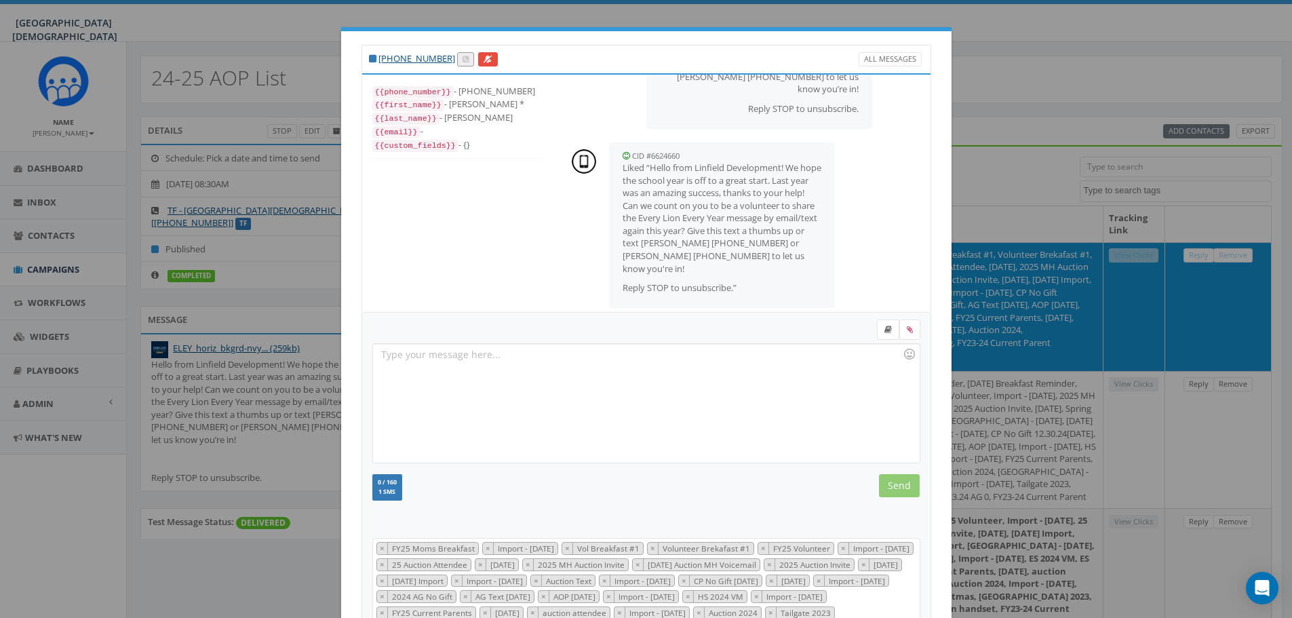
click at [1047, 161] on div "+1 760-473-2810 All Messages {{phone_number}} - +17604732810 {{first_name}} - J…" at bounding box center [646, 309] width 1292 height 618
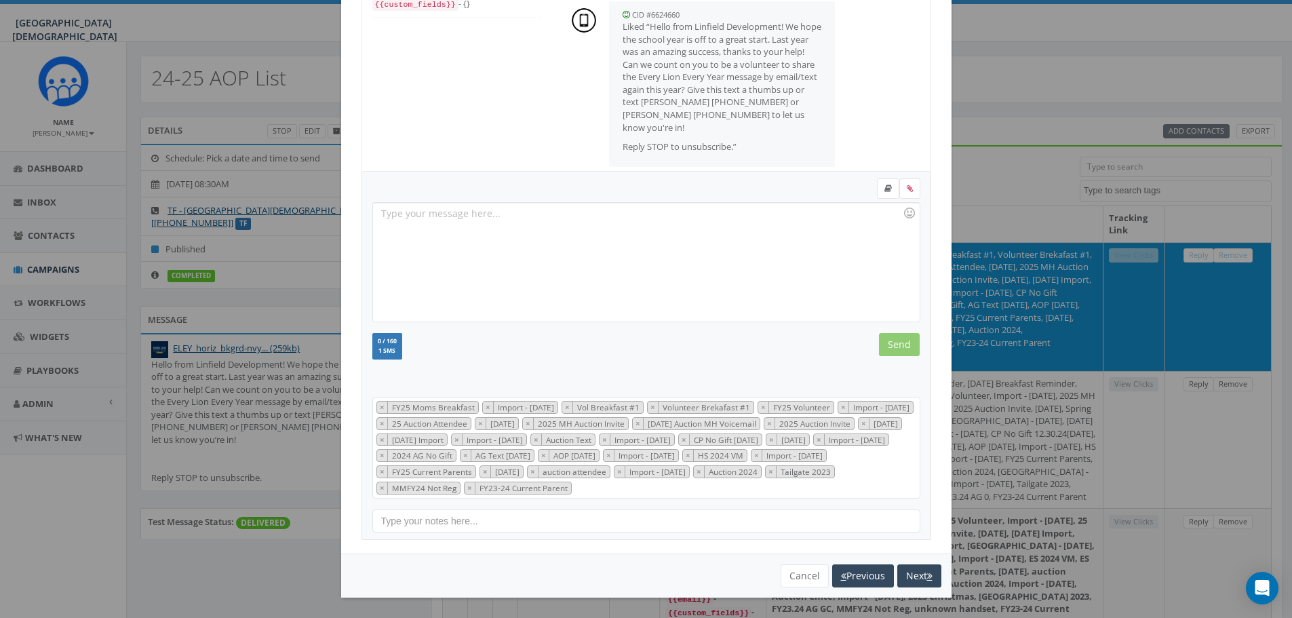
scroll to position [136, 0]
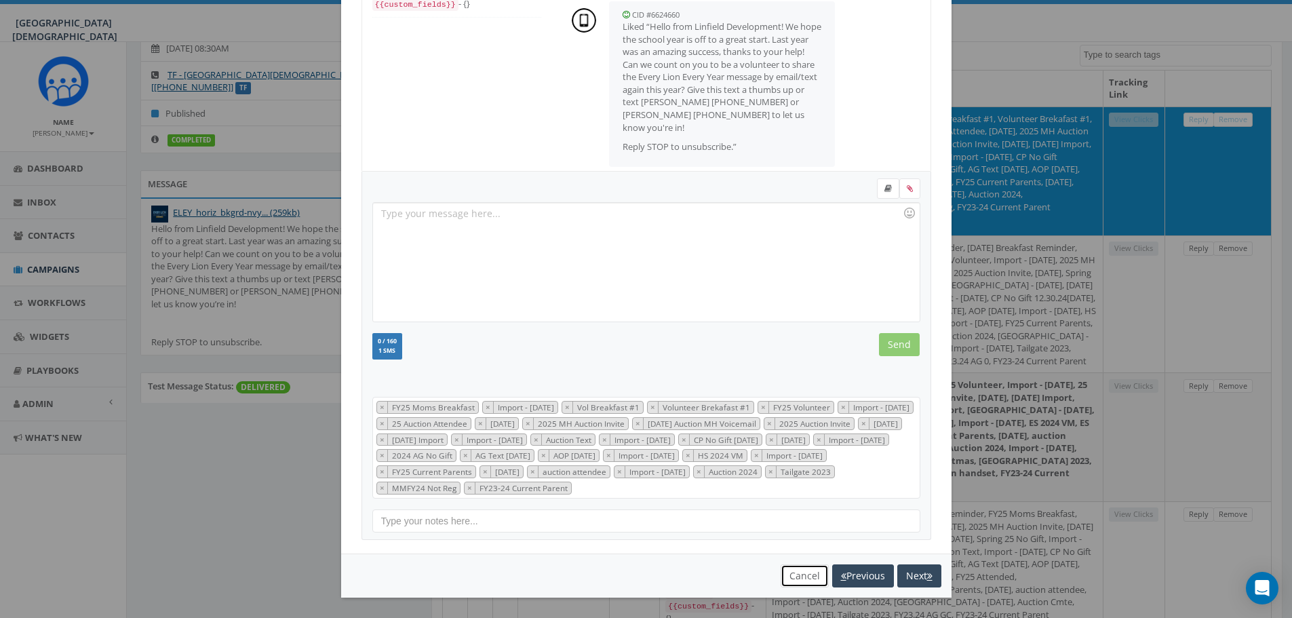
click at [788, 572] on button "Cancel" at bounding box center [805, 575] width 48 height 23
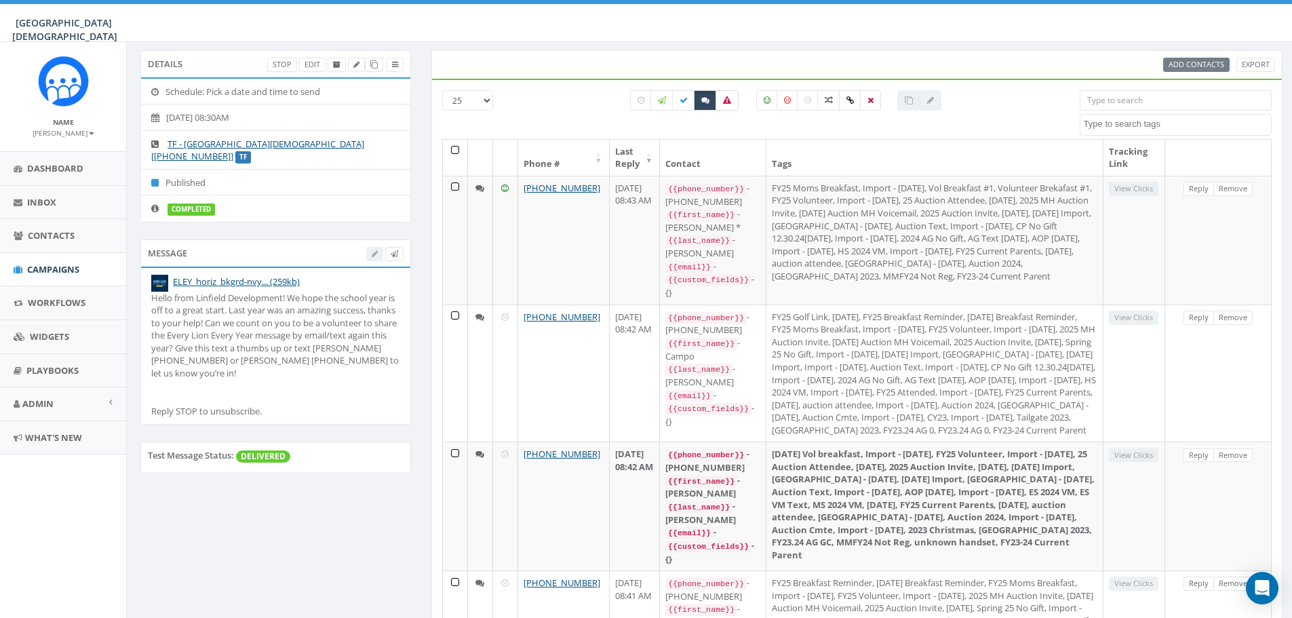
scroll to position [0, 0]
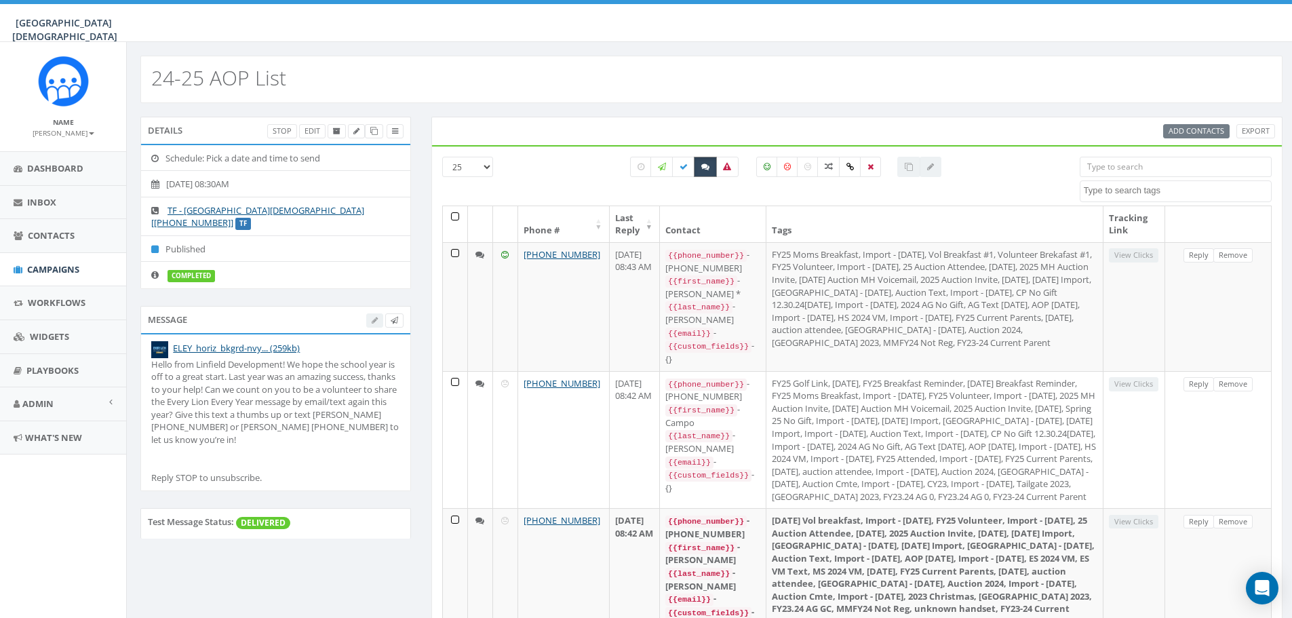
click at [707, 173] on label at bounding box center [705, 167] width 23 height 20
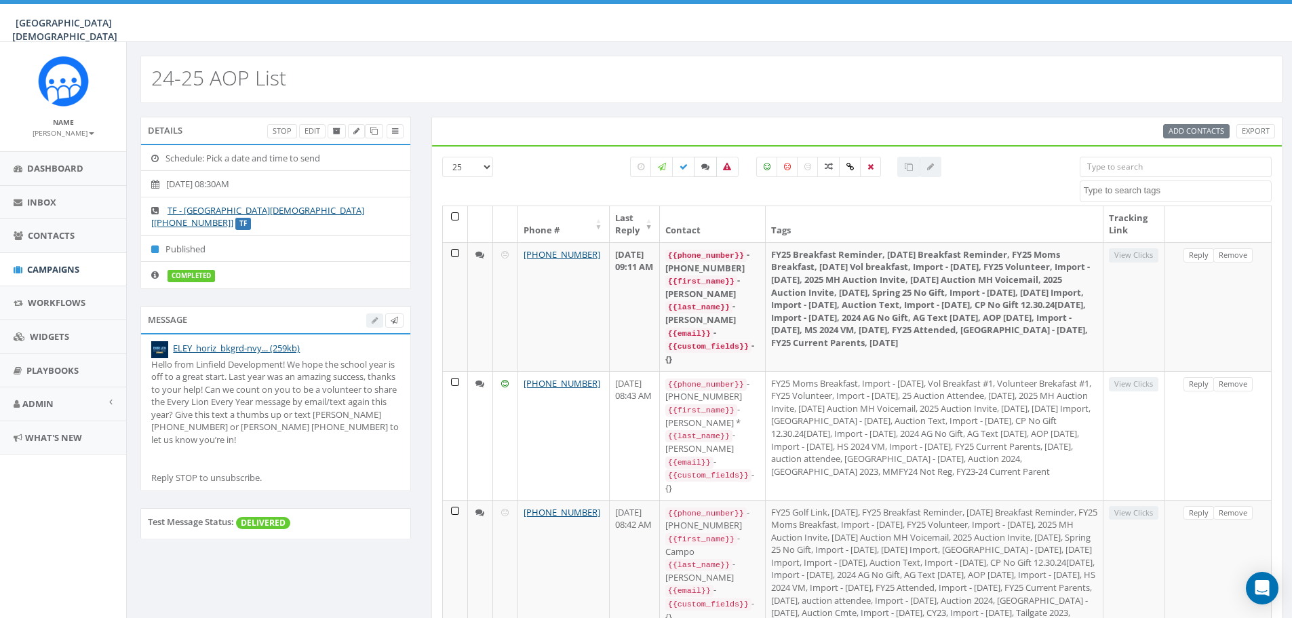
click at [707, 173] on label at bounding box center [705, 167] width 23 height 20
checkbox input "true"
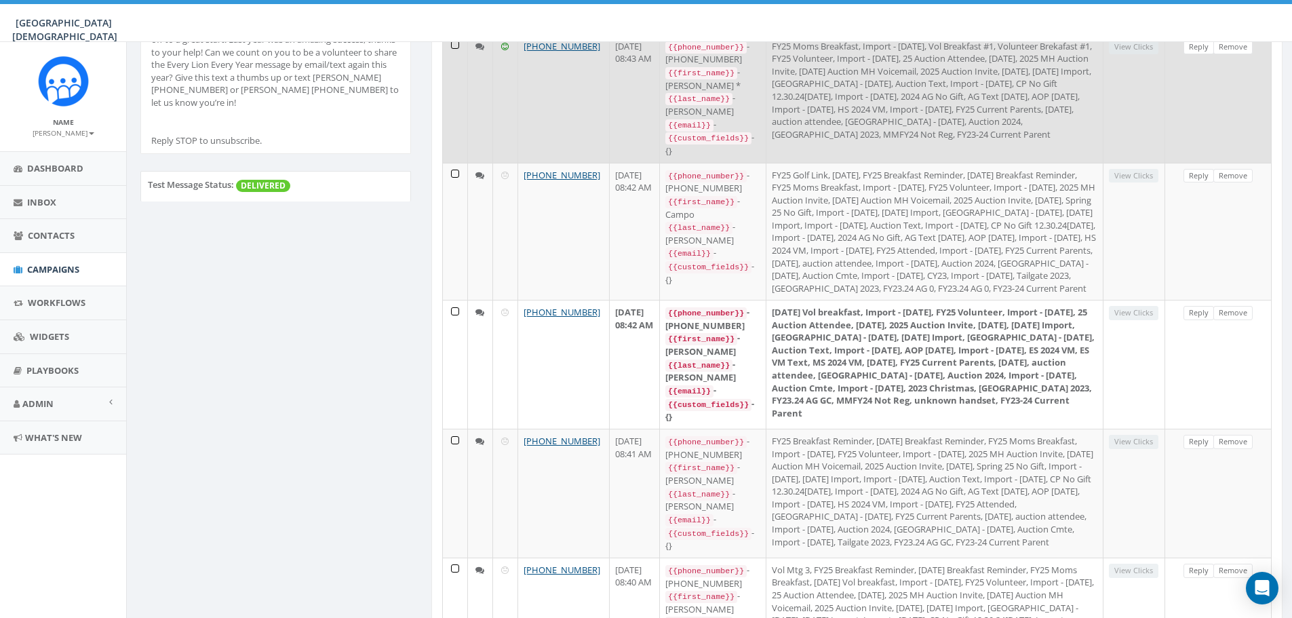
scroll to position [339, 0]
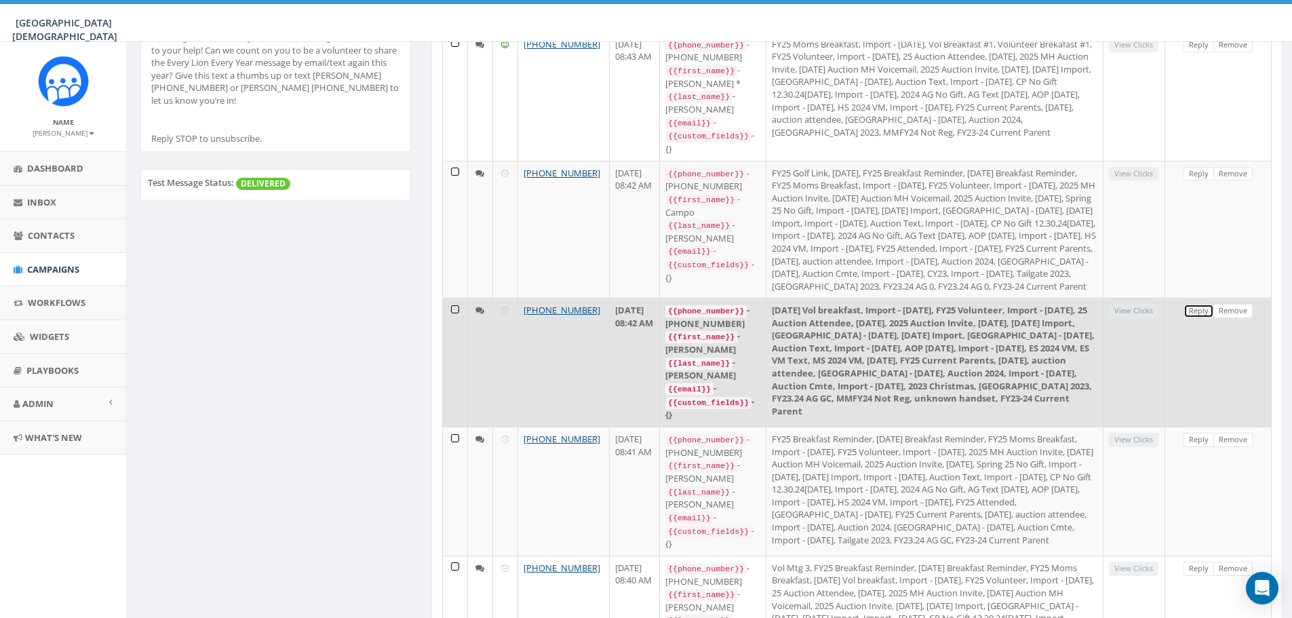
click at [1196, 318] on link "Reply" at bounding box center [1199, 311] width 31 height 14
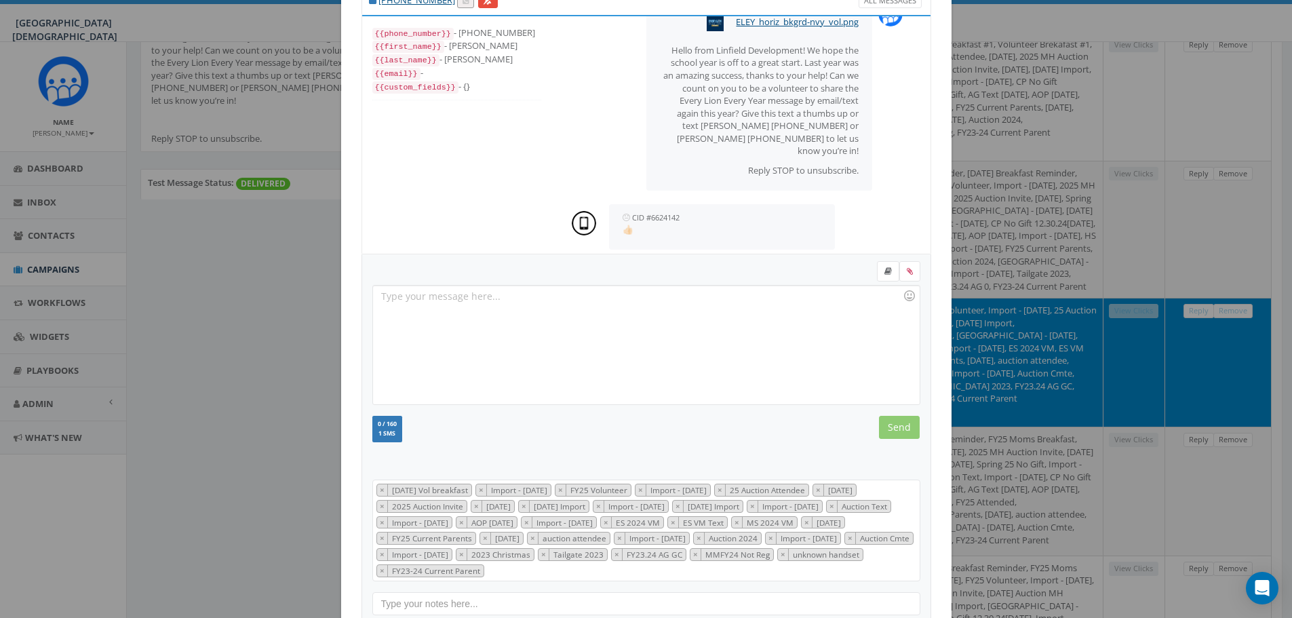
scroll to position [141, 0]
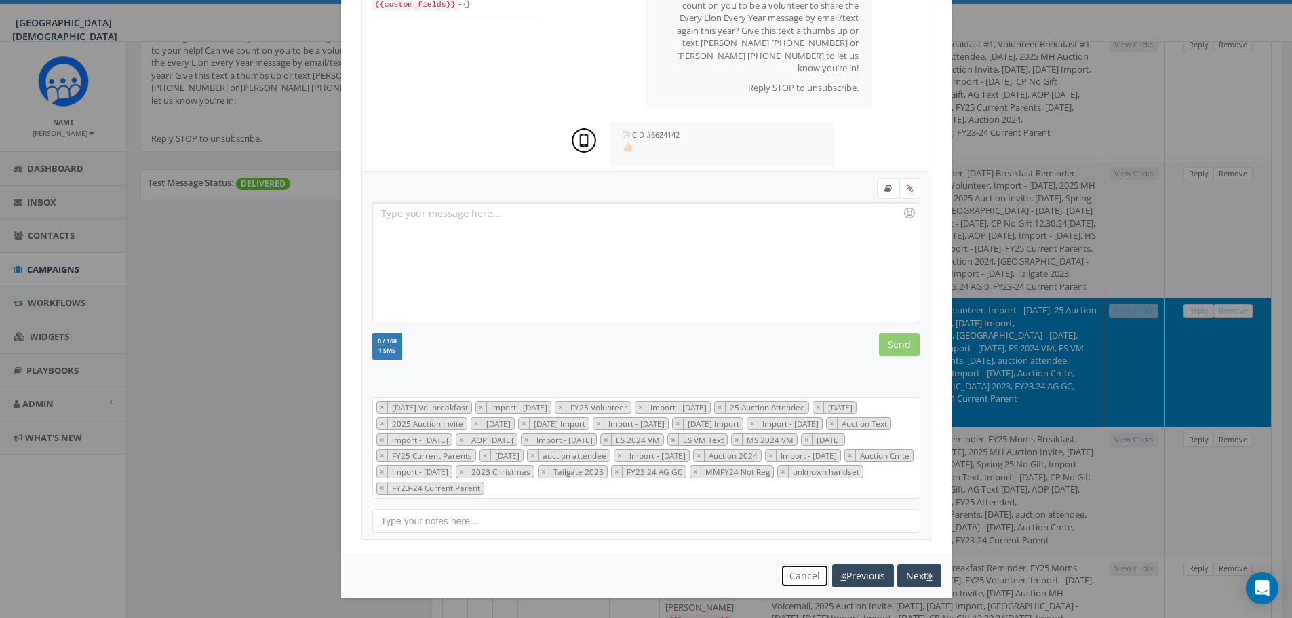
click at [790, 579] on button "Cancel" at bounding box center [805, 575] width 48 height 23
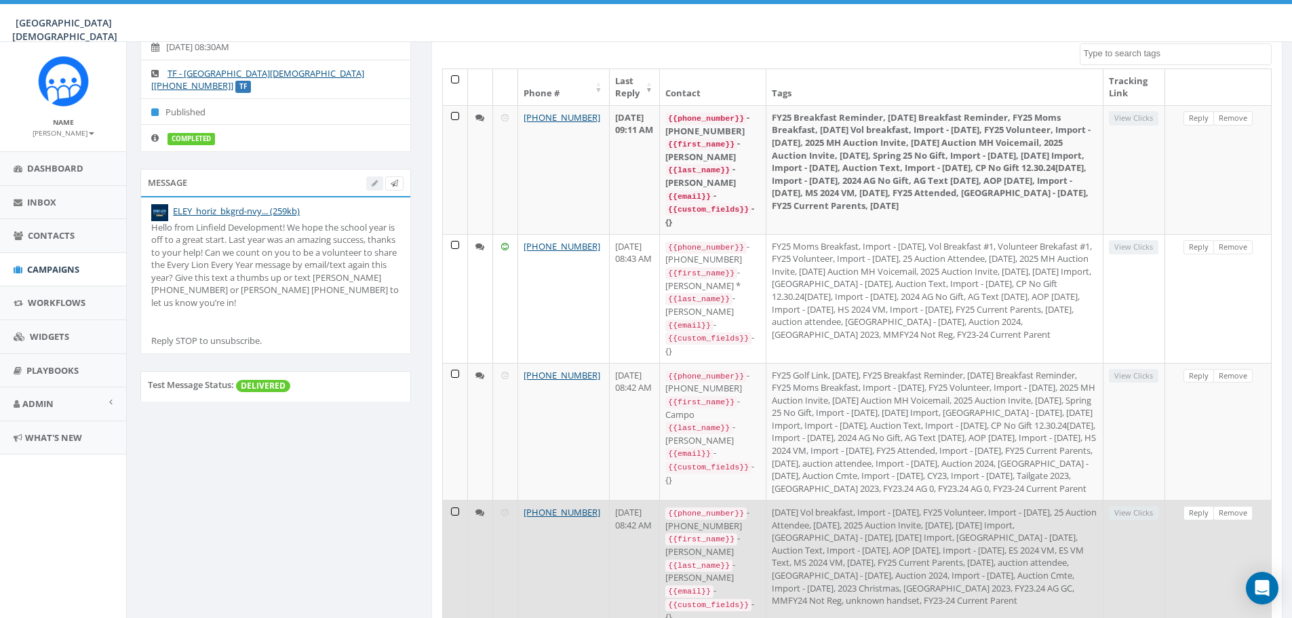
scroll to position [136, 0]
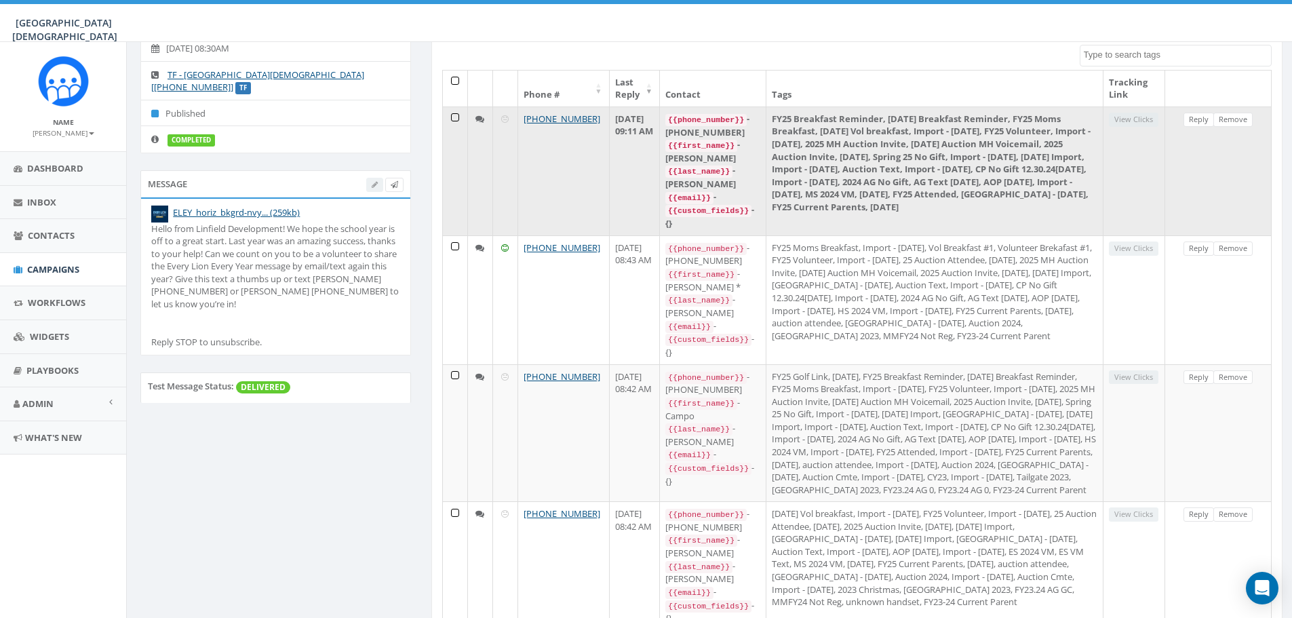
click at [523, 182] on td "+1 619-832-9115" at bounding box center [564, 170] width 92 height 129
click at [1188, 121] on link "Reply" at bounding box center [1199, 120] width 31 height 14
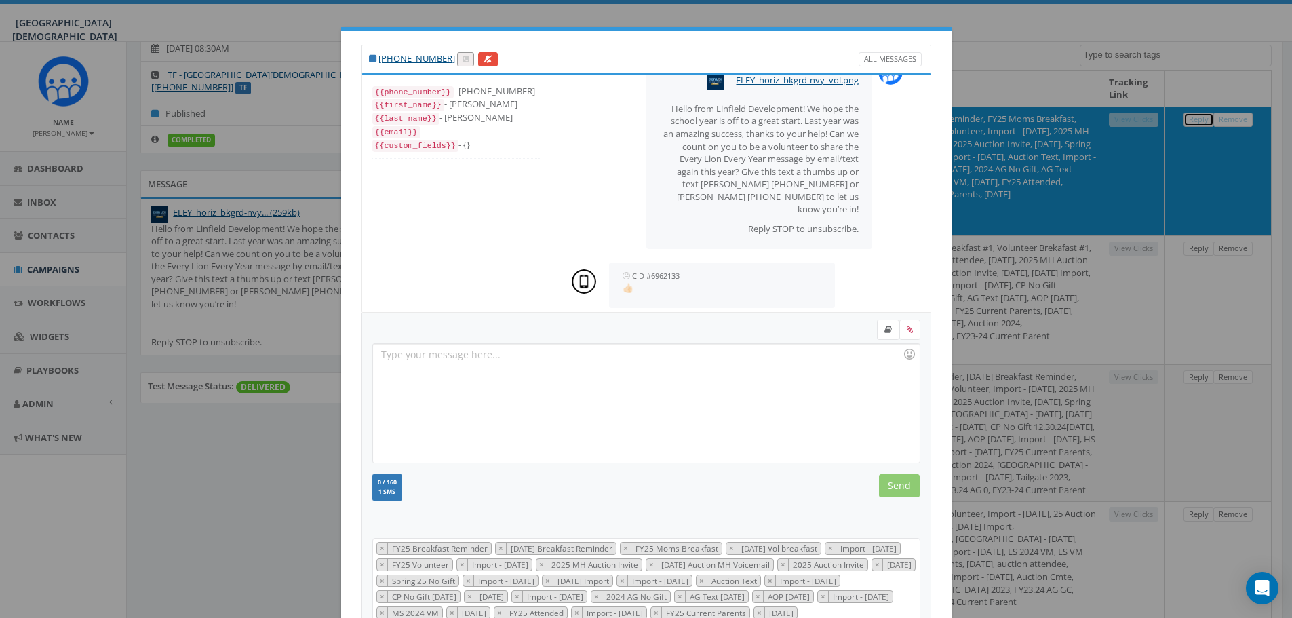
scroll to position [393, 0]
click at [1197, 248] on div "+1 619-832-9115 All Messages {{phone_number}} - +16198329115 {{first_name}} - L…" at bounding box center [646, 309] width 1292 height 618
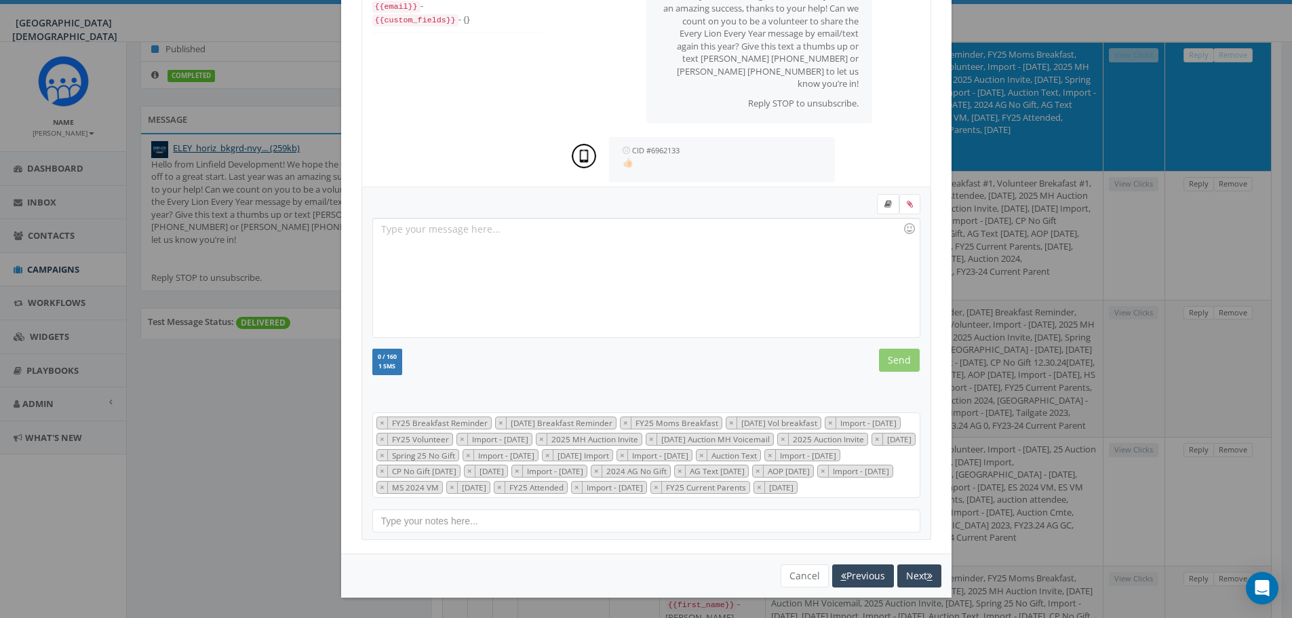
scroll to position [271, 0]
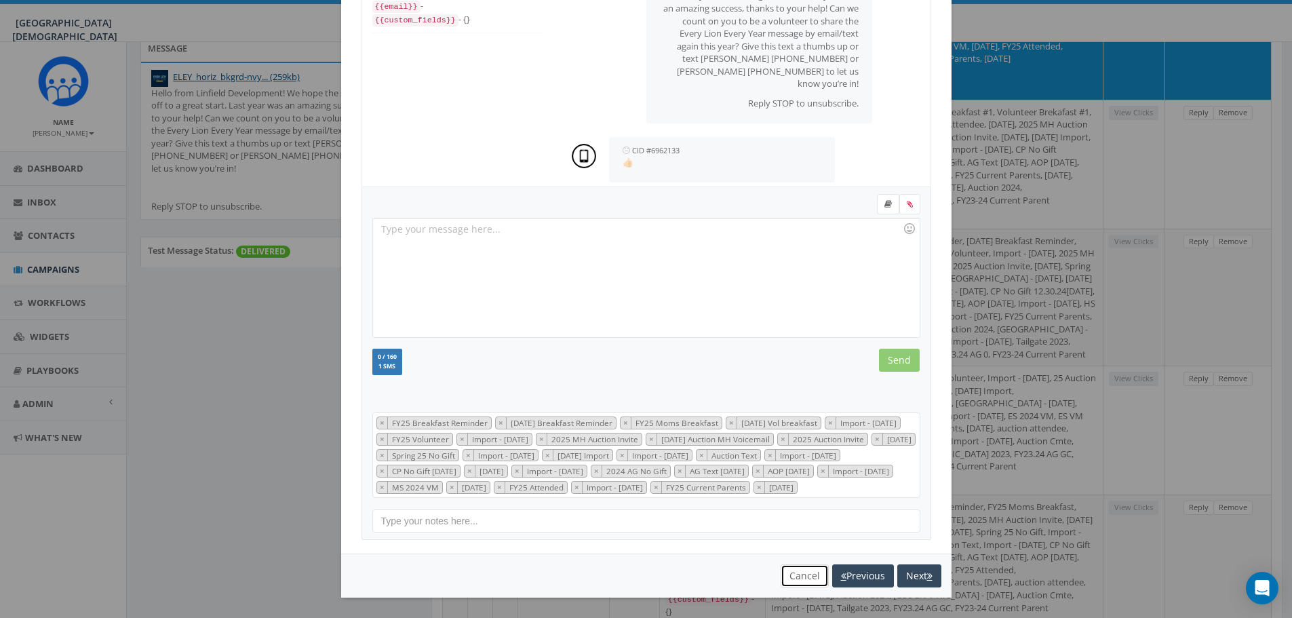
click at [804, 579] on button "Cancel" at bounding box center [805, 575] width 48 height 23
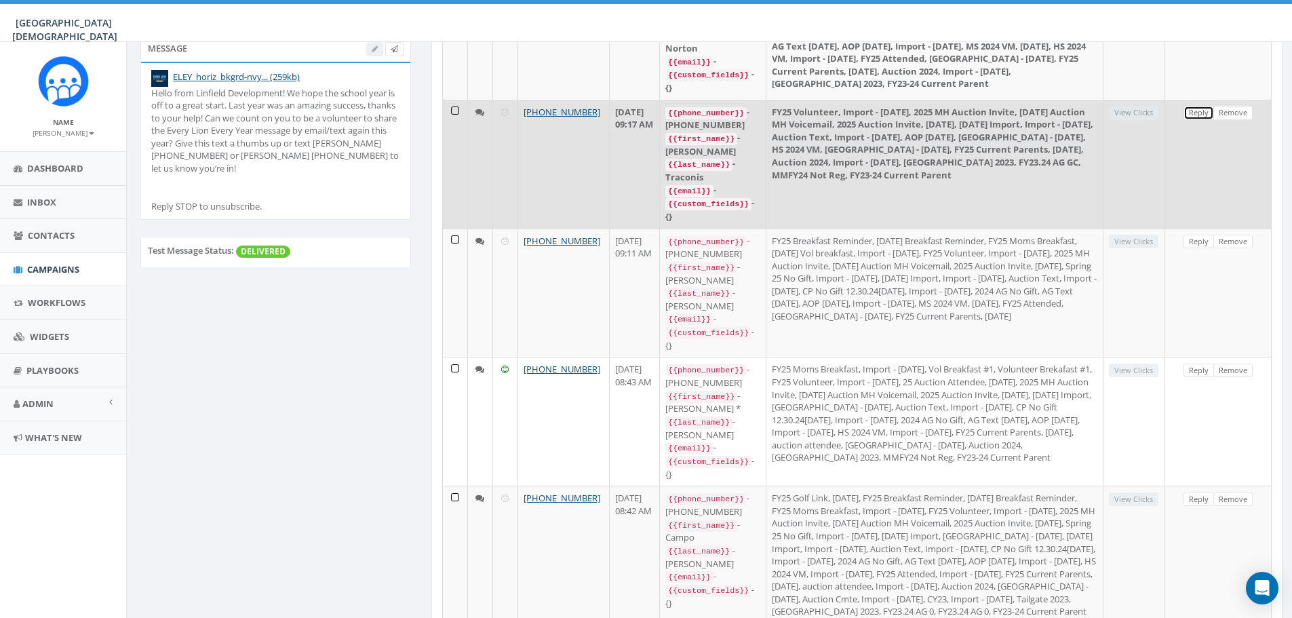
click at [1200, 109] on link "Reply" at bounding box center [1199, 113] width 31 height 14
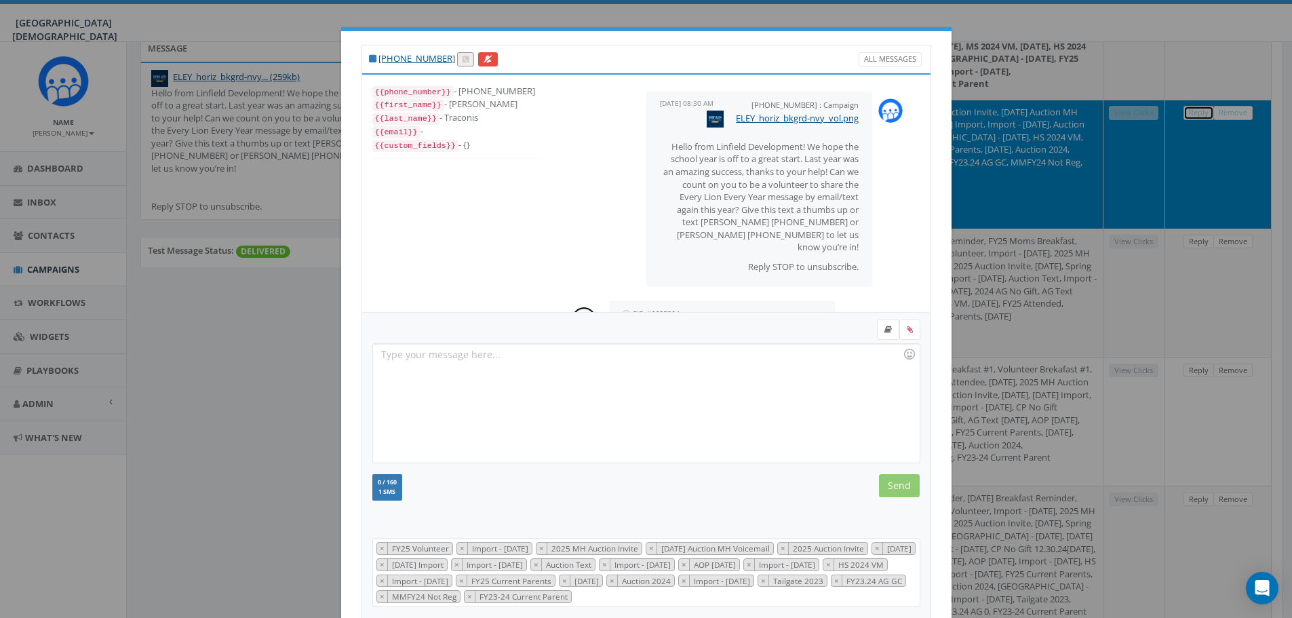
scroll to position [285, 0]
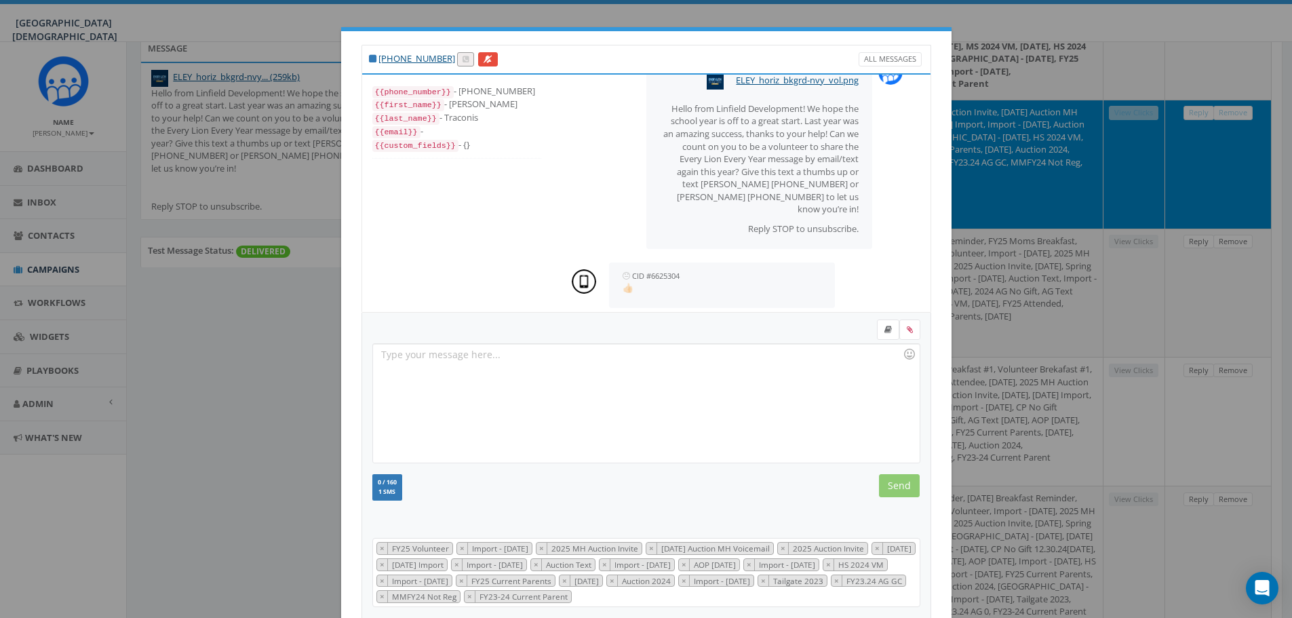
click at [143, 339] on div "+1 951-970-1880 All Messages {{phone_number}} - +19519701880 {{first_name}} - V…" at bounding box center [646, 309] width 1292 height 618
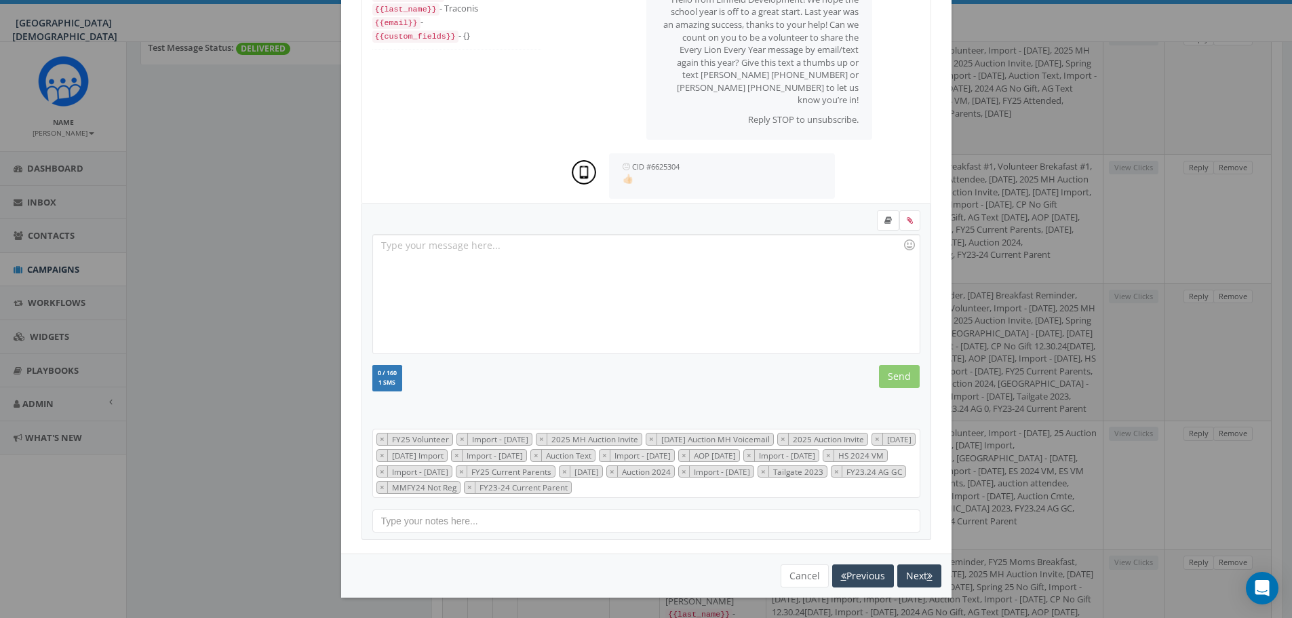
scroll to position [475, 0]
click at [792, 579] on button "Cancel" at bounding box center [805, 575] width 48 height 23
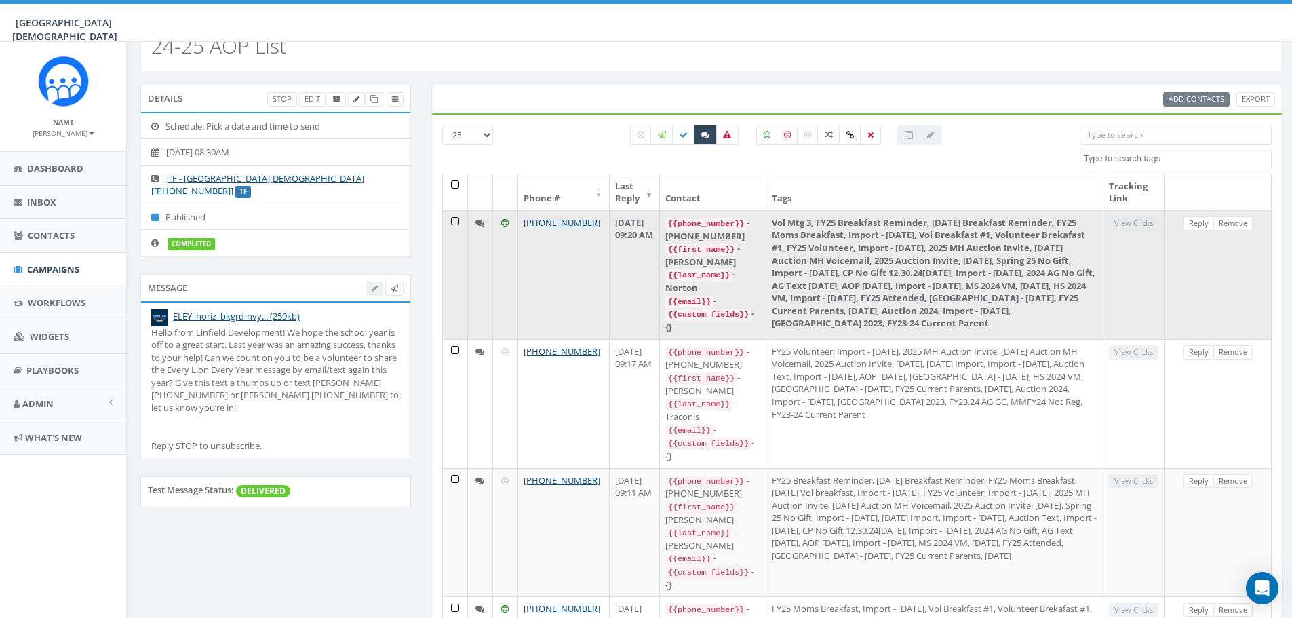
scroll to position [0, 0]
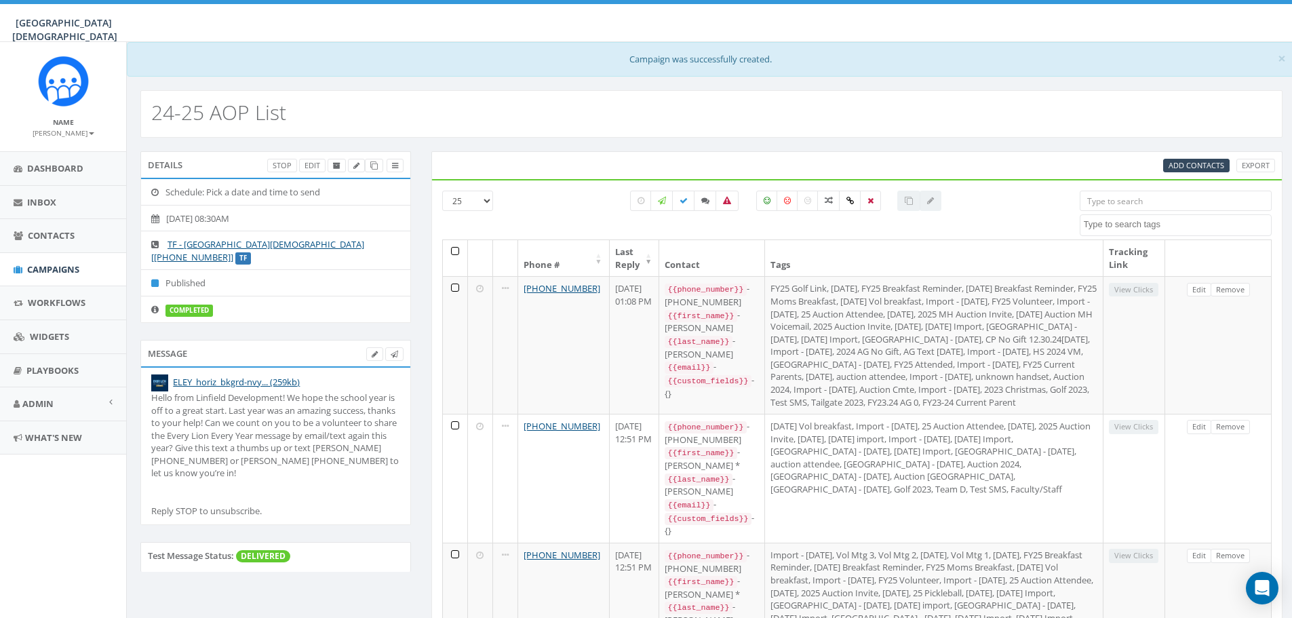
select select
